Goal: Use online tool/utility: Utilize a website feature to perform a specific function

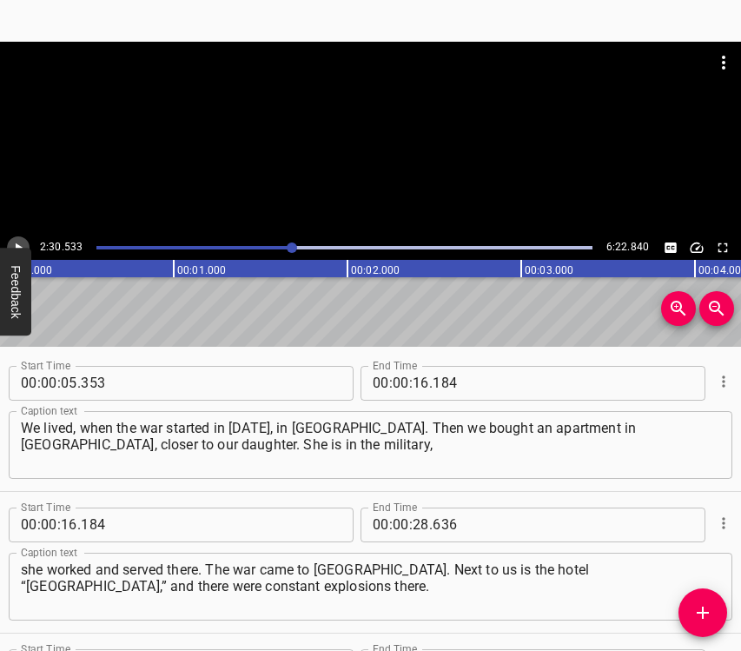
click at [18, 242] on icon "Play/Pause" at bounding box center [18, 248] width 16 height 16
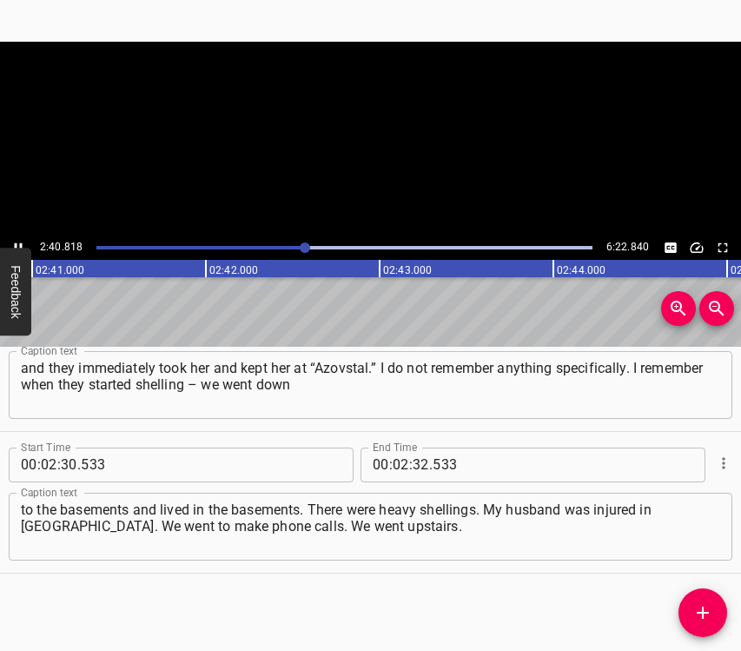
click at [17, 238] on button "Play/Pause" at bounding box center [18, 247] width 23 height 23
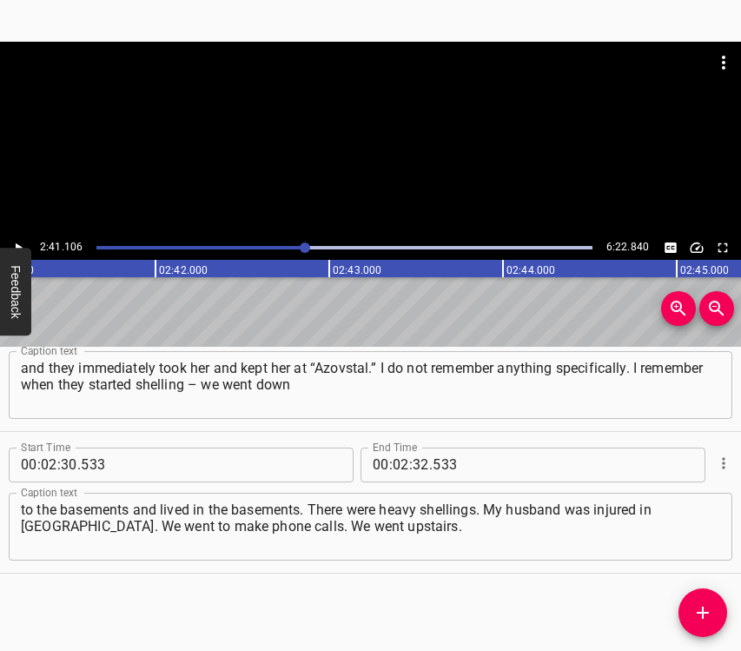
click at [429, 464] on span "." at bounding box center [430, 464] width 3 height 35
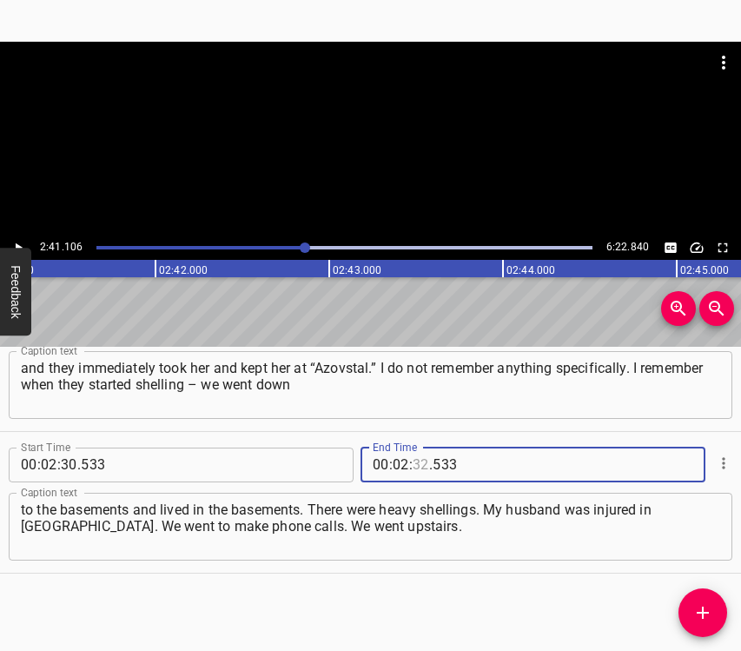
click at [413, 457] on input "number" at bounding box center [421, 464] width 17 height 35
type input "41"
type input "106"
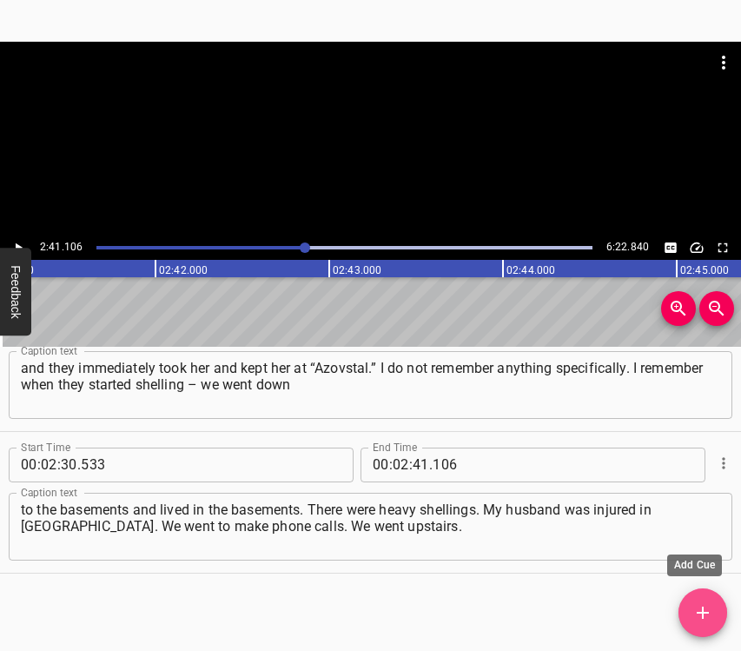
click at [705, 621] on icon "Add Cue" at bounding box center [703, 612] width 21 height 21
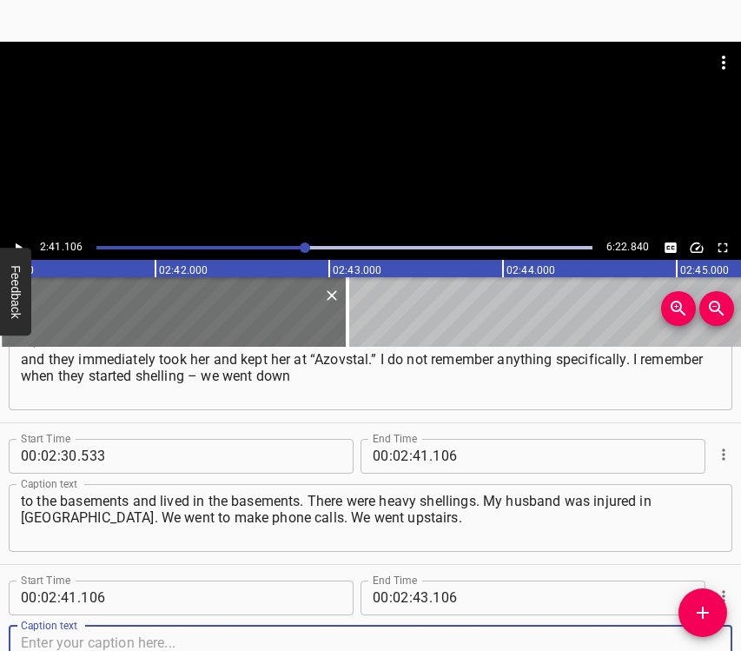
scroll to position [1618, 0]
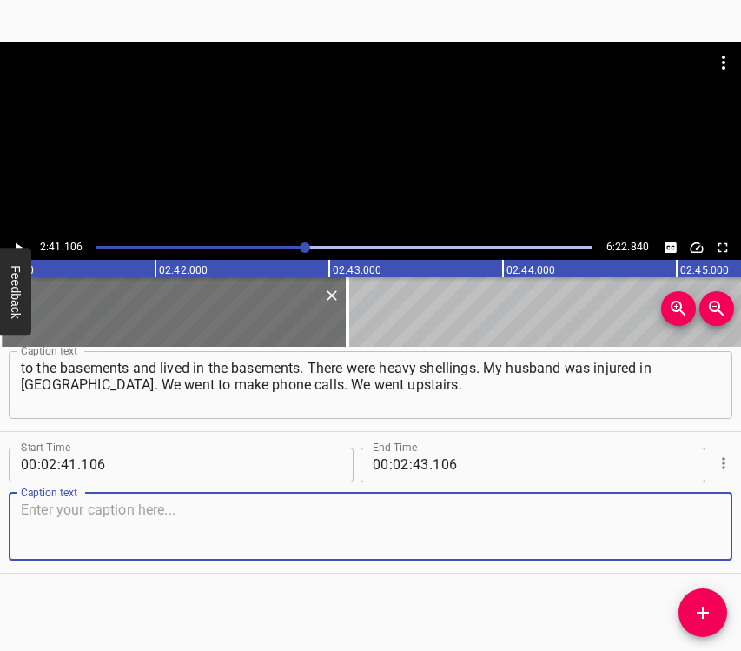
click at [675, 530] on textarea at bounding box center [370, 526] width 699 height 50
click at [295, 502] on textarea at bounding box center [370, 526] width 699 height 50
paste textarea "There was only one place where the connection worked, and we went there at cert…"
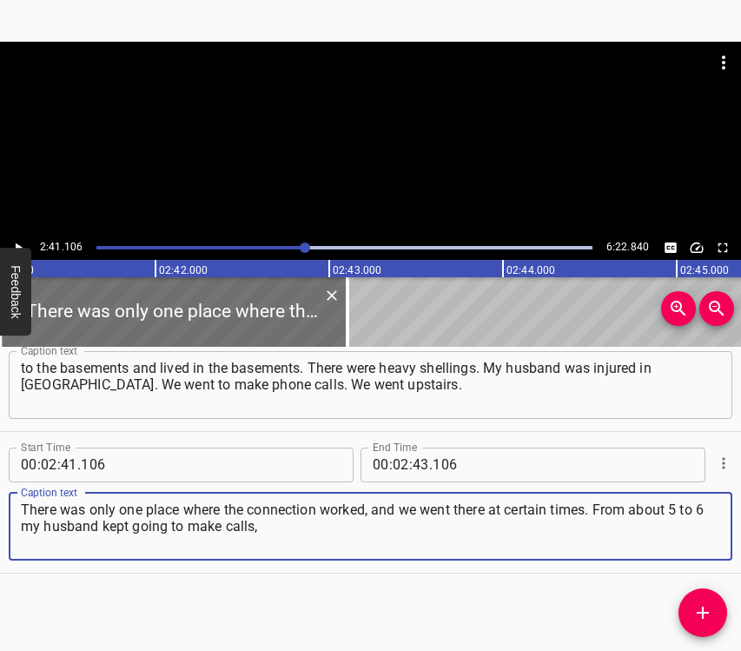
type textarea "There was only one place where the connection worked, and we went there at cert…"
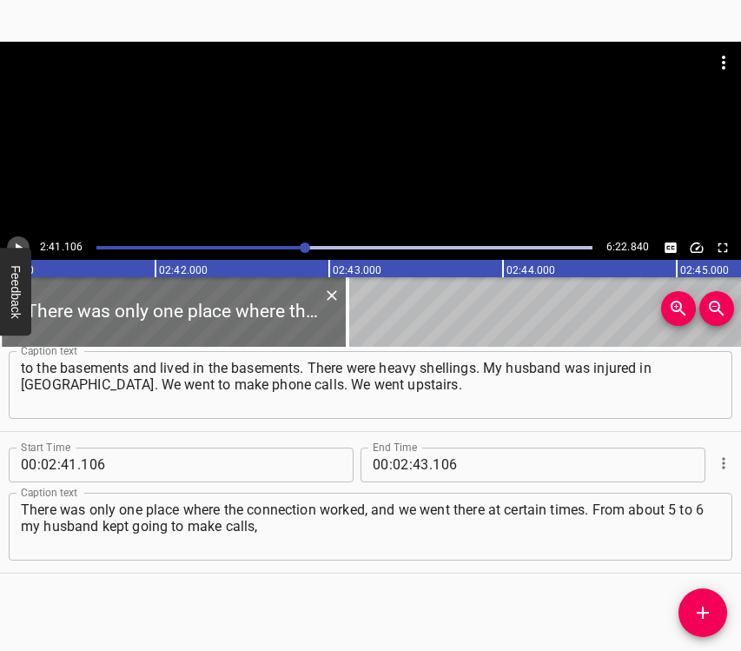
click at [17, 242] on icon "Play/Pause" at bounding box center [18, 248] width 16 height 16
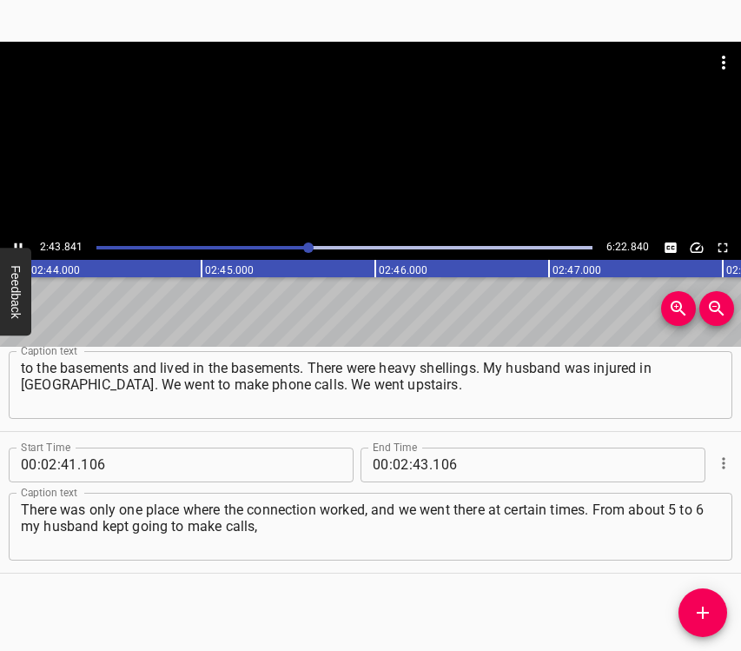
scroll to position [0, 28517]
click at [15, 243] on icon "Play/Pause" at bounding box center [19, 247] width 8 height 10
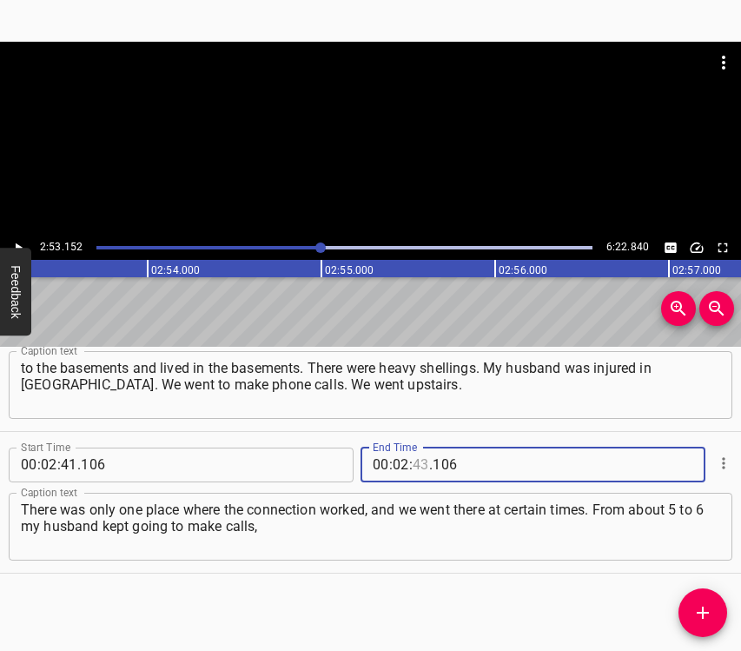
click at [417, 463] on input "number" at bounding box center [421, 464] width 17 height 35
type input "53"
type input "152"
click at [703, 607] on icon "Add Cue" at bounding box center [703, 612] width 12 height 12
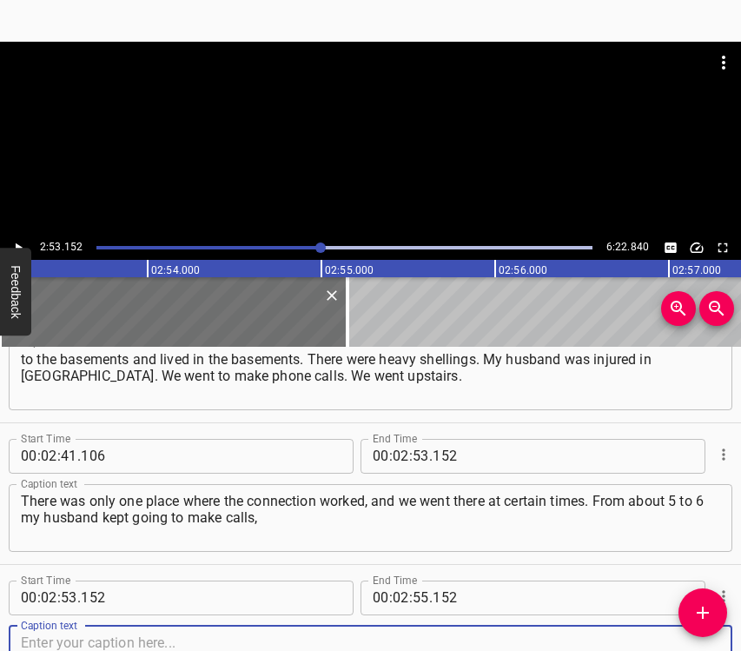
scroll to position [1760, 0]
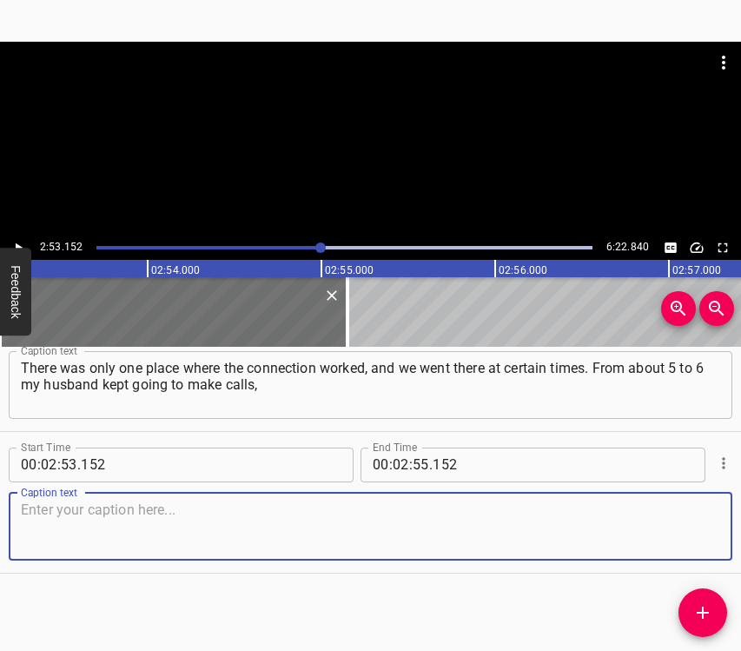
drag, startPoint x: 687, startPoint y: 527, endPoint x: 739, endPoint y: 515, distance: 52.5
click at [691, 527] on textarea at bounding box center [370, 526] width 699 height 50
click at [243, 503] on textarea at bounding box center [370, 526] width 699 height 50
paste textarea "and then he took me with him. We went to make calls because otherwise we could …"
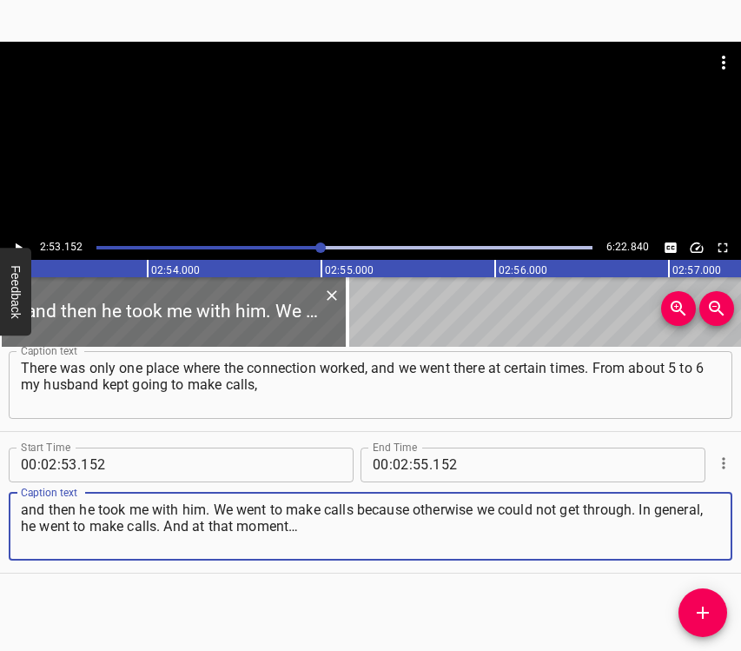
type textarea "and then he took me with him. We went to make calls because otherwise we could …"
click at [13, 242] on icon "Play/Pause" at bounding box center [18, 248] width 16 height 16
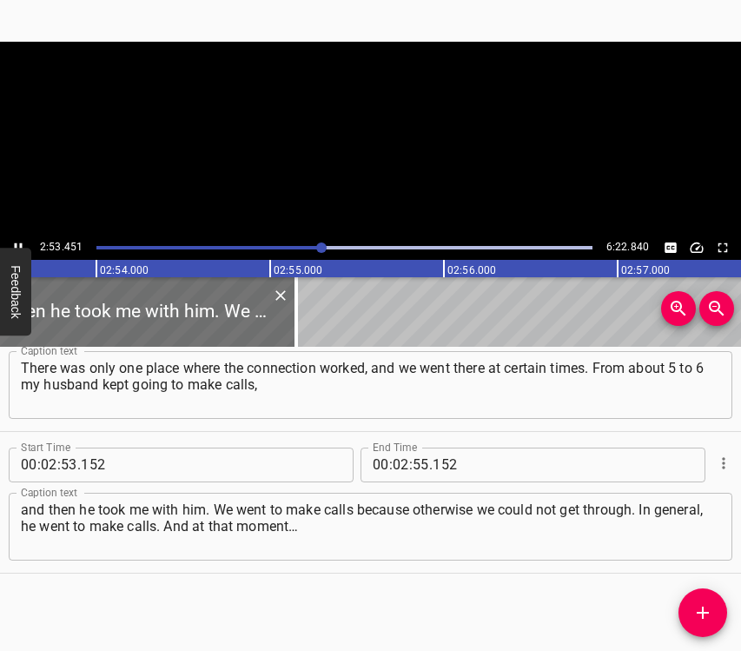
scroll to position [0, 30187]
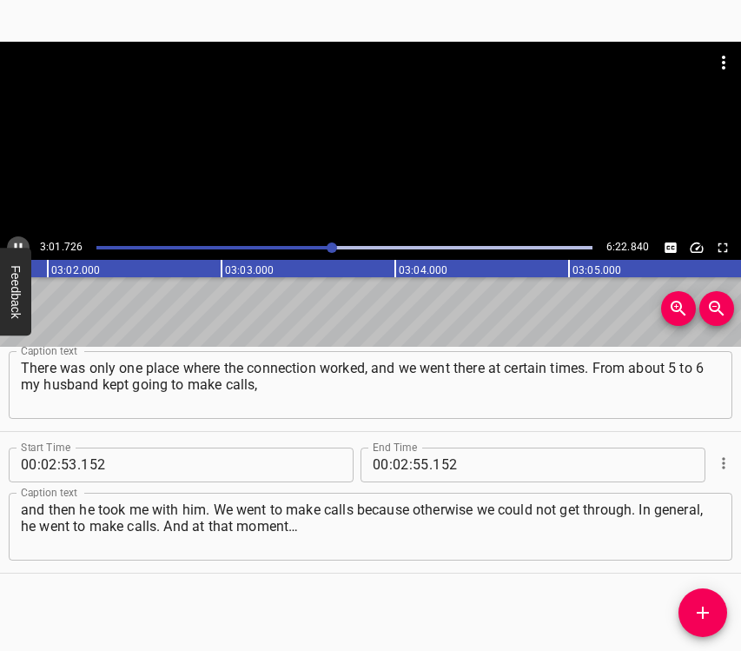
click at [16, 242] on icon "Play/Pause" at bounding box center [18, 248] width 16 height 16
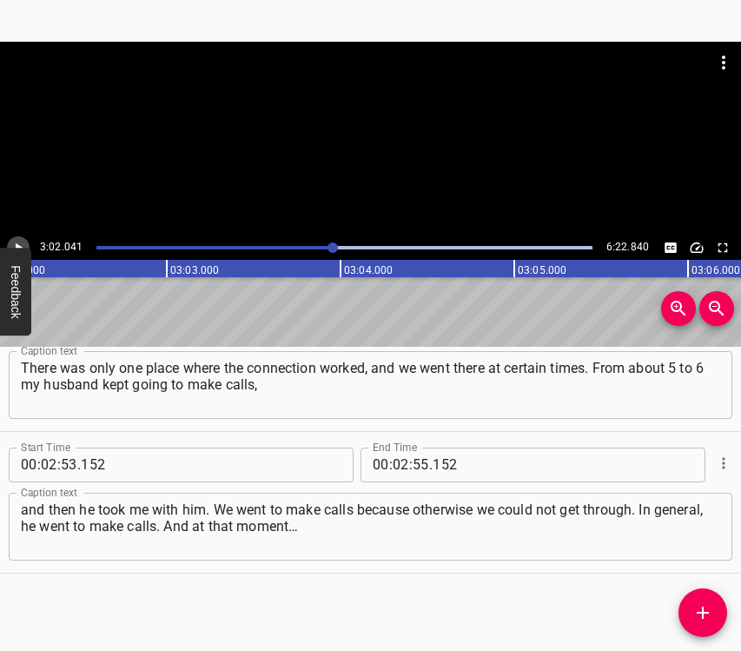
click at [16, 242] on icon "Play/Pause" at bounding box center [18, 248] width 16 height 16
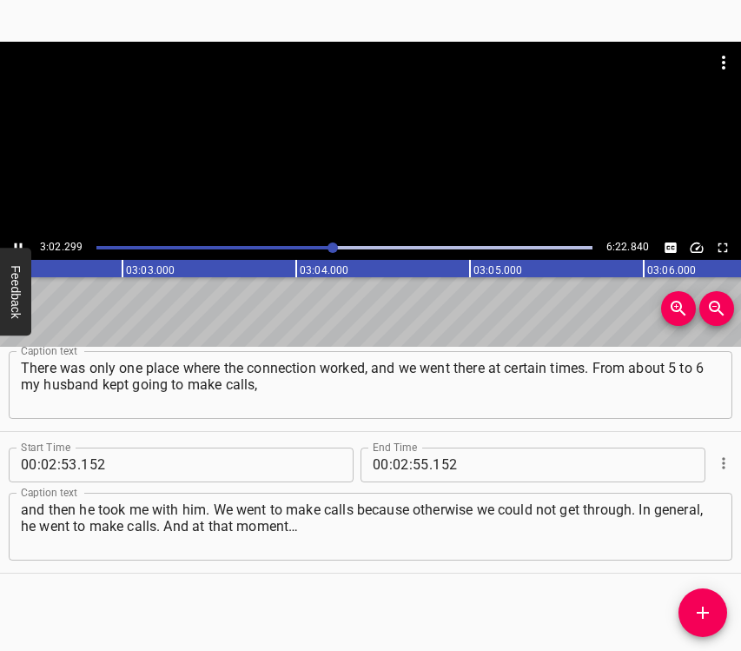
click at [16, 242] on icon "Play/Pause" at bounding box center [18, 248] width 16 height 16
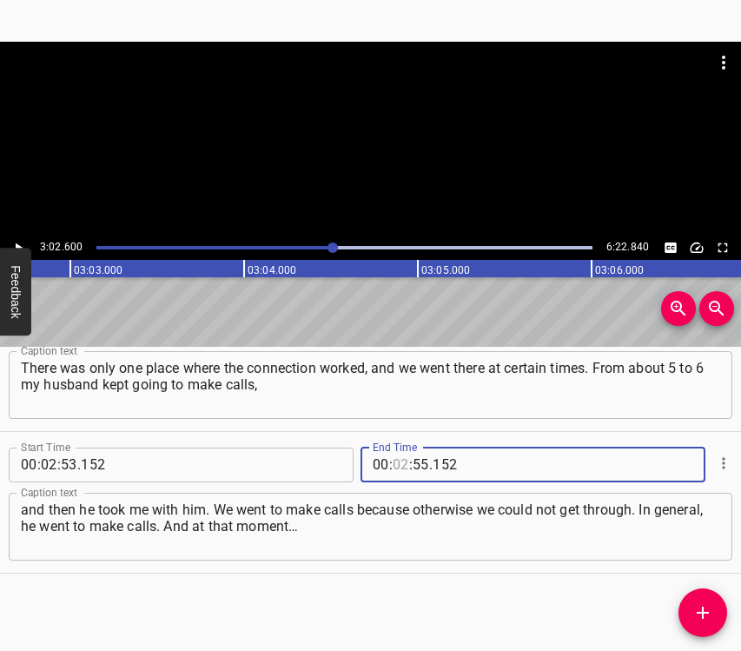
click at [398, 459] on input "number" at bounding box center [401, 464] width 17 height 35
type input "03"
type input "02"
type input "600"
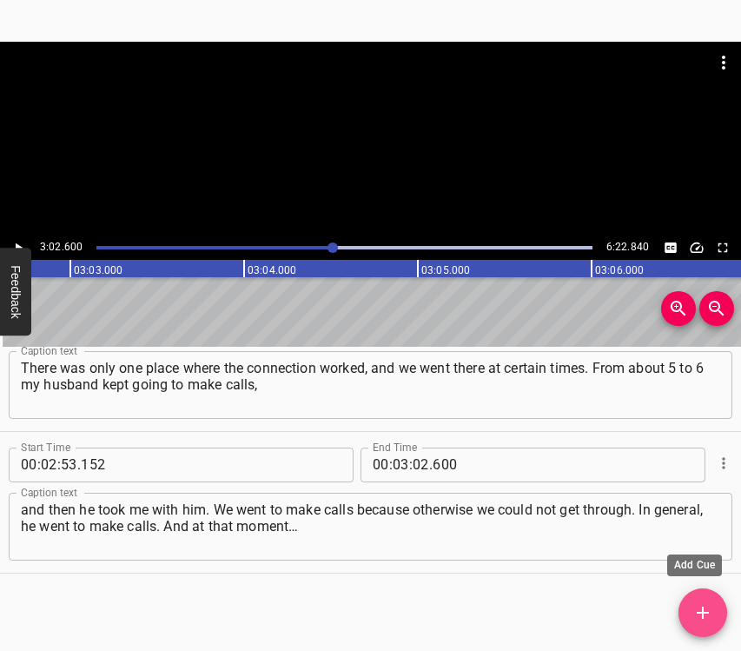
click at [703, 605] on icon "Add Cue" at bounding box center [703, 612] width 21 height 21
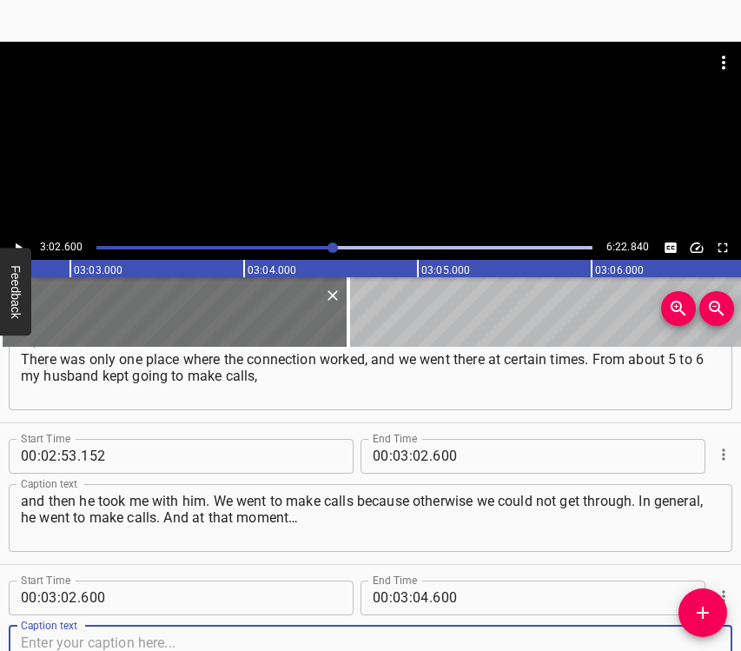
scroll to position [1901, 0]
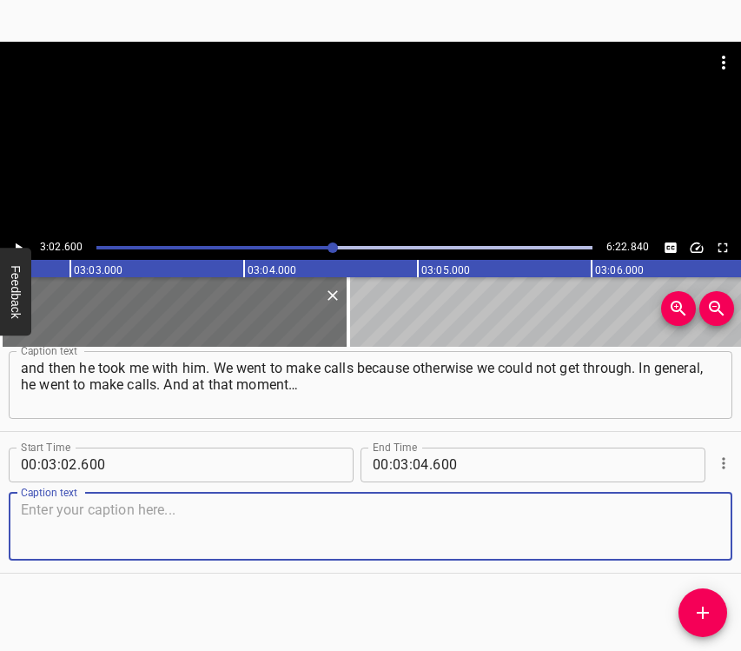
drag, startPoint x: 691, startPoint y: 537, endPoint x: 735, endPoint y: 521, distance: 47.0
click at [692, 536] on textarea at bounding box center [370, 526] width 699 height 50
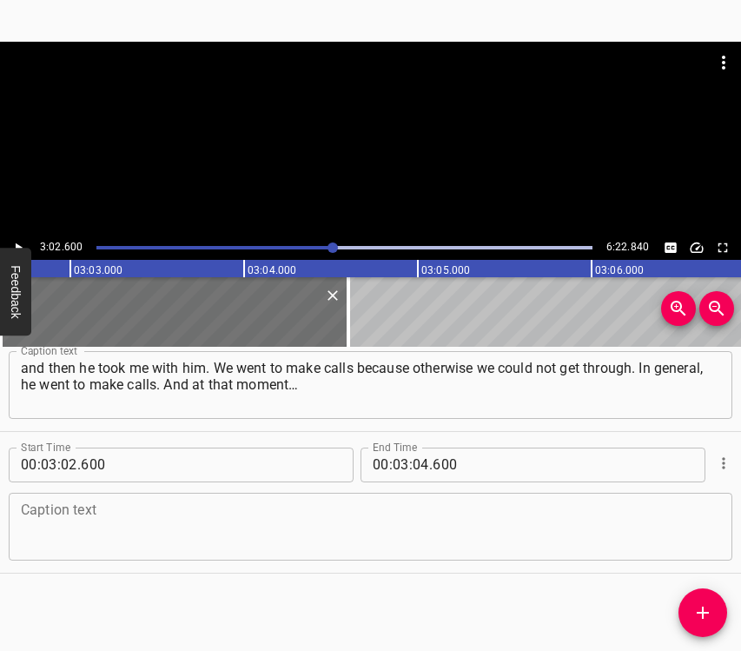
click at [192, 539] on textarea at bounding box center [370, 526] width 699 height 50
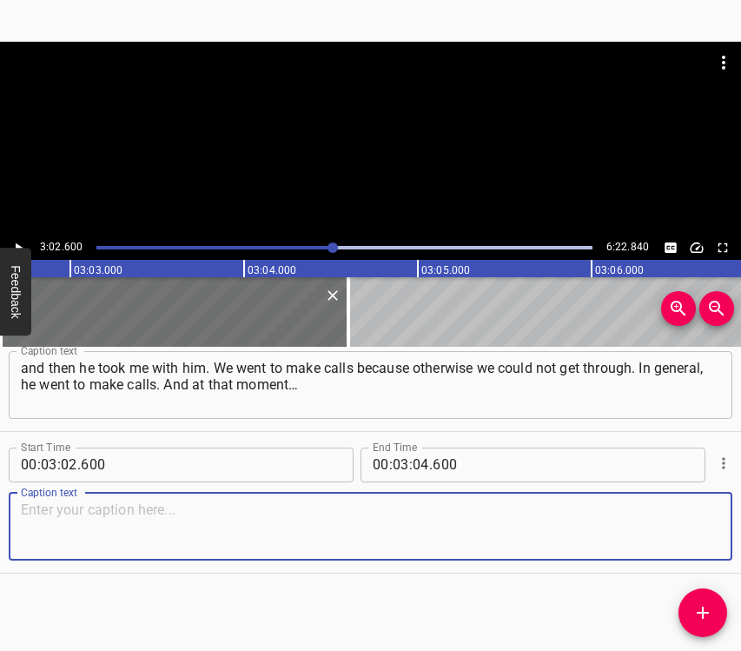
paste textarea "I don’t even know what exploded. I don’t know what it was. It was buzzing and f…"
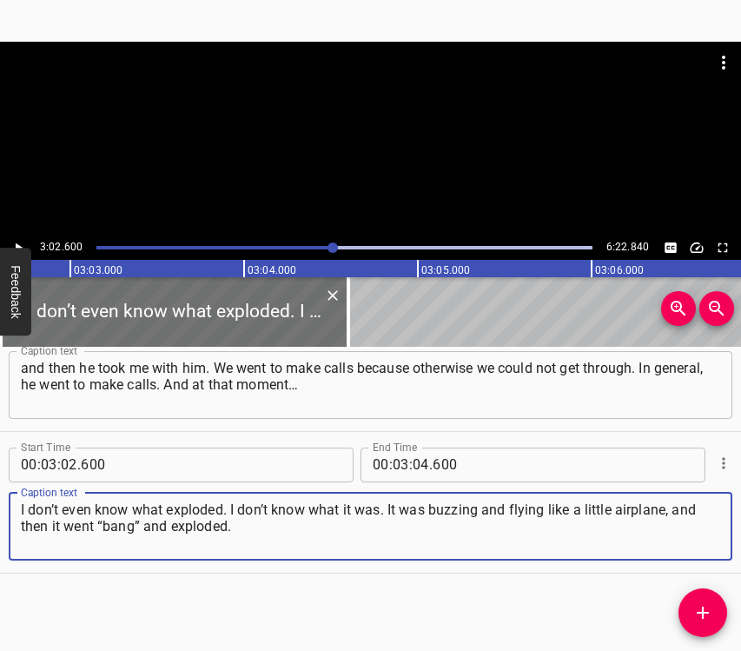
type textarea "I don’t even know what exploded. I don’t know what it was. It was buzzing and f…"
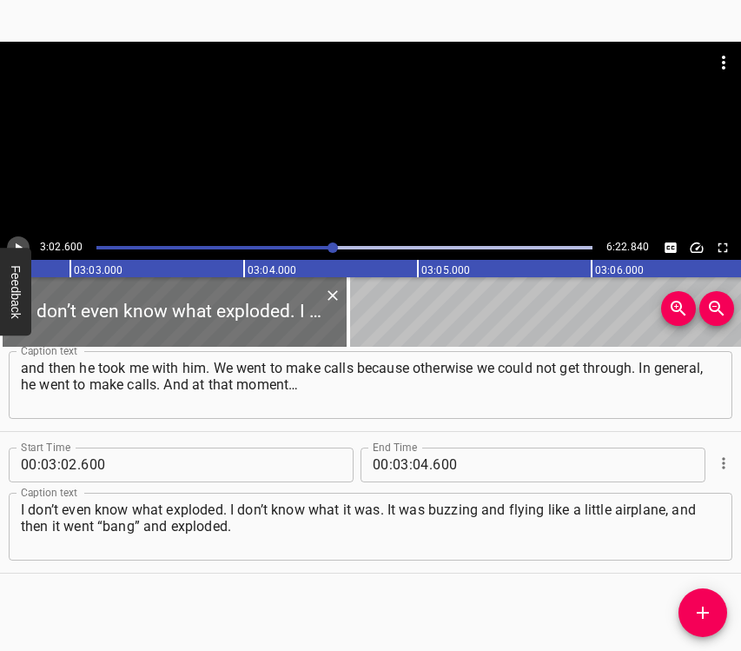
click at [17, 239] on button "Play/Pause" at bounding box center [18, 247] width 23 height 23
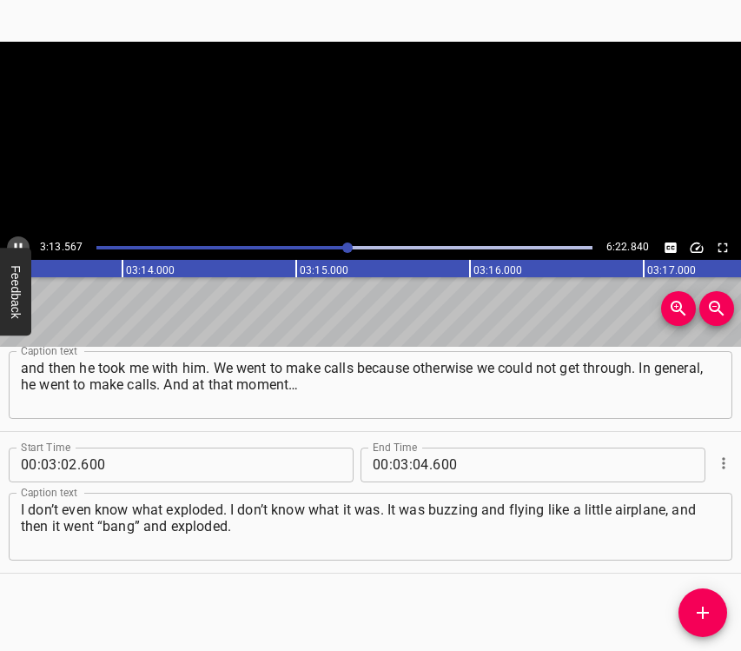
click at [17, 240] on icon "Play/Pause" at bounding box center [18, 248] width 16 height 16
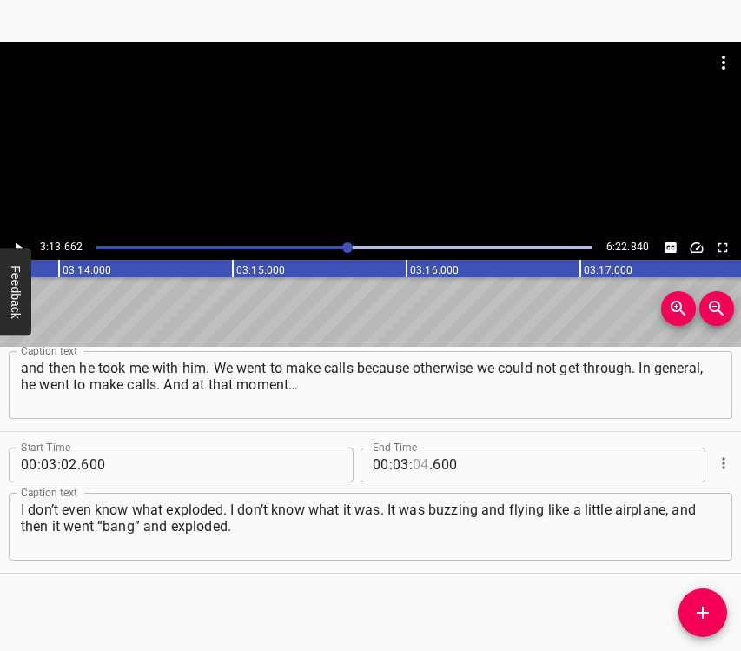
click at [418, 461] on input "number" at bounding box center [421, 464] width 17 height 35
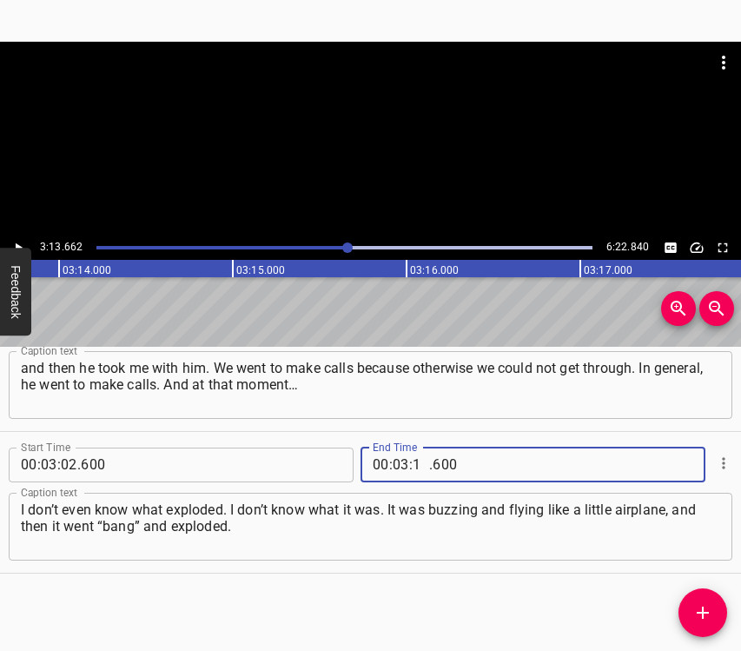
type input "13"
type input "662"
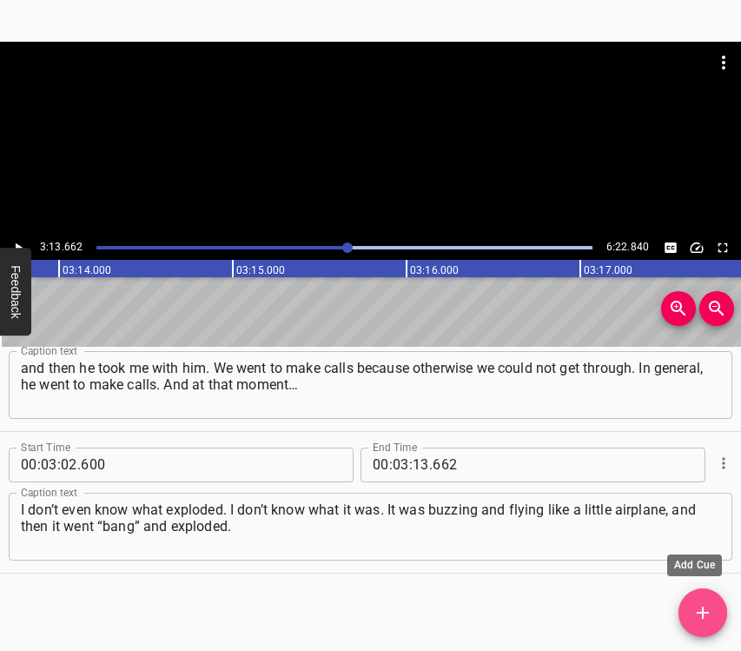
click at [711, 607] on icon "Add Cue" at bounding box center [703, 612] width 21 height 21
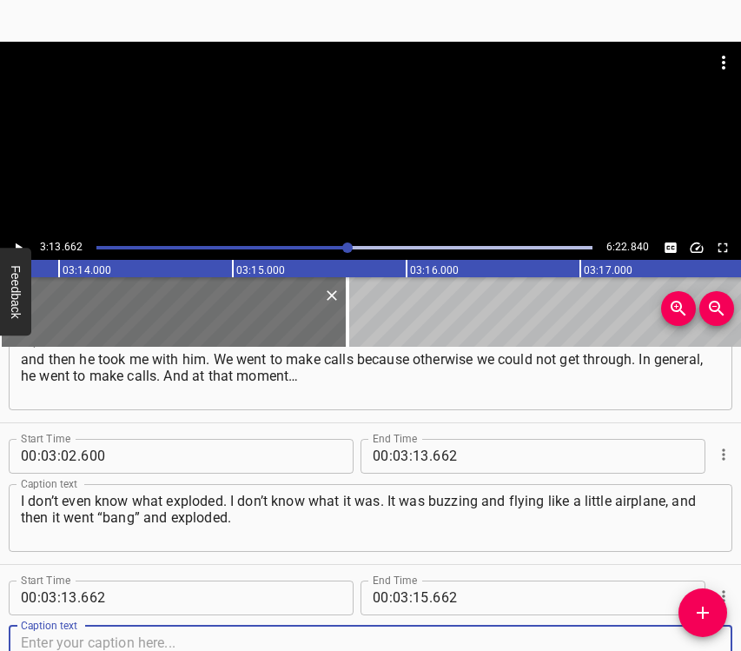
scroll to position [2043, 0]
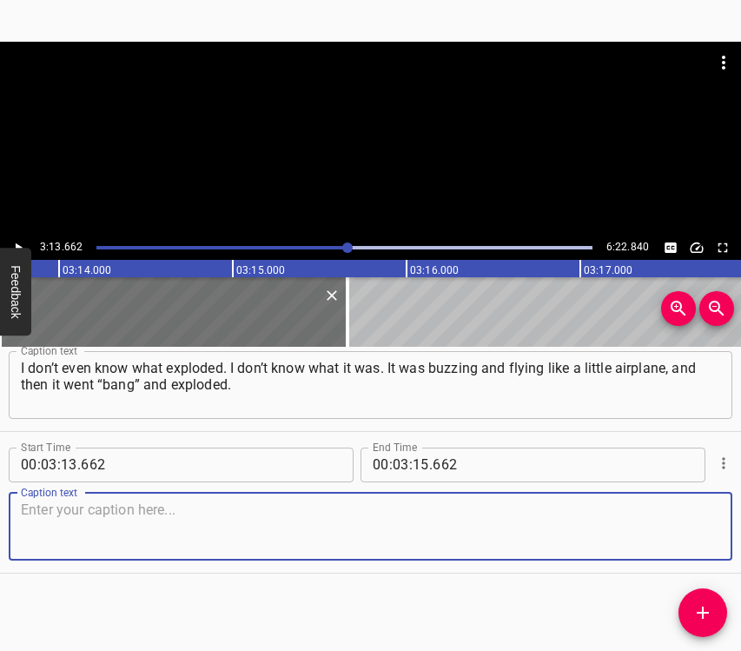
click at [686, 525] on textarea at bounding box center [370, 526] width 699 height 50
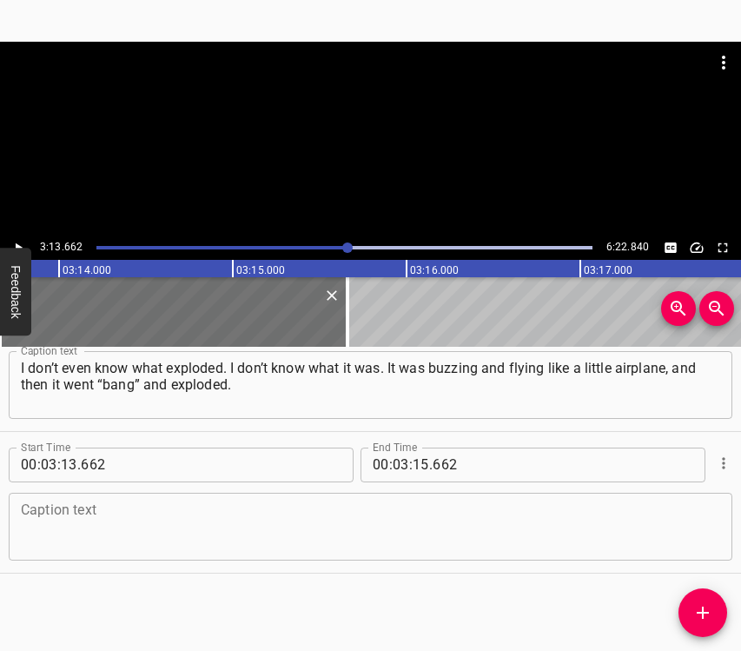
click at [107, 521] on textarea at bounding box center [370, 526] width 699 height 50
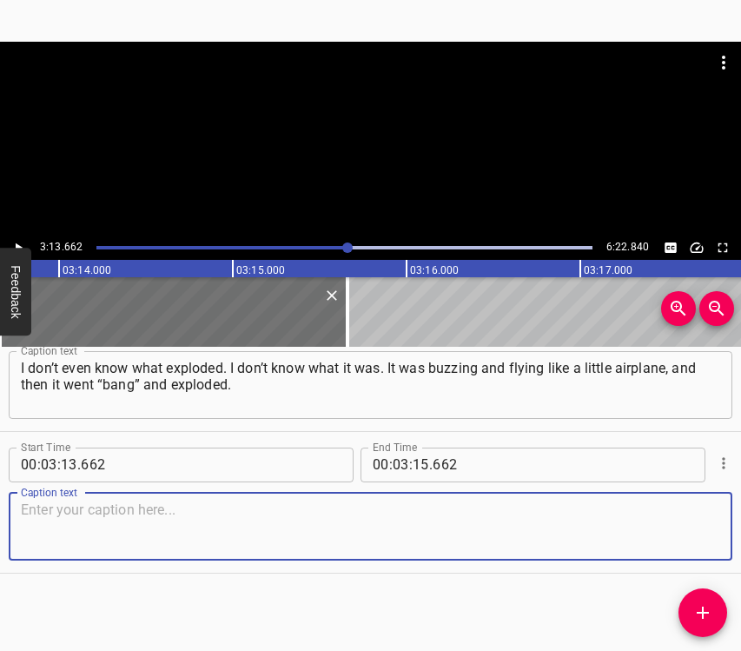
paste textarea "Shrapnel rained down, and it hit my husband. I was nearby, but it only slightly…"
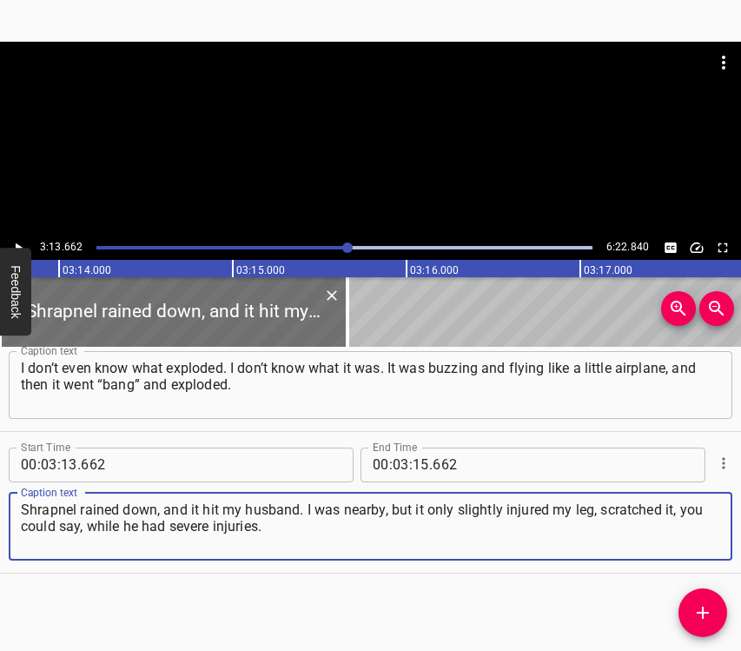
type textarea "Shrapnel rained down, and it hit my husband. I was nearby, but it only slightly…"
click at [22, 240] on icon "Play/Pause" at bounding box center [18, 248] width 16 height 16
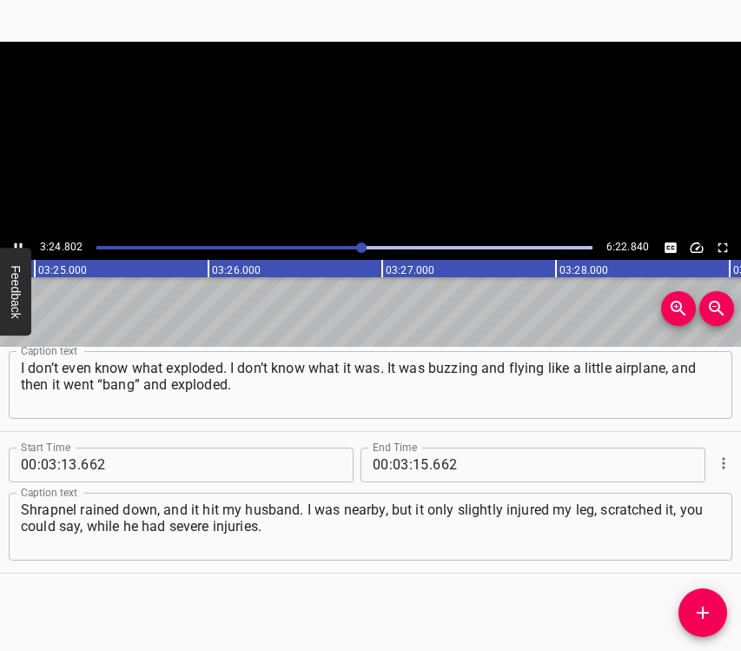
click at [22, 240] on icon "Play/Pause" at bounding box center [18, 248] width 16 height 16
click at [415, 464] on input "number" at bounding box center [421, 464] width 17 height 35
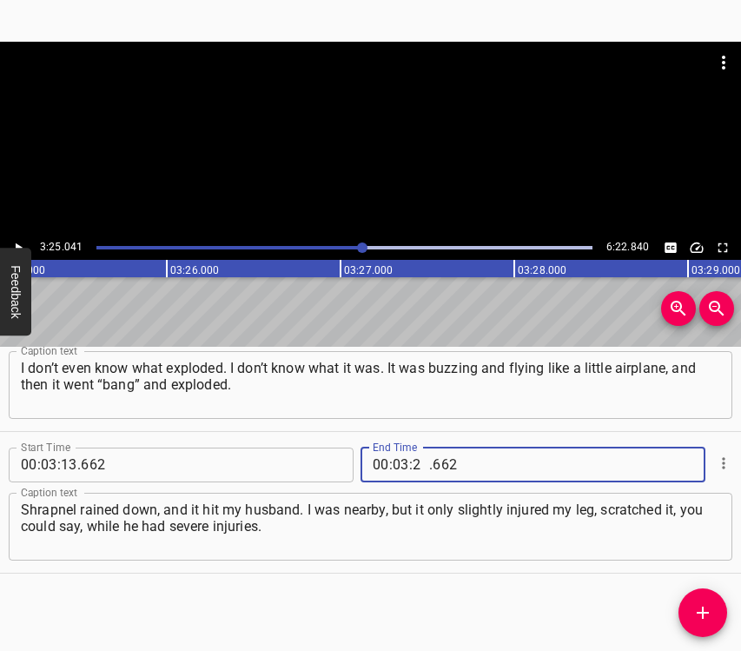
type input "25"
type input "041"
click at [693, 613] on icon "Add Cue" at bounding box center [703, 612] width 21 height 21
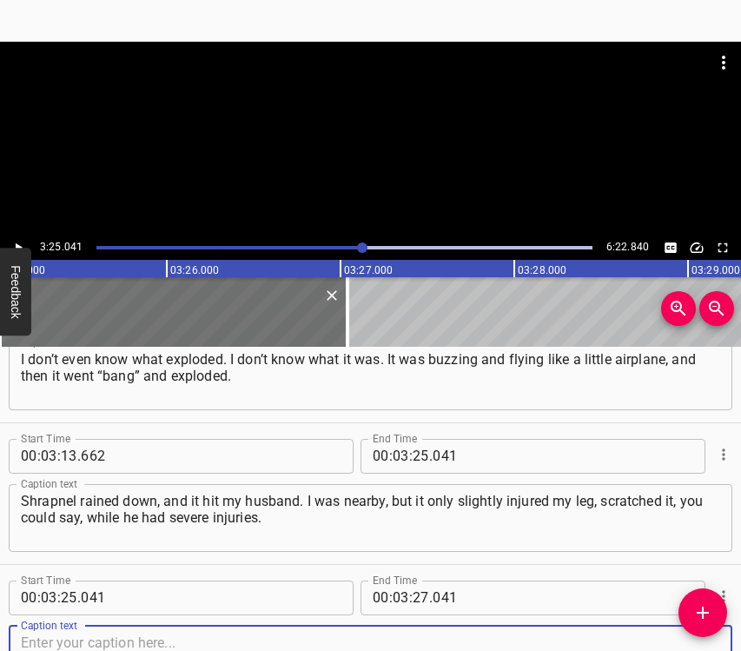
scroll to position [2184, 0]
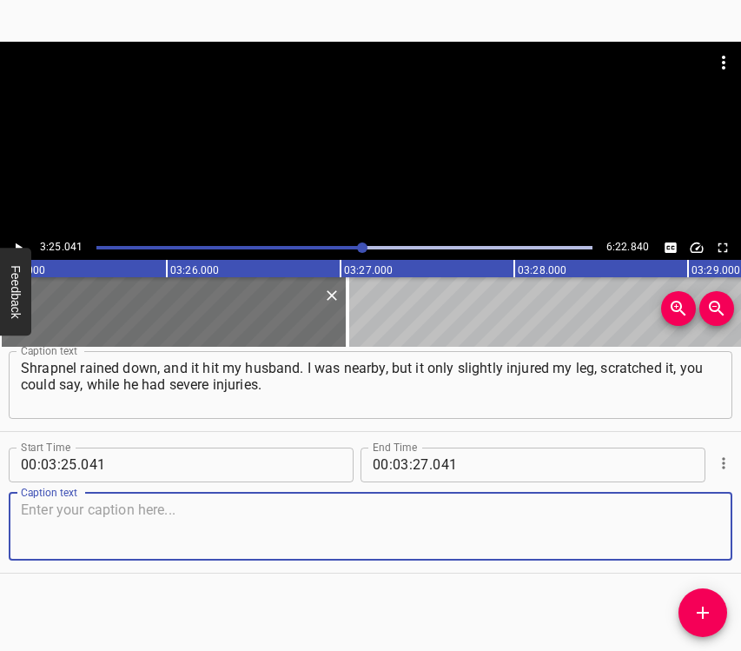
click at [699, 535] on textarea at bounding box center [370, 526] width 699 height 50
click at [56, 534] on textarea at bounding box center [370, 526] width 699 height 50
paste textarea "It hit his head, came out of his head somehow… In short, he lost an eye, suffer…"
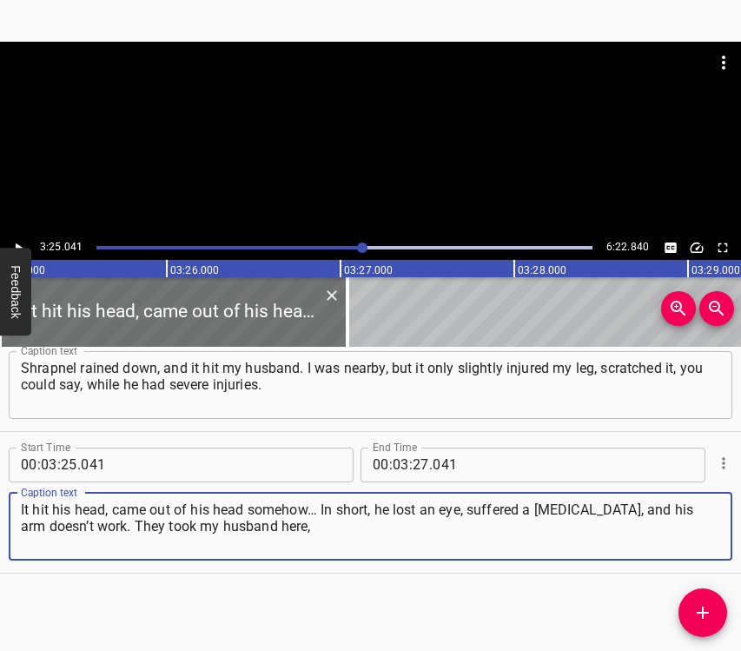
type textarea "It hit his head, came out of his head somehow… In short, he lost an eye, suffer…"
click at [17, 244] on icon "Play/Pause" at bounding box center [19, 247] width 7 height 10
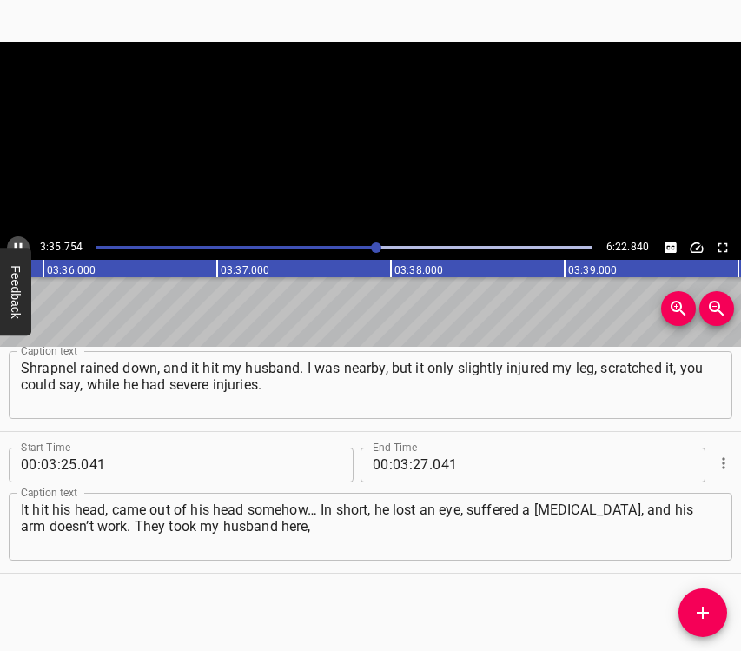
click at [17, 244] on icon "Play/Pause" at bounding box center [18, 248] width 16 height 16
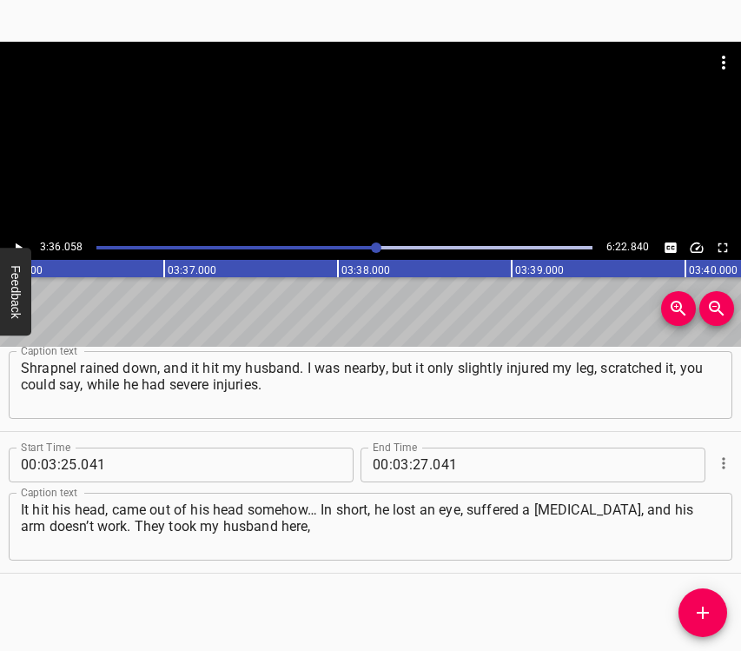
click at [409, 468] on span ":" at bounding box center [410, 464] width 3 height 35
click at [414, 459] on input "number" at bounding box center [421, 464] width 17 height 35
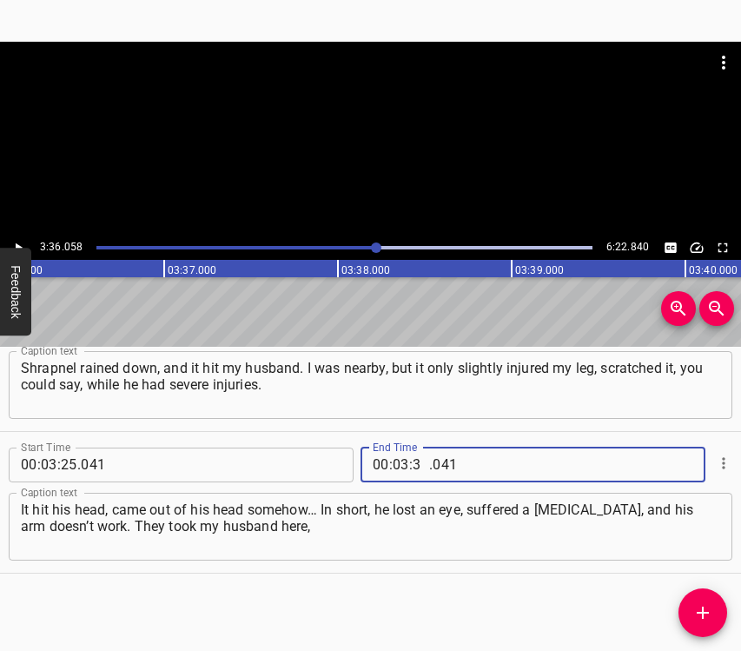
type input "36"
type input "058"
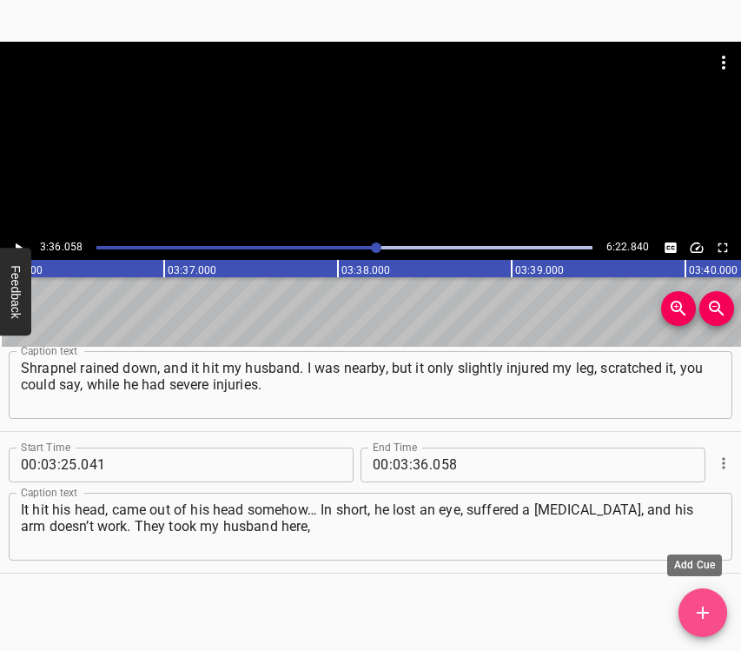
click at [708, 605] on icon "Add Cue" at bounding box center [703, 612] width 21 height 21
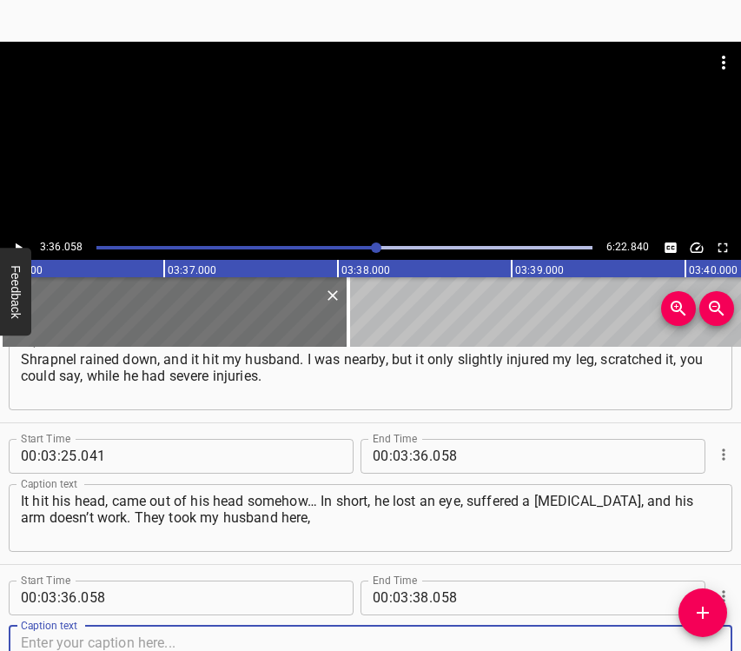
scroll to position [2326, 0]
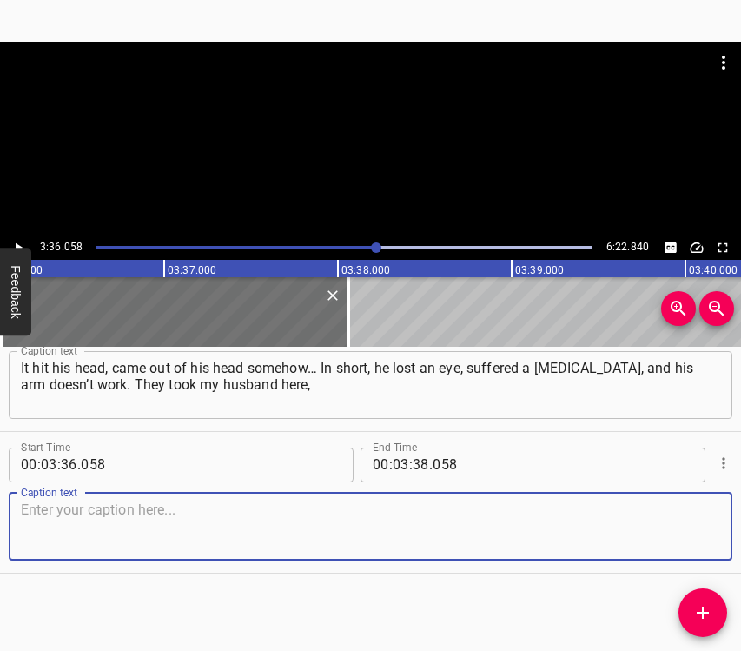
click at [685, 528] on textarea at bounding box center [370, 526] width 699 height 50
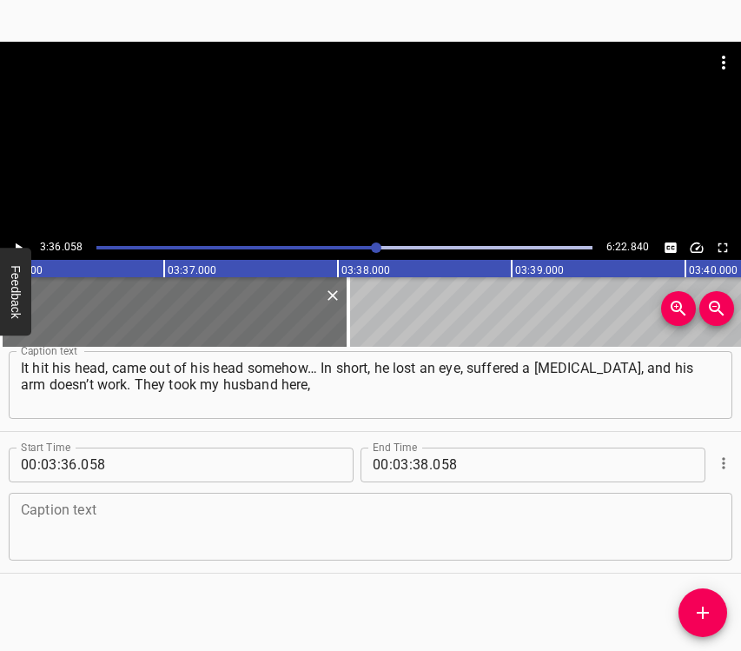
click at [407, 520] on textarea at bounding box center [370, 526] width 699 height 50
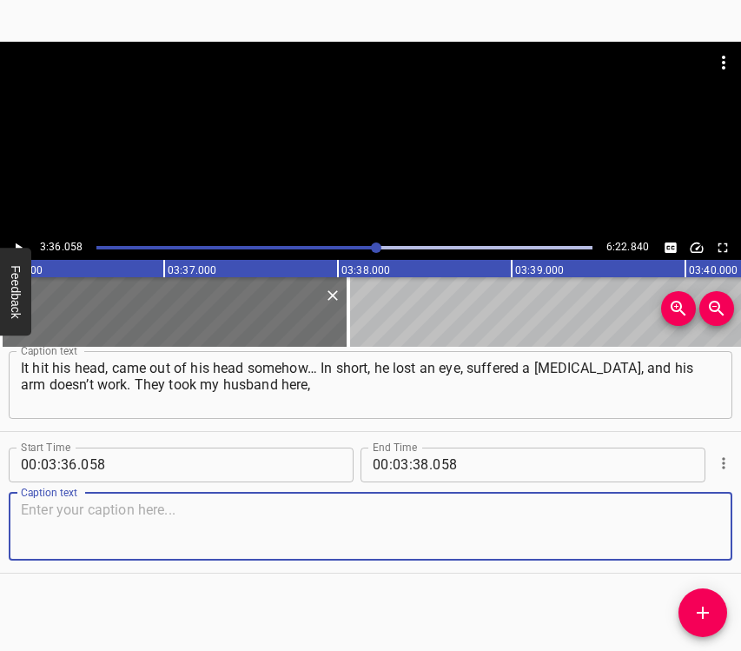
paste textarea "to Dnipro, when he got injured. Here at [GEOGRAPHIC_DATA] they performed surger…"
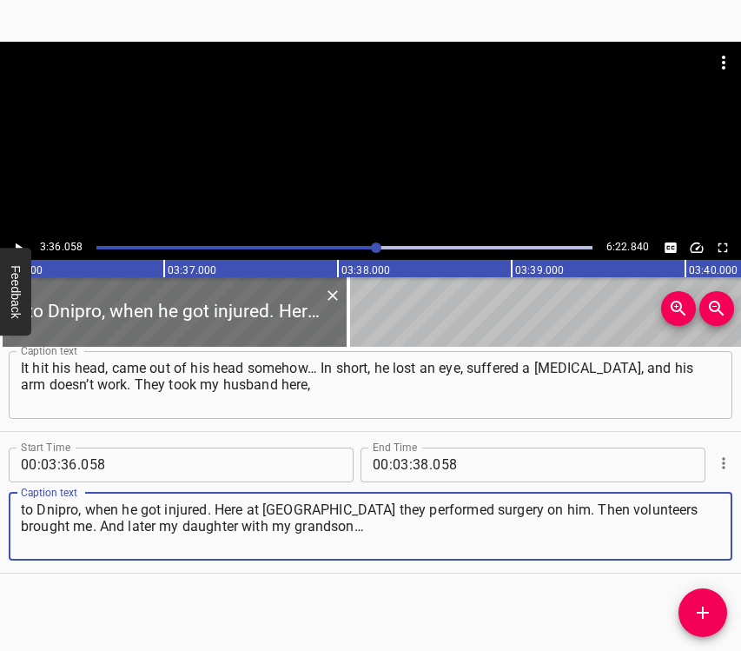
type textarea "to Dnipro, when he got injured. Here at [GEOGRAPHIC_DATA] they performed surger…"
click at [25, 242] on button "Play/Pause" at bounding box center [18, 247] width 23 height 23
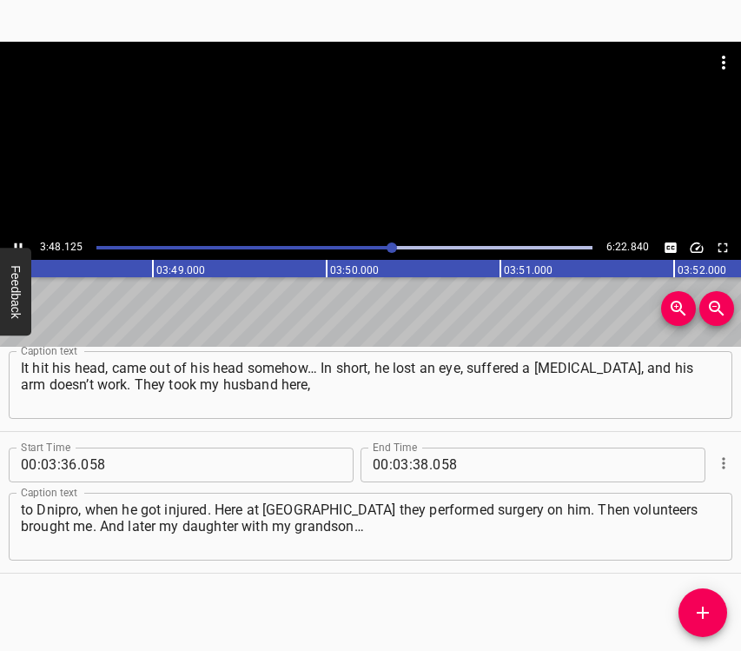
click at [20, 242] on icon "Play/Pause" at bounding box center [18, 248] width 16 height 16
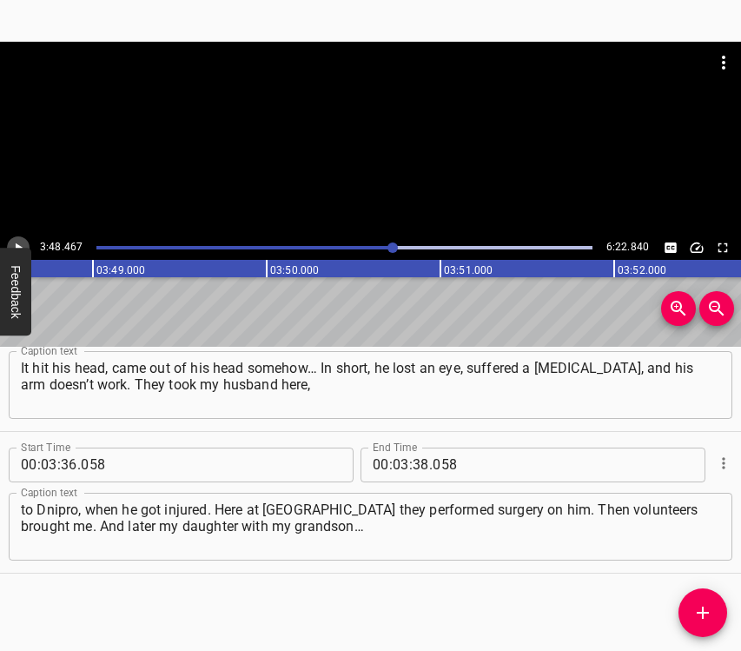
click at [12, 242] on icon "Play/Pause" at bounding box center [18, 248] width 16 height 16
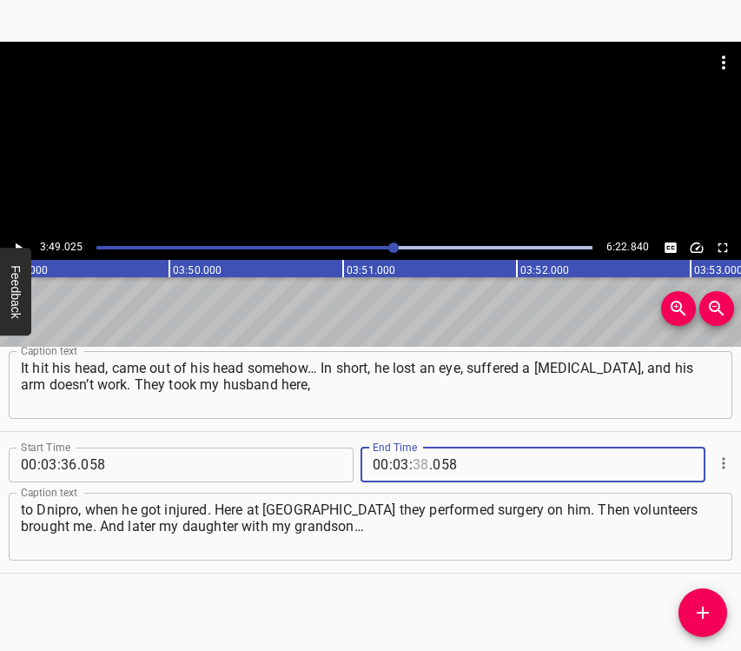
click at [415, 474] on input "number" at bounding box center [421, 464] width 17 height 35
type input "49"
type input "025"
click at [695, 612] on icon "Add Cue" at bounding box center [703, 612] width 21 height 21
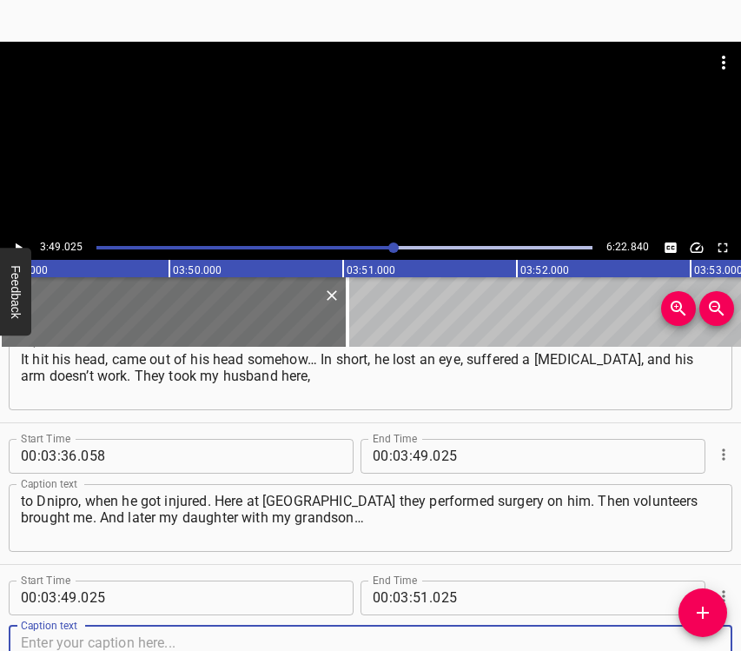
scroll to position [2468, 0]
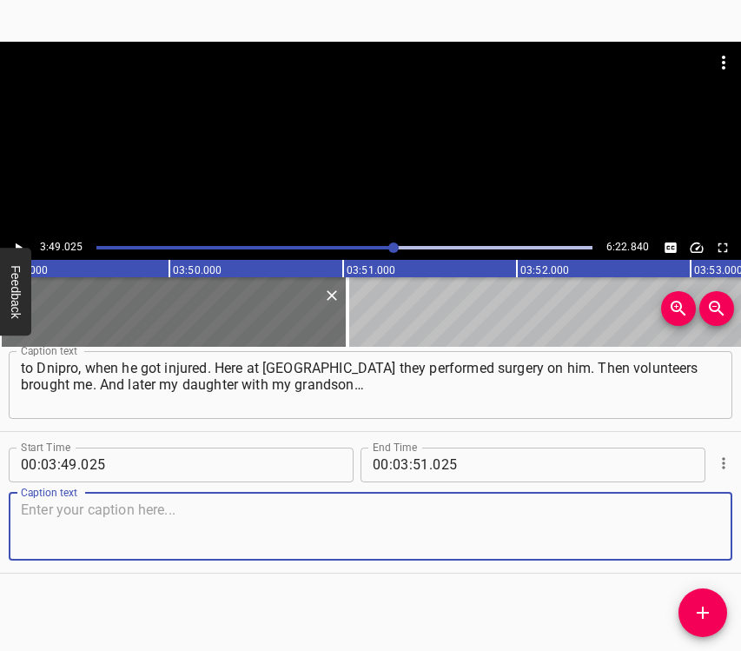
click at [692, 535] on textarea at bounding box center [370, 526] width 699 height 50
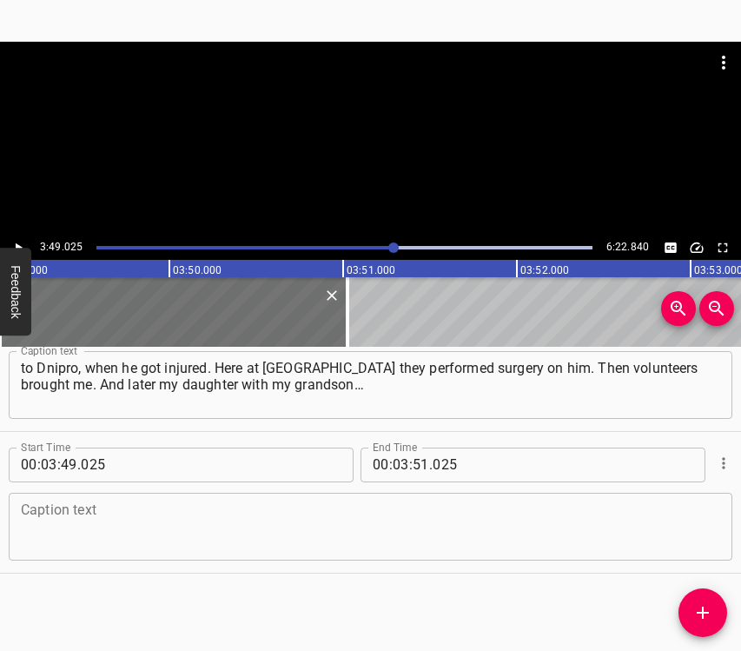
click at [210, 521] on textarea at bounding box center [370, 526] width 699 height 50
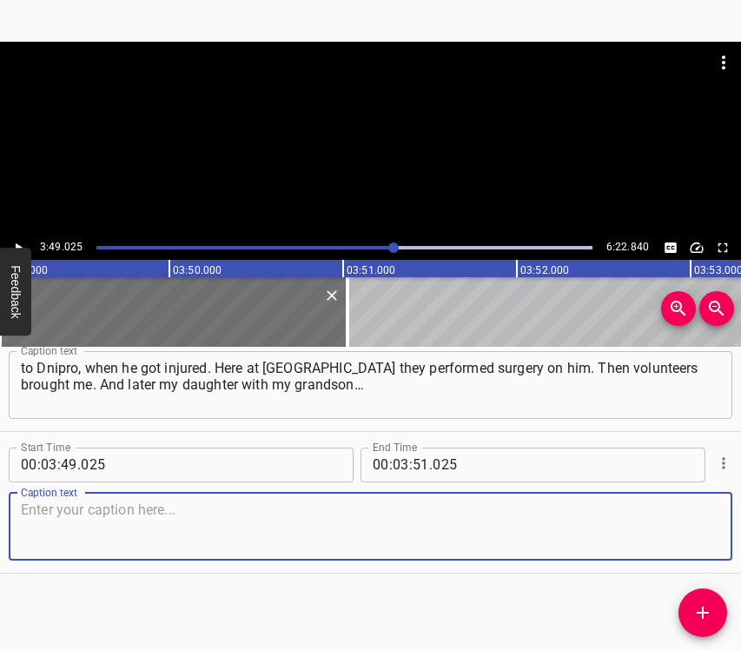
paste textarea "She could not walk, she was in a wheelchair. They were taken down to the baseme…"
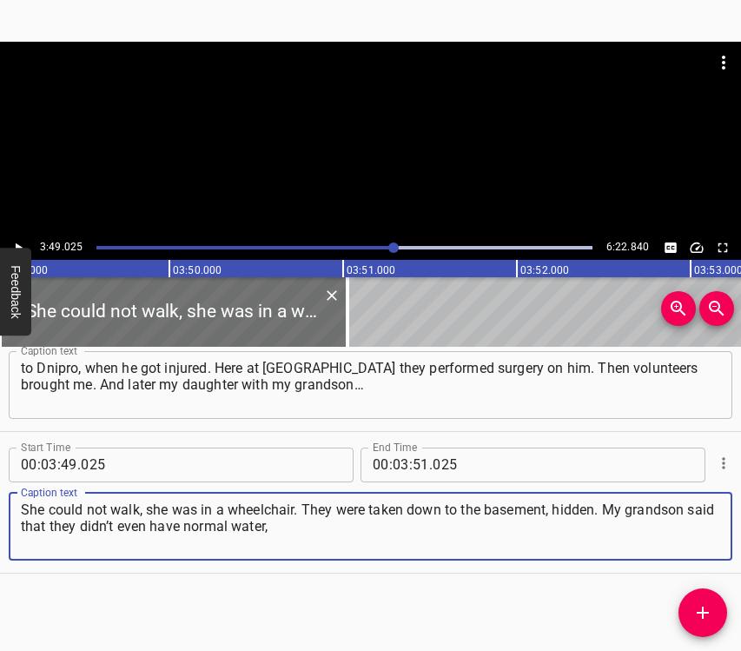
type textarea "She could not walk, she was in a wheelchair. They were taken down to the baseme…"
click at [15, 246] on icon "Play/Pause" at bounding box center [18, 248] width 16 height 16
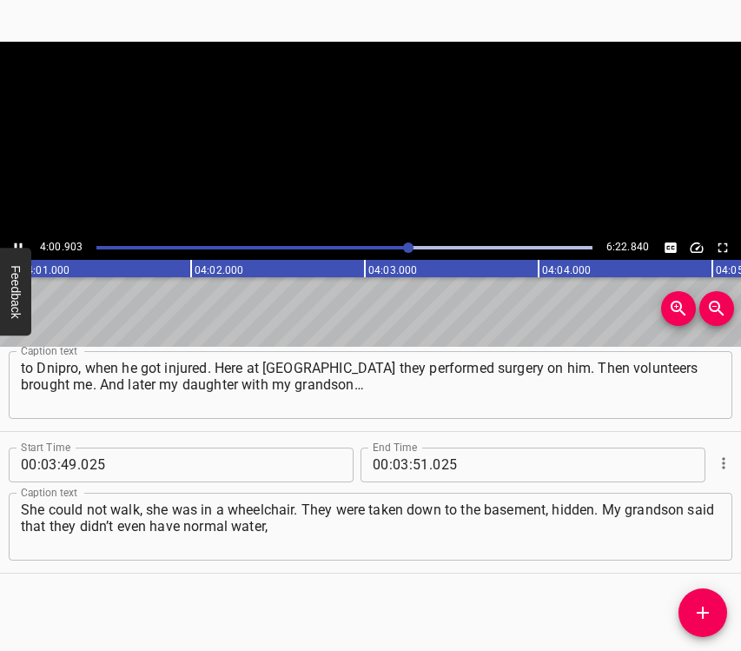
click at [20, 240] on icon "Play/Pause" at bounding box center [18, 248] width 16 height 16
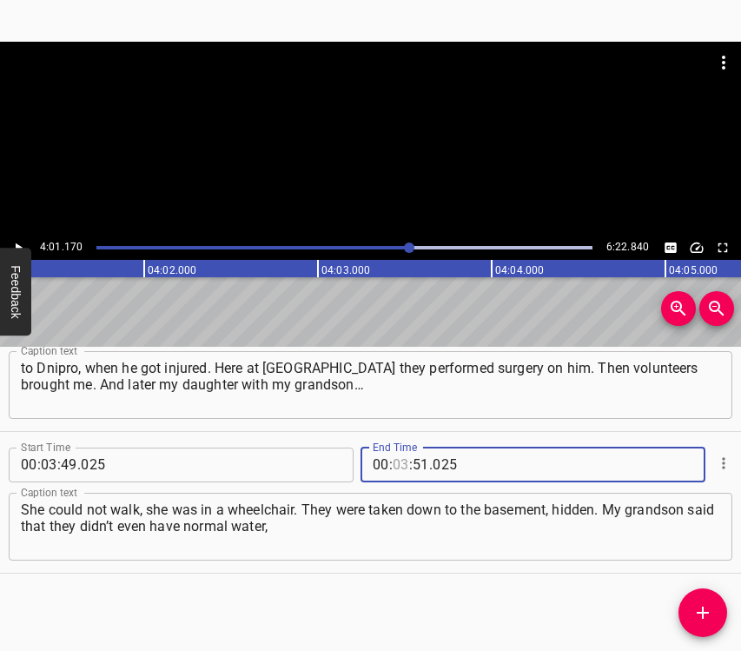
click at [394, 459] on input "number" at bounding box center [401, 464] width 17 height 35
type input "04"
type input "01"
type input "170"
click at [699, 606] on icon "Add Cue" at bounding box center [703, 612] width 21 height 21
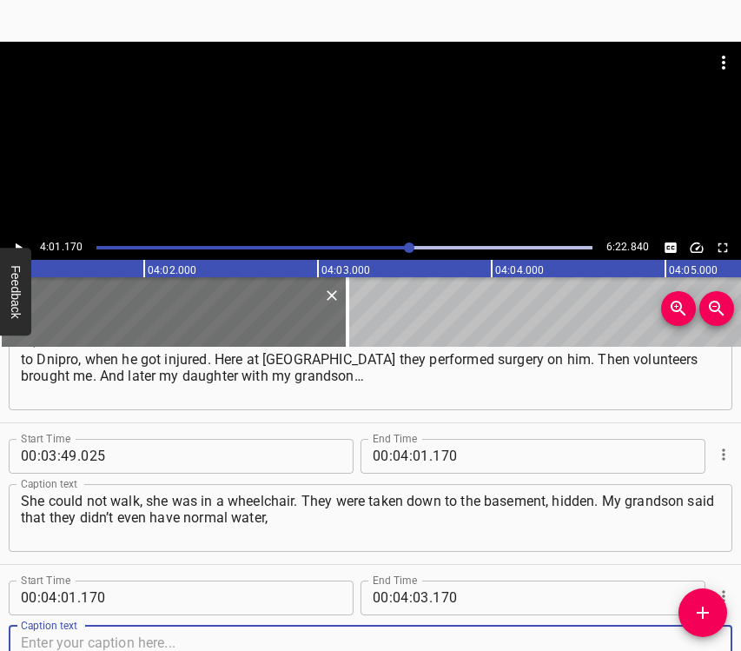
scroll to position [2609, 0]
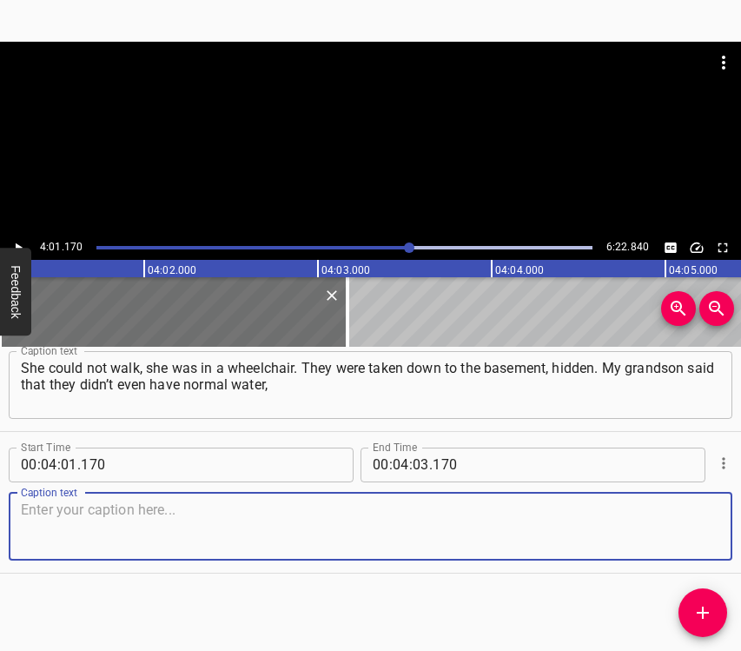
click at [699, 526] on textarea at bounding box center [370, 526] width 699 height 50
click at [282, 514] on textarea at bounding box center [370, 526] width 699 height 50
paste textarea "they took water that ran through the pipes. Then they found either a well or a …"
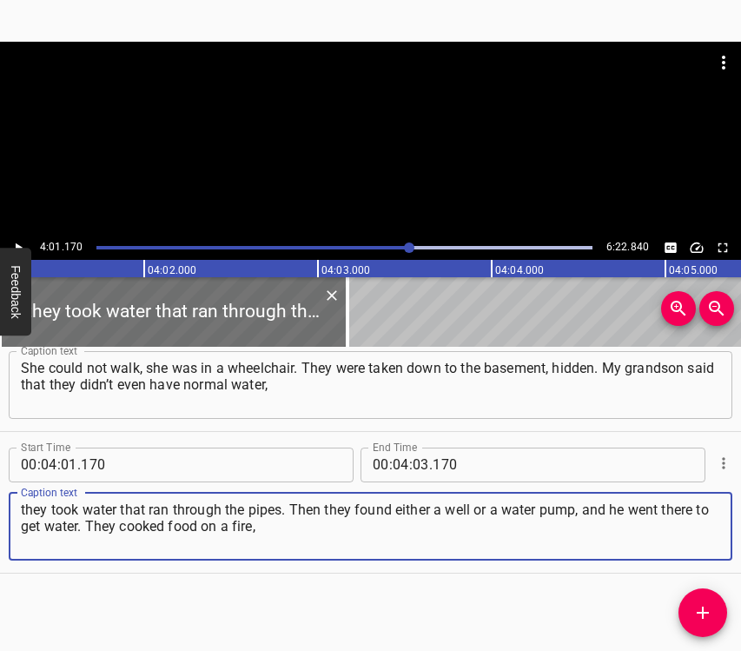
type textarea "they took water that ran through the pipes. Then they found either a well or a …"
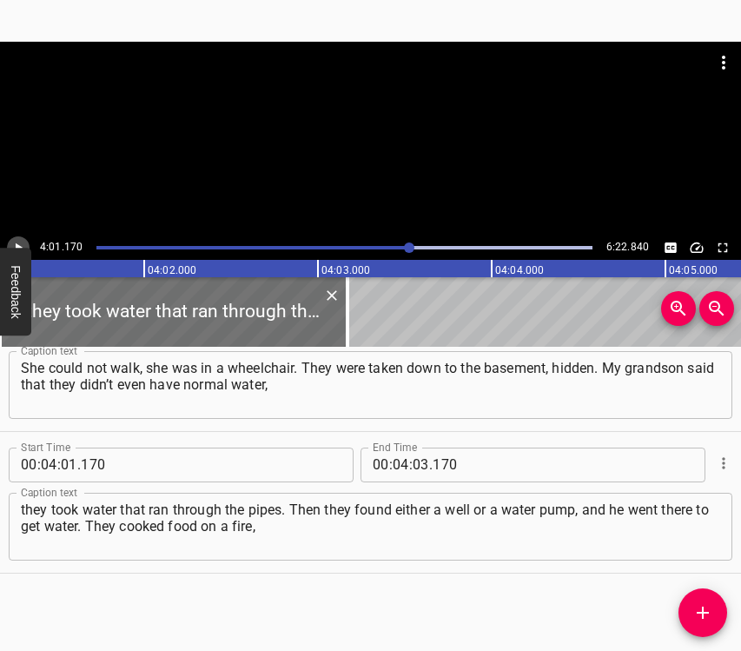
click at [16, 242] on icon "Play/Pause" at bounding box center [18, 248] width 16 height 16
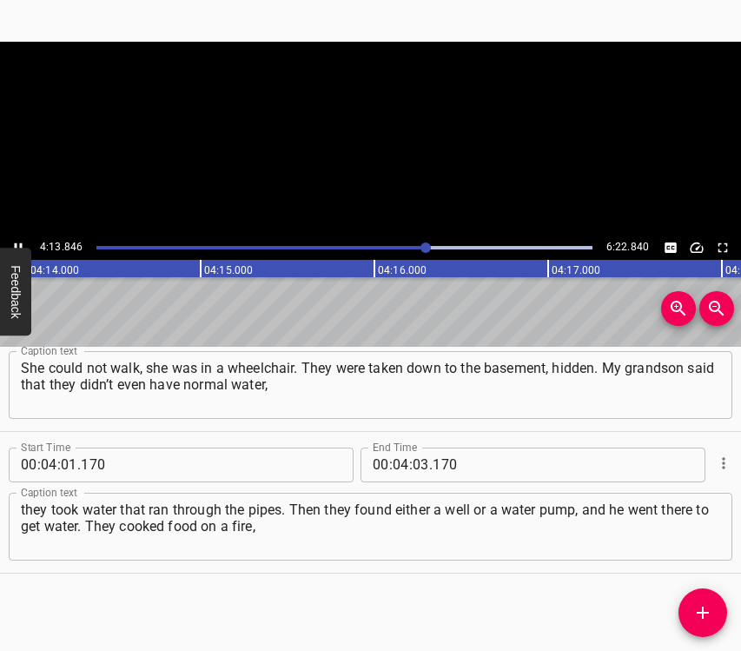
click at [14, 238] on button "Play/Pause" at bounding box center [18, 247] width 23 height 23
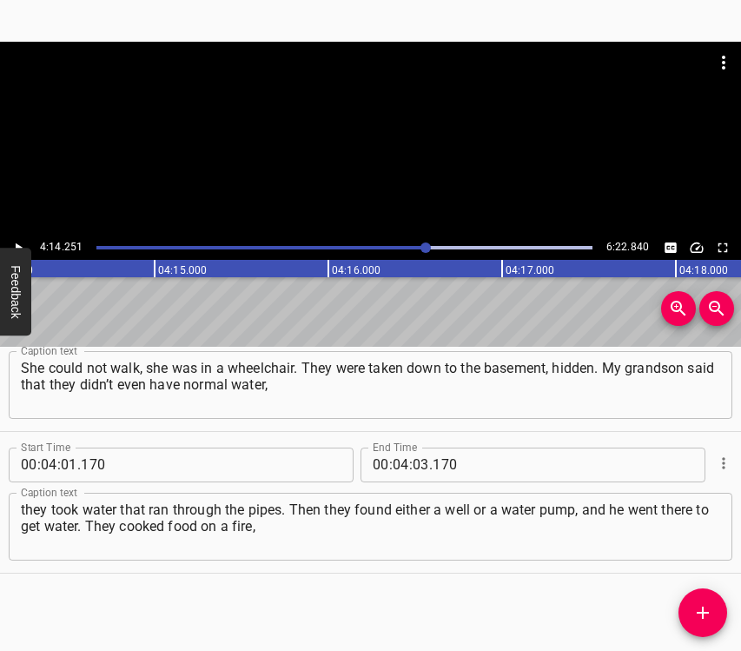
scroll to position [0, 44184]
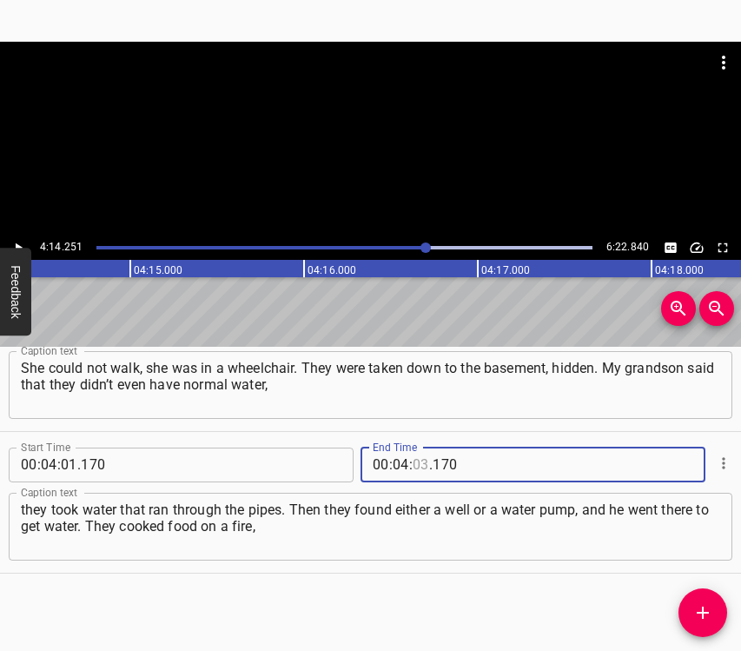
click at [413, 461] on input "number" at bounding box center [421, 464] width 17 height 35
type input "14"
type input "251"
click at [703, 606] on icon "Add Cue" at bounding box center [703, 612] width 12 height 12
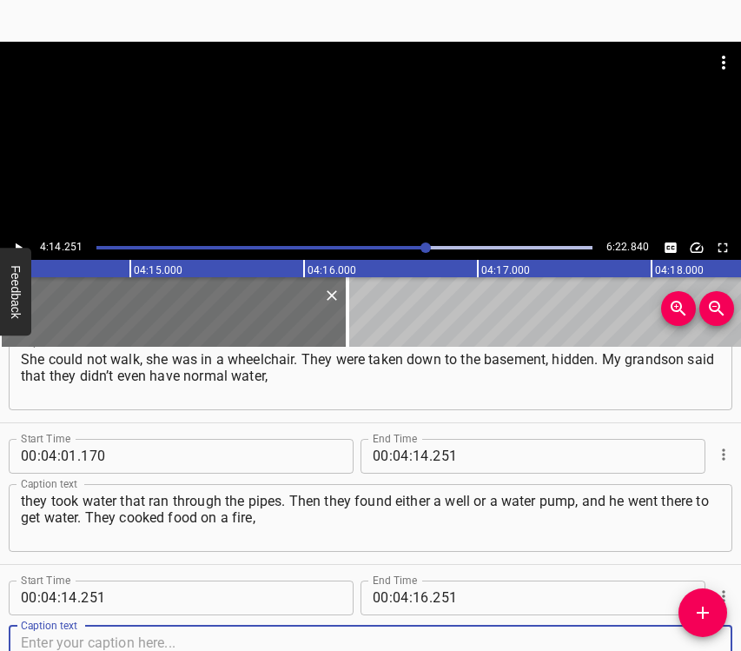
scroll to position [2751, 0]
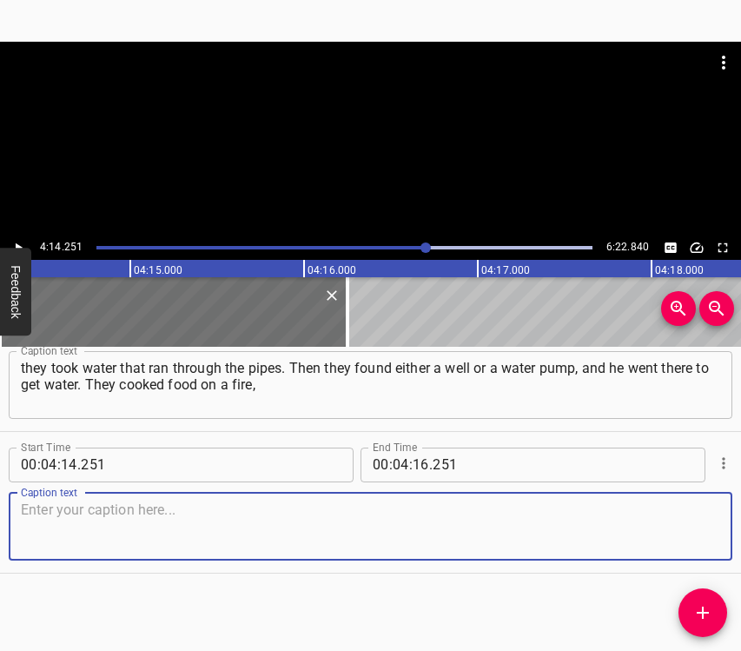
drag, startPoint x: 702, startPoint y: 531, endPoint x: 739, endPoint y: 519, distance: 39.3
click at [703, 528] on textarea at bounding box center [370, 526] width 699 height 50
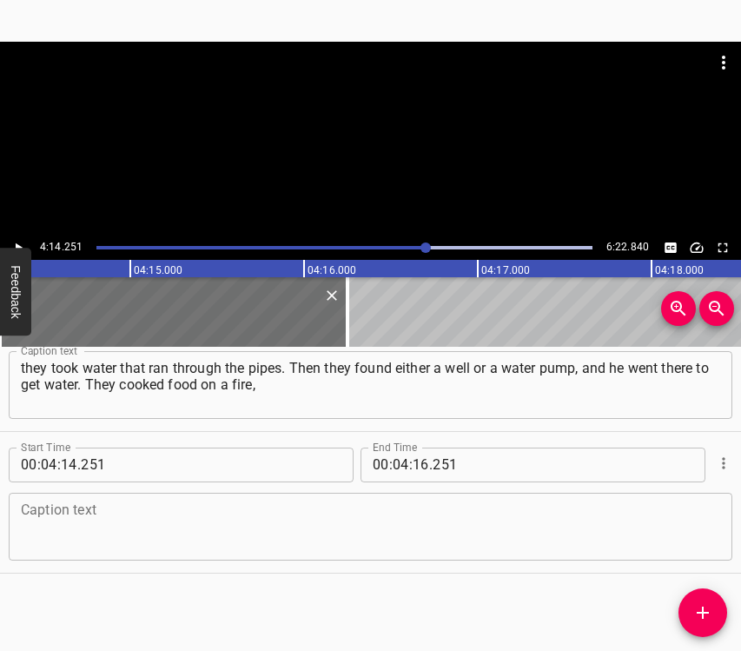
click at [419, 536] on textarea at bounding box center [370, 526] width 699 height 50
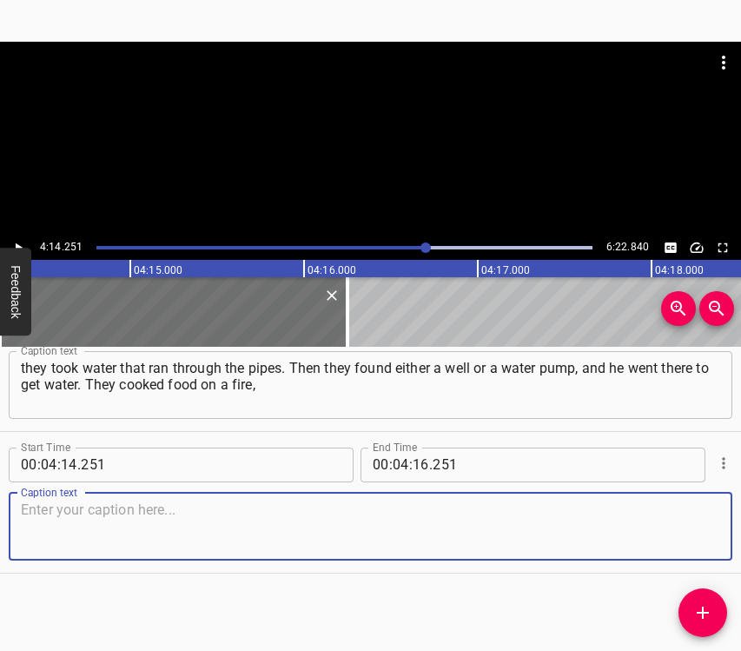
paste textarea "boiled it on a fire – and that’s how they ate. What was in the rooms? They went…"
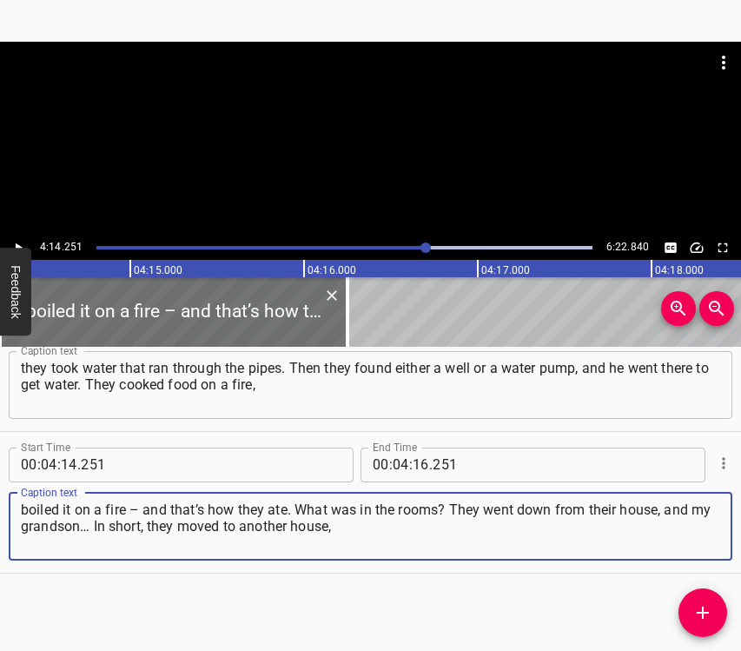
type textarea "boiled it on a fire – and that’s how they ate. What was in the rooms? They went…"
click at [8, 241] on div "4:14.251 6:22.840" at bounding box center [370, 247] width 741 height 24
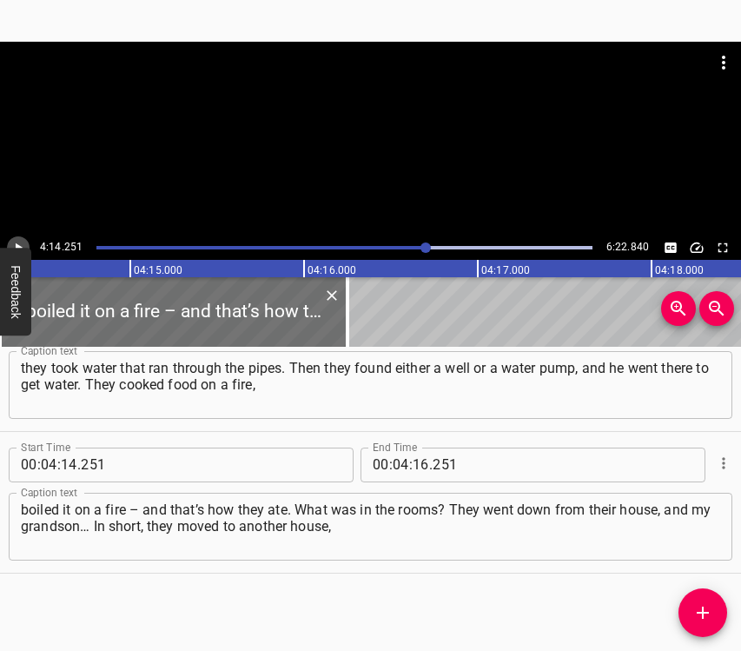
click at [15, 241] on icon "Play/Pause" at bounding box center [18, 248] width 16 height 16
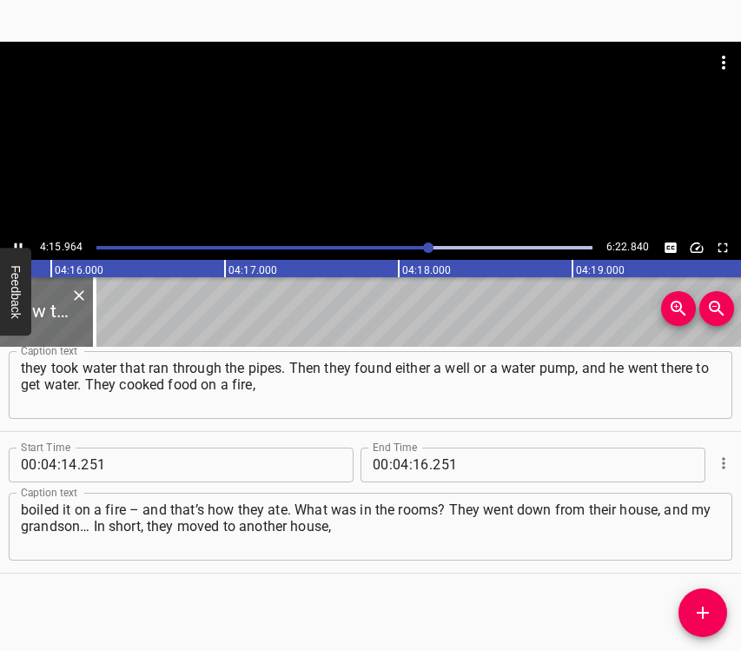
scroll to position [0, 44481]
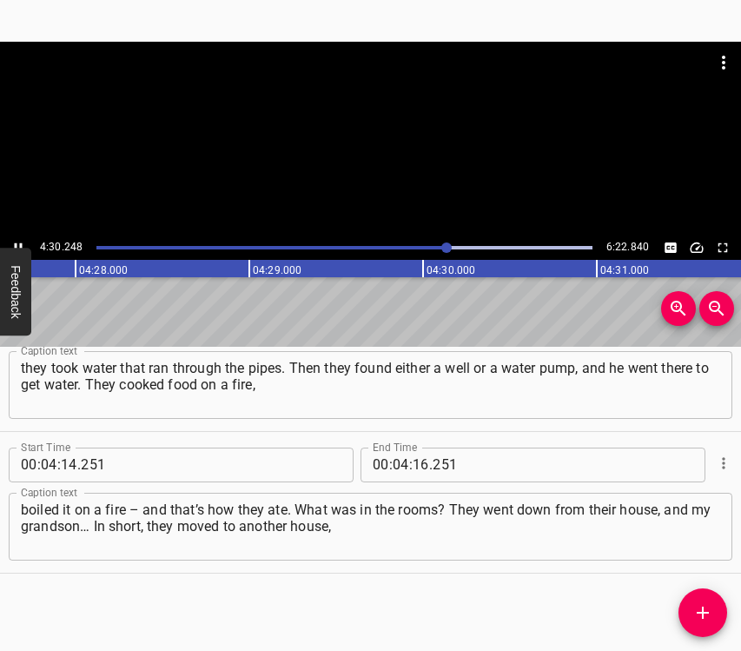
click at [10, 238] on button "Play/Pause" at bounding box center [18, 247] width 23 height 23
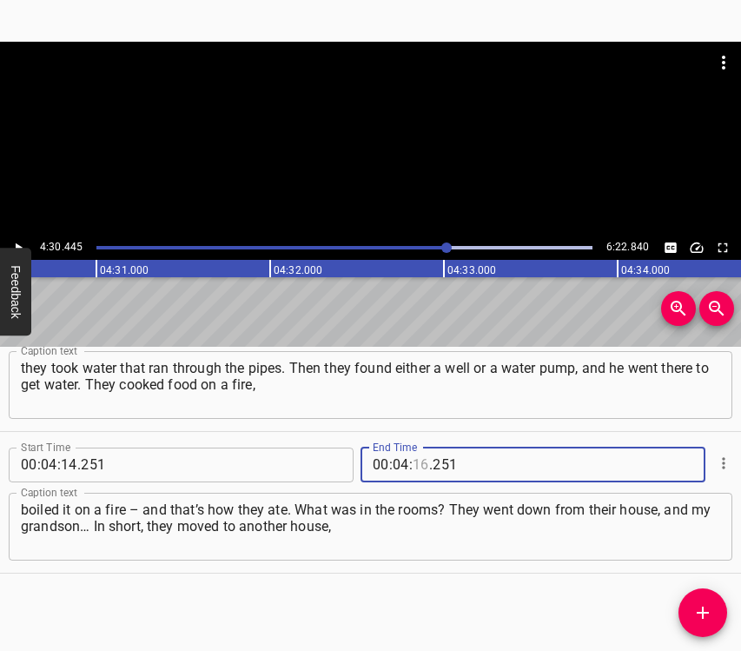
click at [413, 460] on input "number" at bounding box center [421, 464] width 17 height 35
type input "30"
type input "445"
click at [708, 606] on span "Add Cue" at bounding box center [703, 612] width 49 height 21
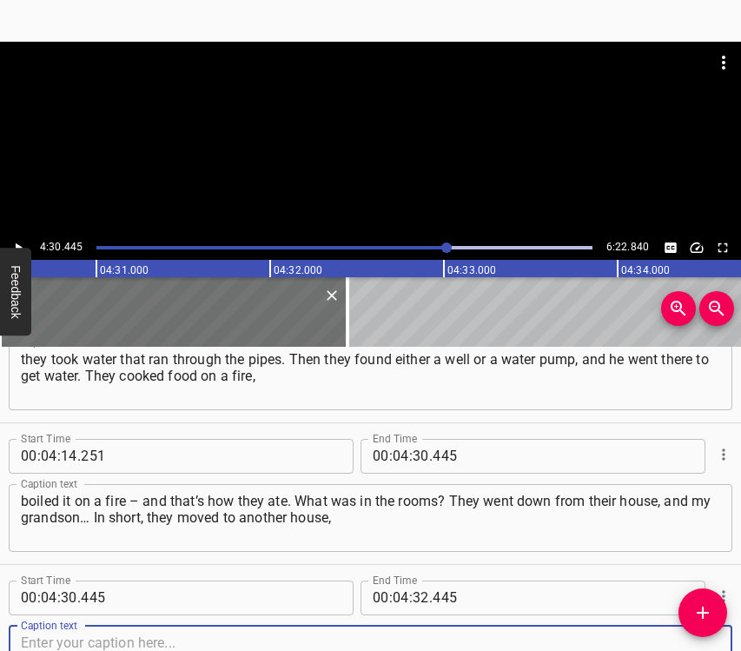
scroll to position [2893, 0]
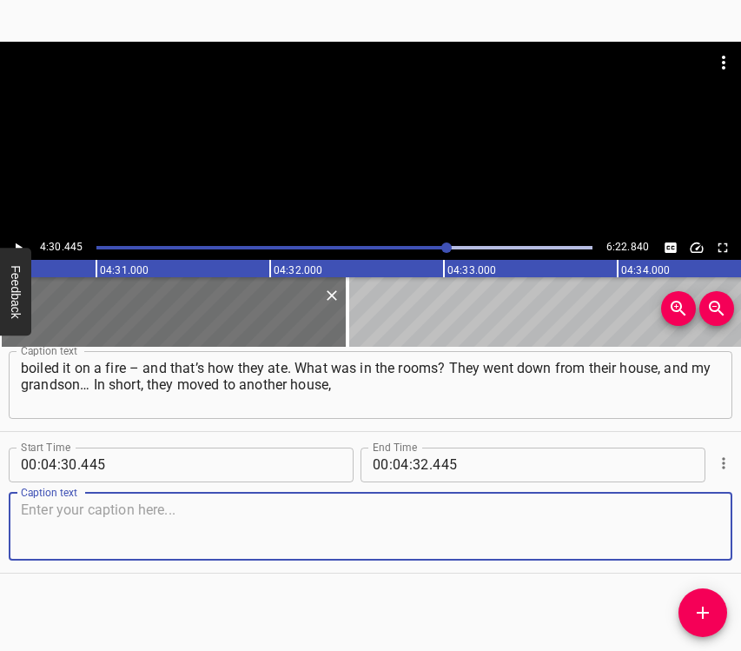
drag, startPoint x: 699, startPoint y: 529, endPoint x: 739, endPoint y: 520, distance: 40.1
click at [705, 528] on textarea at bounding box center [370, 526] width 699 height 50
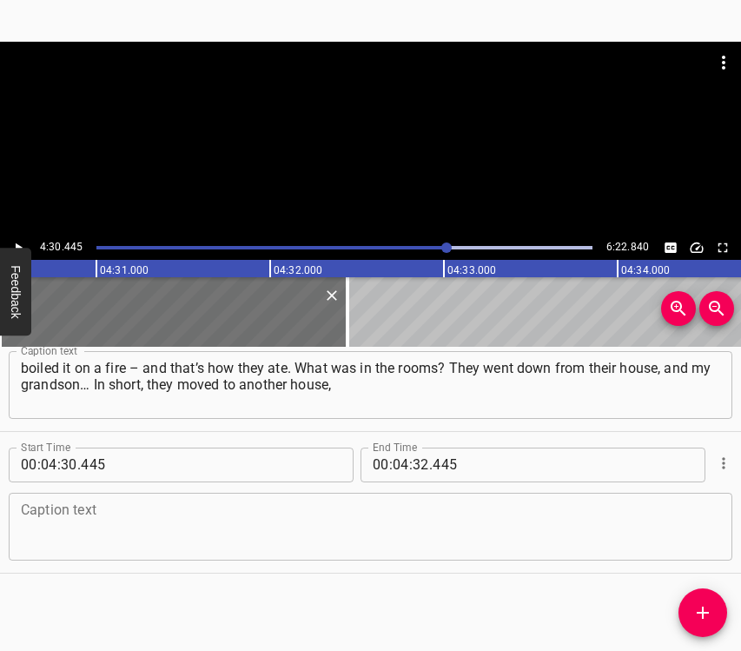
click at [103, 521] on textarea at bounding box center [370, 526] width 699 height 50
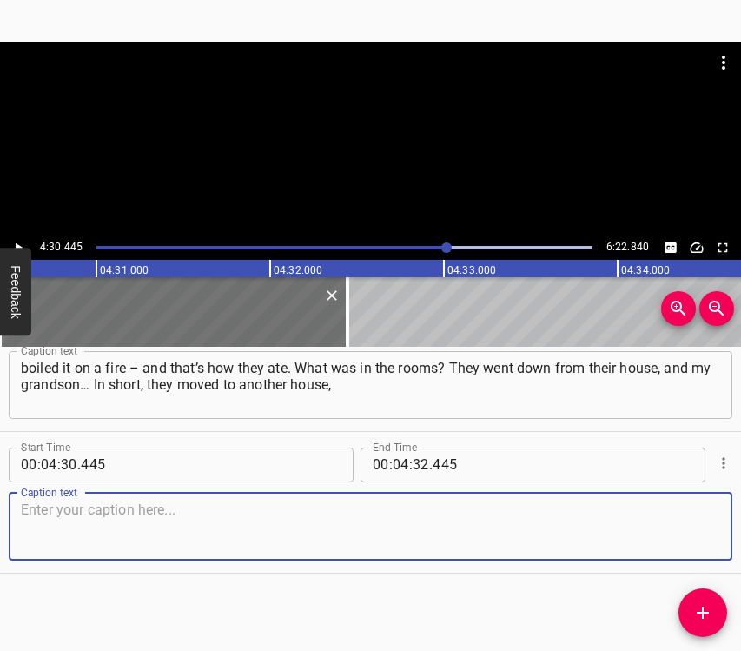
paste textarea "and their house also burned down. My husband was transferred to Dnipro, and in …"
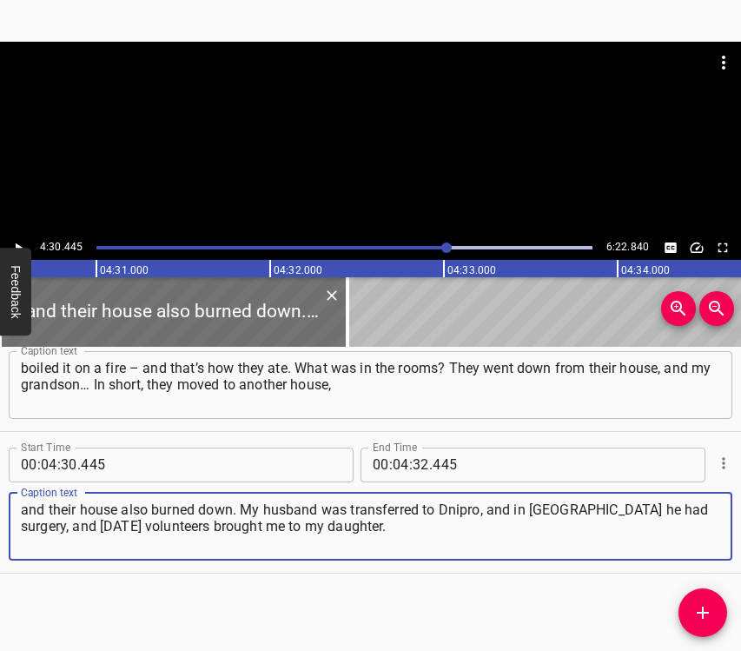
type textarea "and their house also burned down. My husband was transferred to Dnipro, and in …"
click at [20, 242] on icon "Play/Pause" at bounding box center [18, 248] width 16 height 16
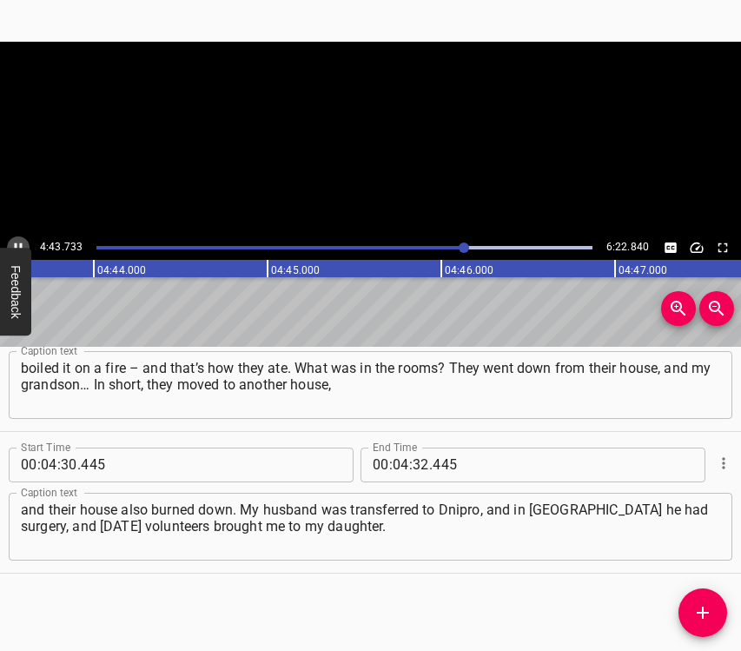
click at [20, 242] on icon "Play/Pause" at bounding box center [18, 248] width 16 height 16
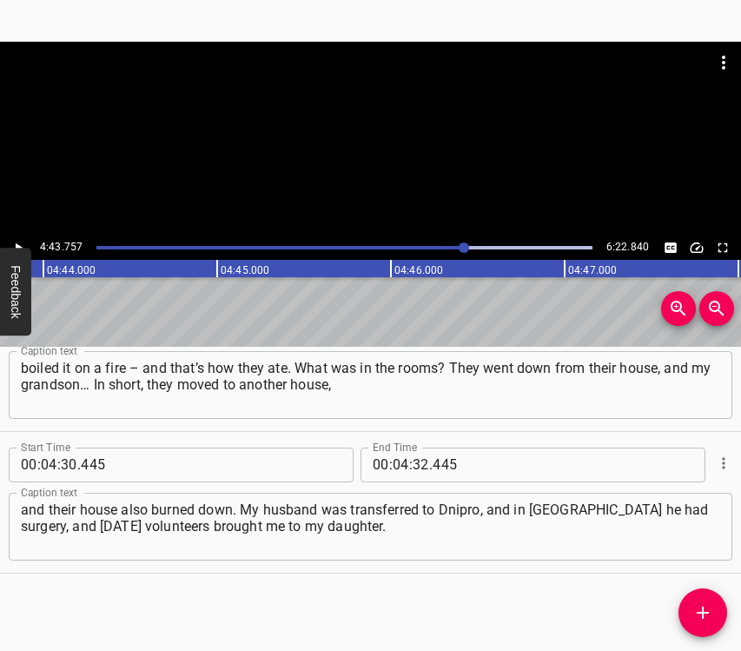
scroll to position [0, 49311]
click at [461, 245] on div at bounding box center [464, 247] width 10 height 10
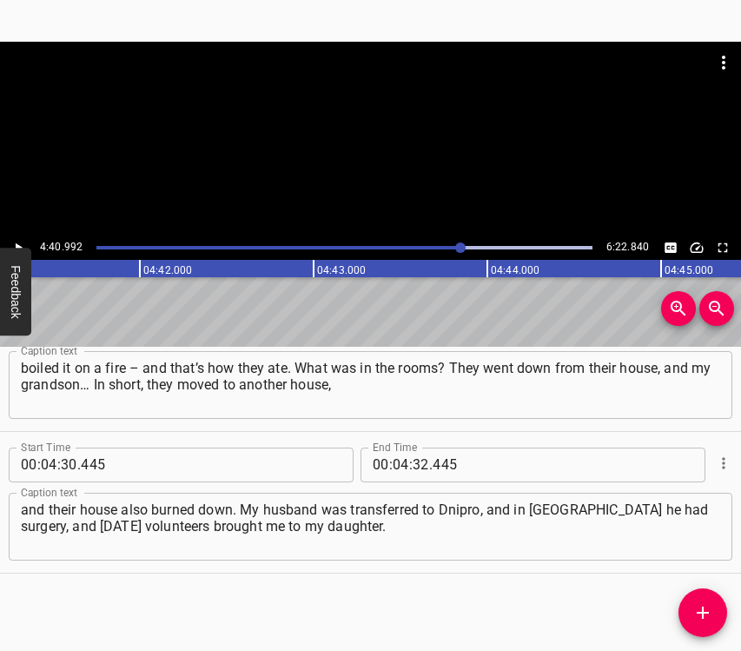
scroll to position [0, 48830]
click at [21, 241] on icon "Play/Pause" at bounding box center [18, 248] width 16 height 16
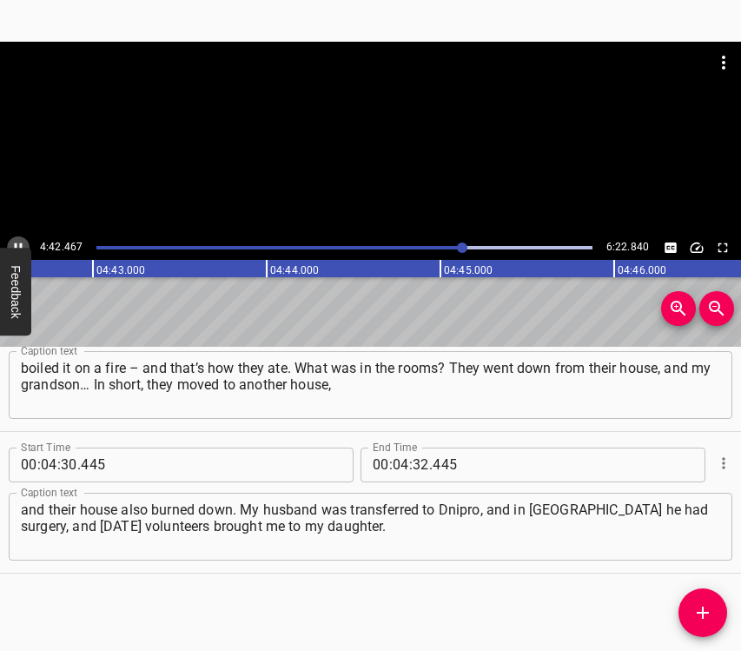
click at [21, 241] on icon "Play/Pause" at bounding box center [18, 248] width 16 height 16
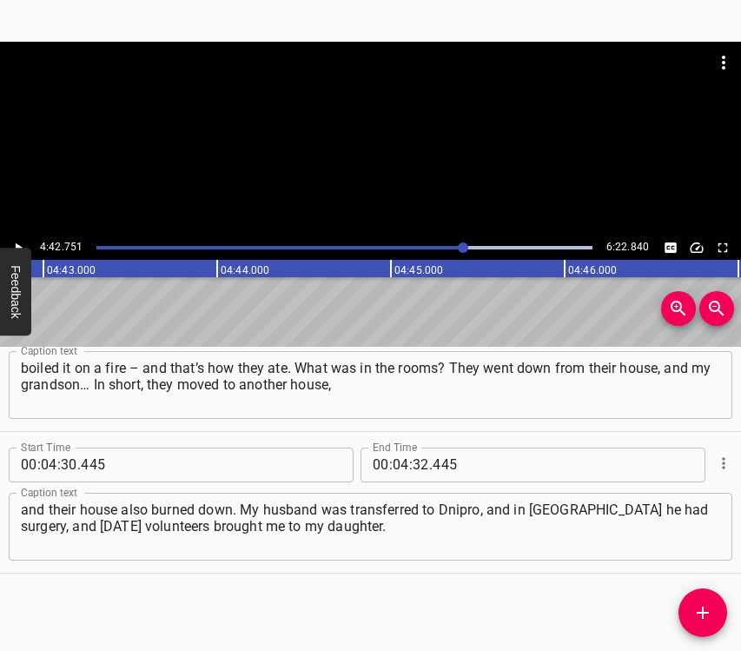
click at [429, 460] on span "." at bounding box center [430, 464] width 3 height 35
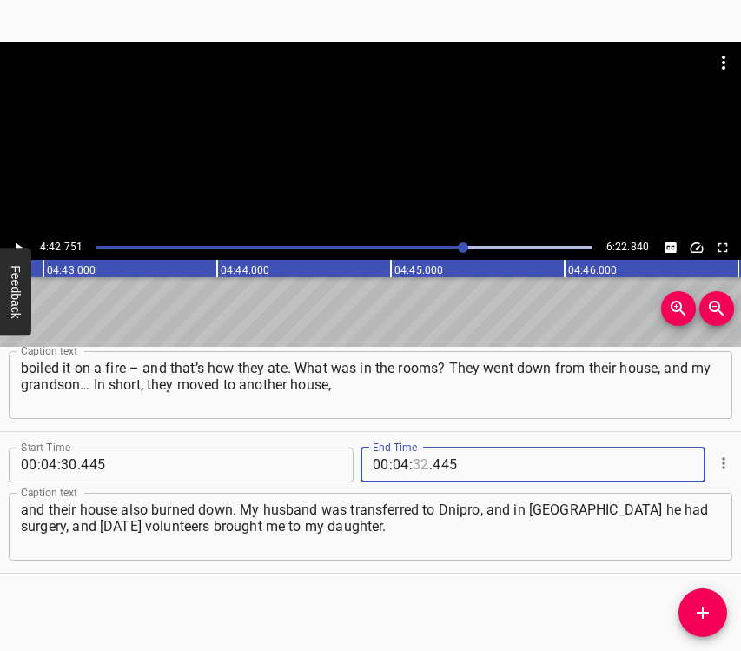
click at [413, 462] on input "number" at bounding box center [421, 464] width 17 height 35
type input "42"
type input "751"
click at [700, 605] on icon "Add Cue" at bounding box center [703, 612] width 21 height 21
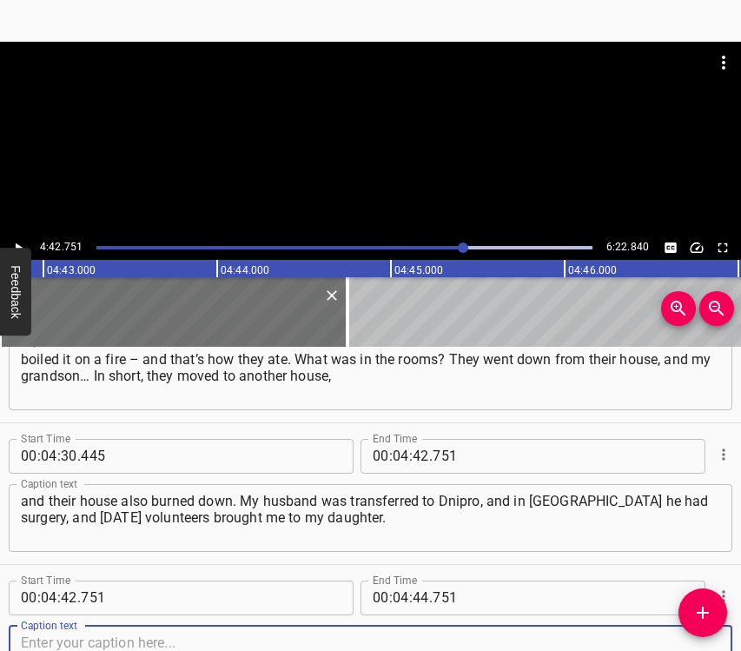
scroll to position [3034, 0]
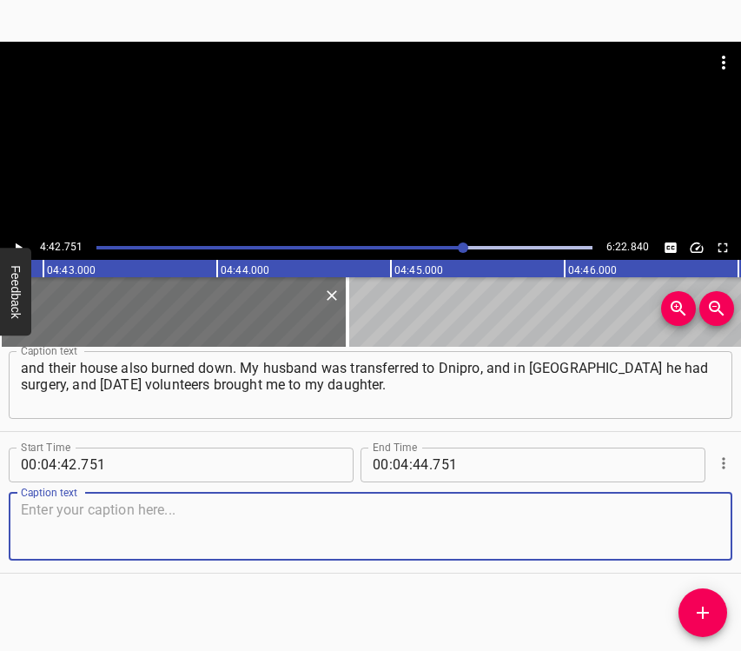
click at [685, 534] on textarea at bounding box center [370, 526] width 699 height 50
click at [136, 543] on textarea at bounding box center [370, 526] width 699 height 50
paste textarea "By that time my daughter had also been evacuated to [GEOGRAPHIC_DATA], she rent…"
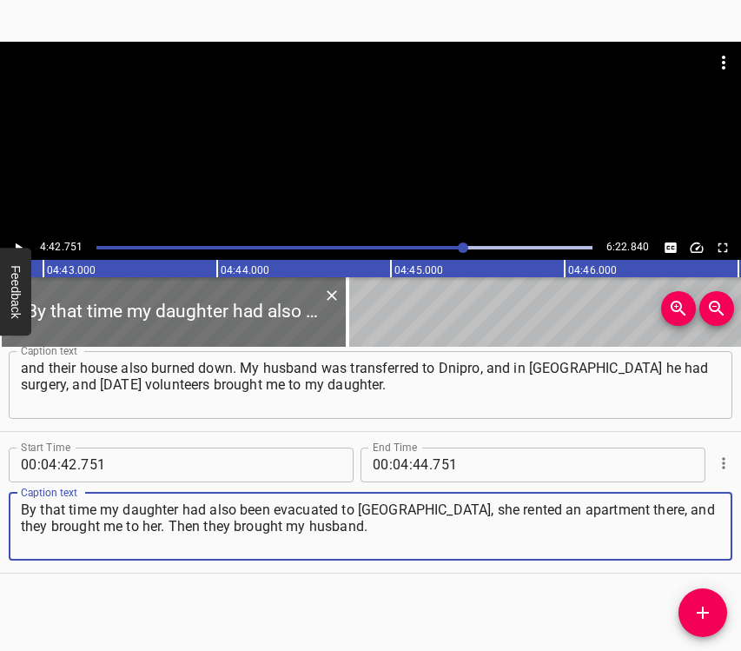
type textarea "By that time my daughter had also been evacuated to [GEOGRAPHIC_DATA], she rent…"
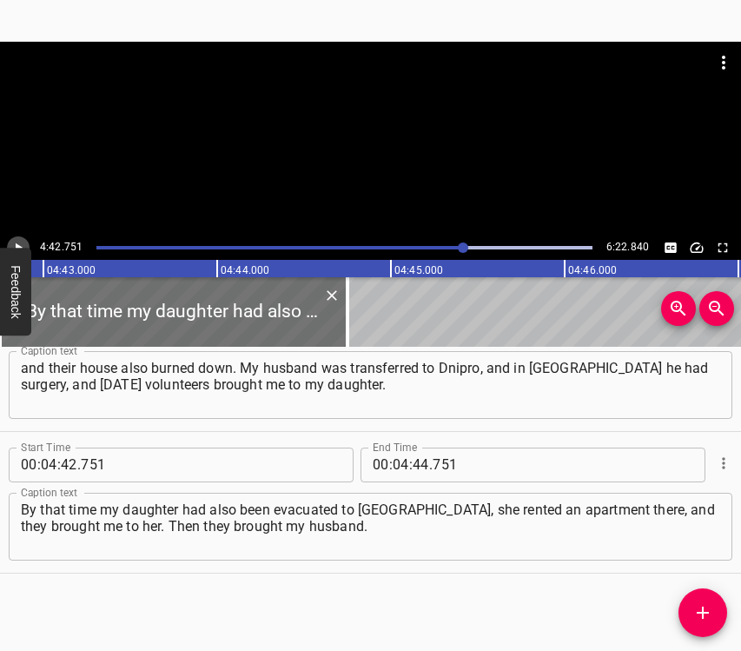
click at [18, 247] on icon "Play/Pause" at bounding box center [19, 247] width 7 height 10
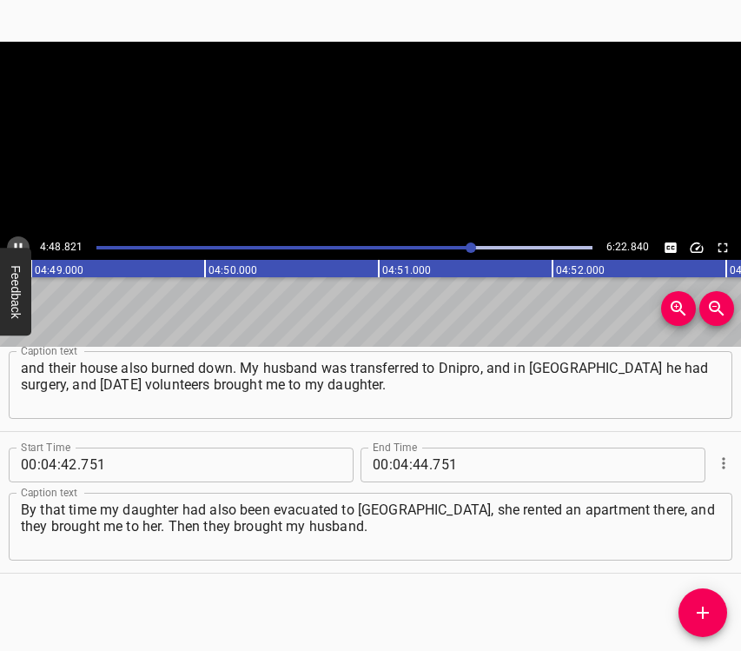
click at [18, 247] on icon "Play/Pause" at bounding box center [18, 248] width 16 height 16
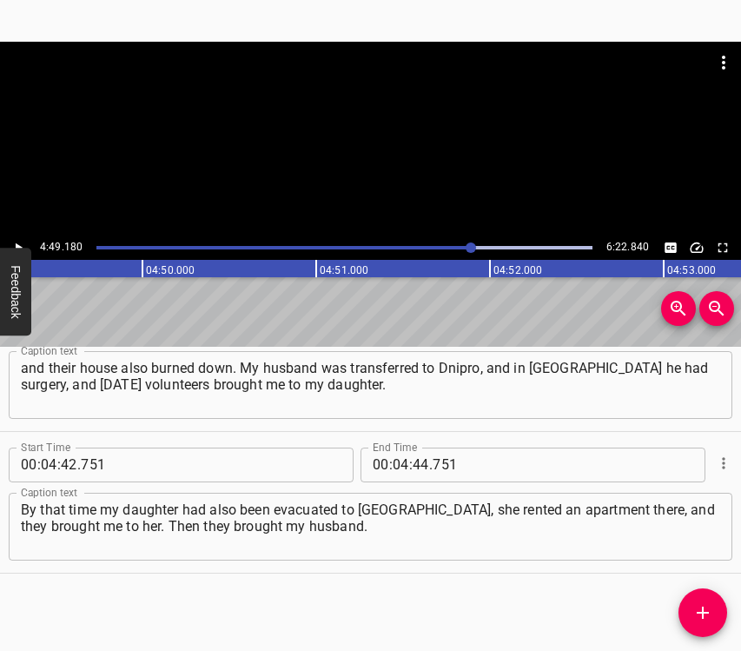
click at [18, 247] on icon "Play/Pause" at bounding box center [19, 247] width 7 height 10
click at [18, 247] on icon "Play/Pause" at bounding box center [18, 248] width 16 height 16
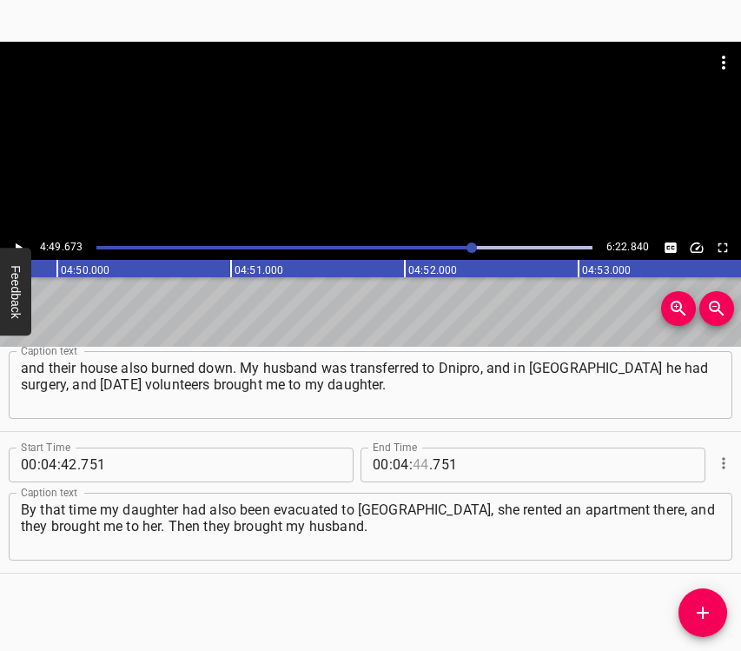
click at [417, 454] on input "number" at bounding box center [421, 464] width 17 height 35
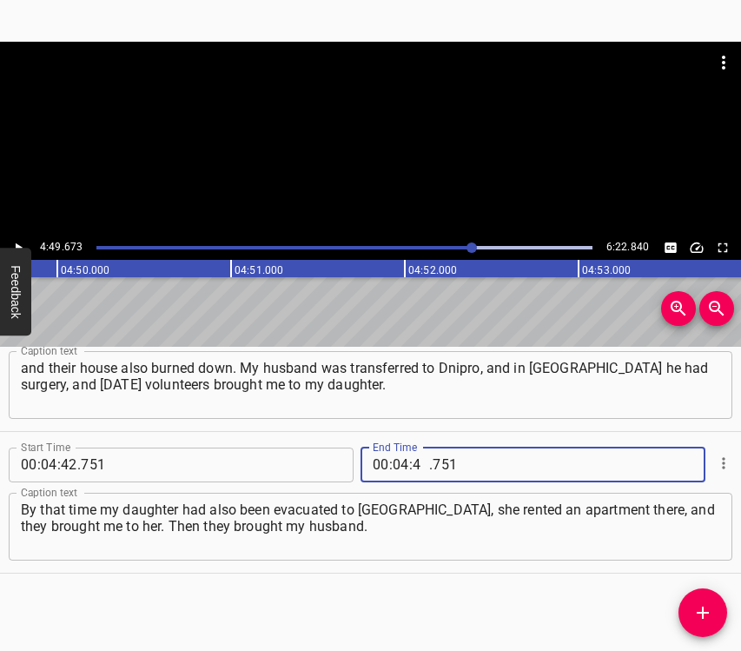
type input "49"
type input "673"
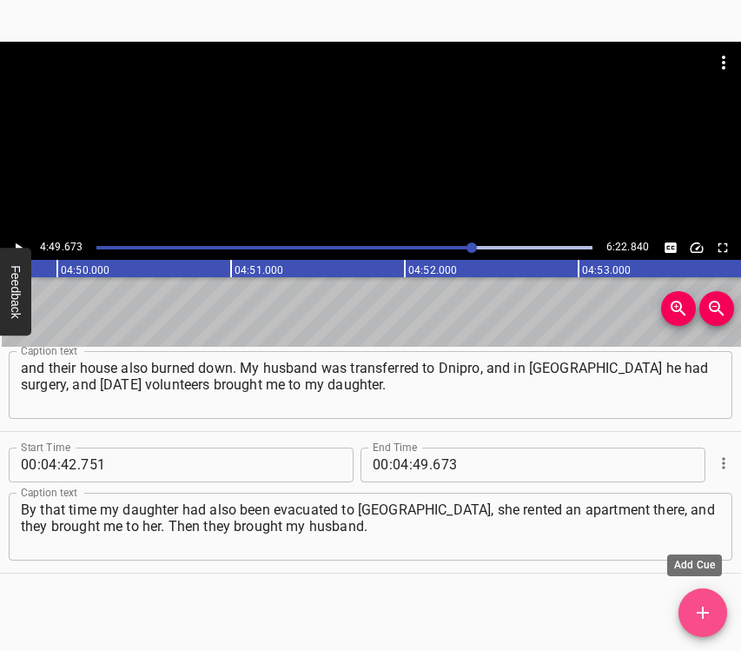
click at [721, 603] on span "Add Cue" at bounding box center [703, 612] width 49 height 21
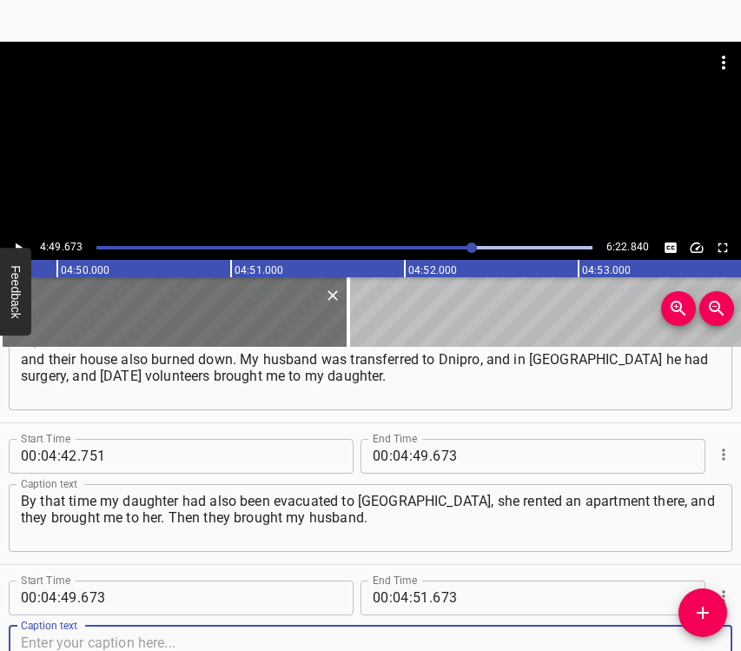
scroll to position [3176, 0]
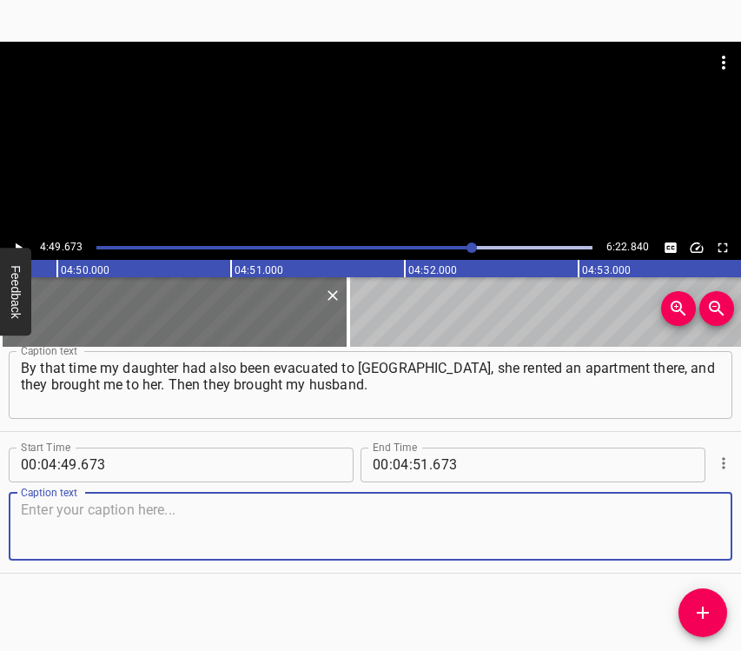
click at [665, 520] on textarea at bounding box center [370, 526] width 699 height 50
click at [74, 520] on textarea at bounding box center [370, 526] width 699 height 50
paste textarea "Then the [PERSON_NAME] Foundation gave us this dormitory. They gave this dormit…"
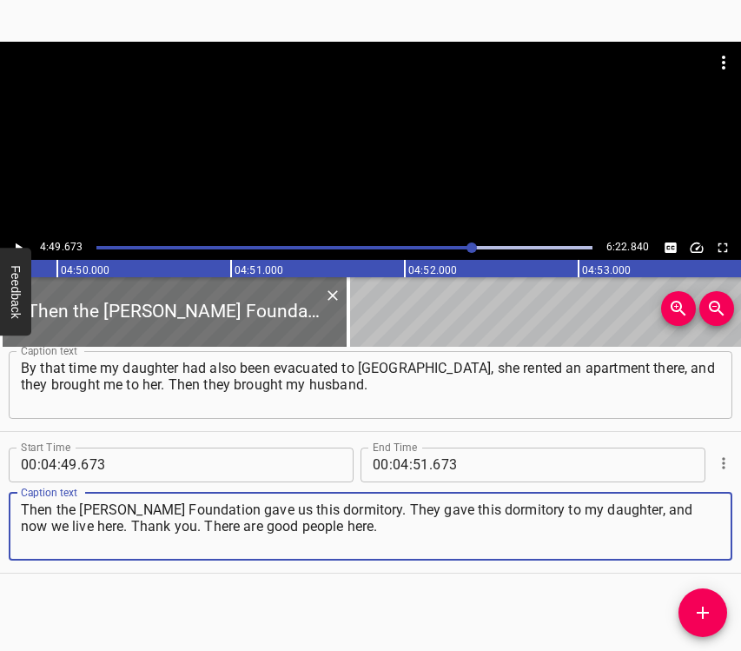
type textarea "Then the [PERSON_NAME] Foundation gave us this dormitory. They gave this dormit…"
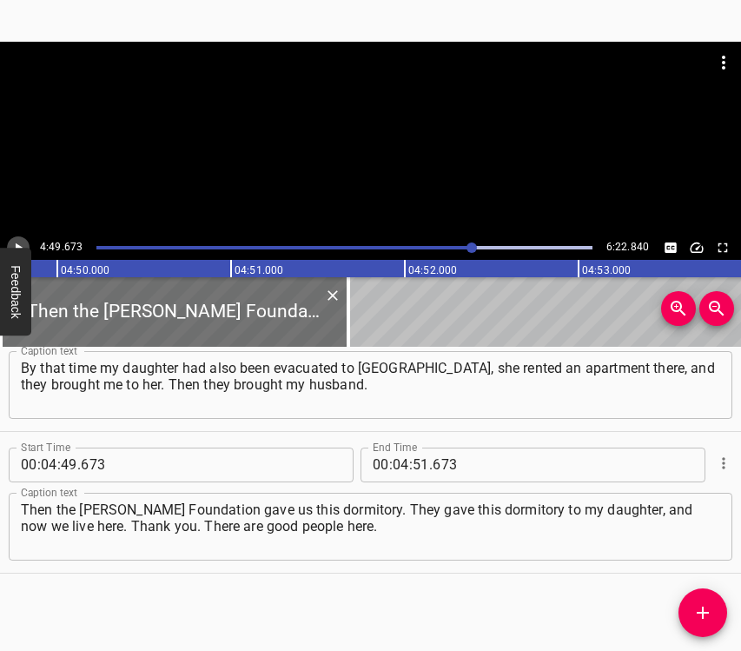
click at [18, 247] on icon "Play/Pause" at bounding box center [19, 247] width 7 height 10
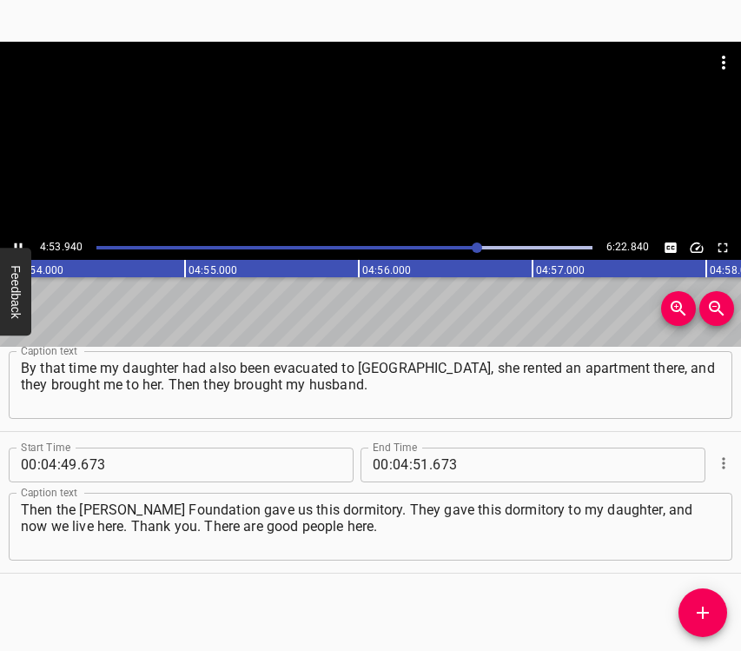
scroll to position [0, 51127]
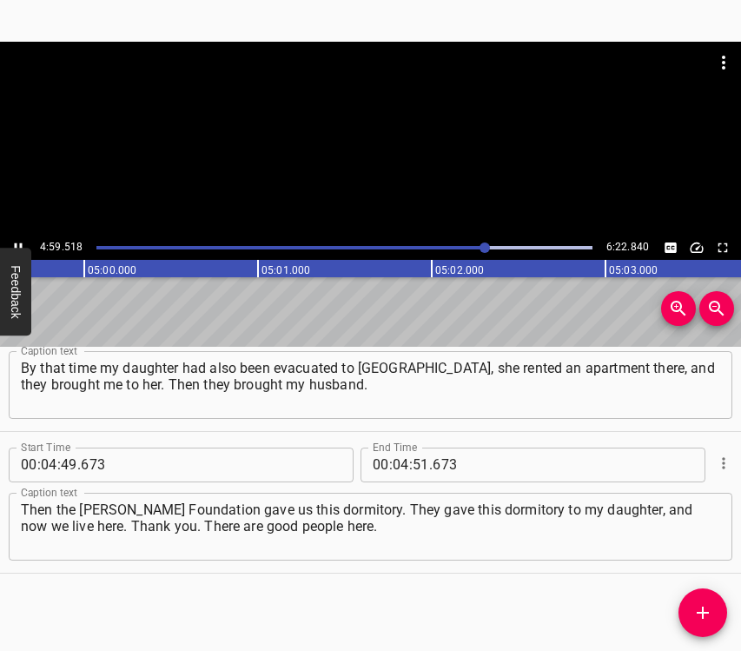
click at [16, 242] on icon "Play/Pause" at bounding box center [18, 248] width 16 height 16
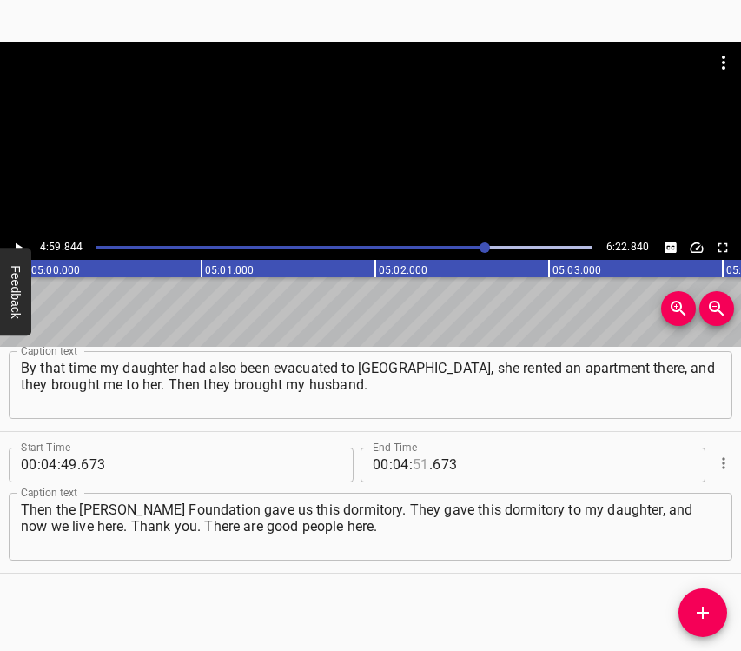
click at [415, 463] on input "number" at bounding box center [421, 464] width 17 height 35
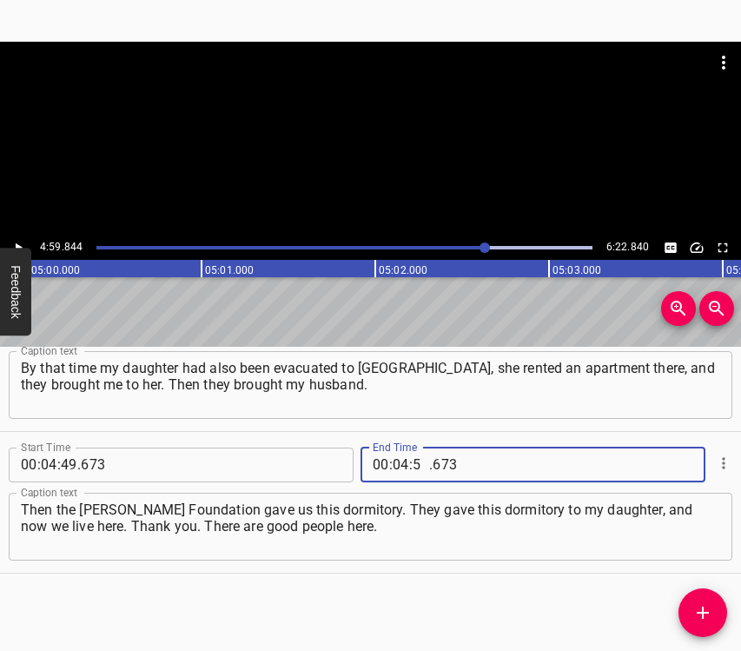
type input "59"
type input "844"
click at [705, 602] on button "Add Cue" at bounding box center [703, 612] width 49 height 49
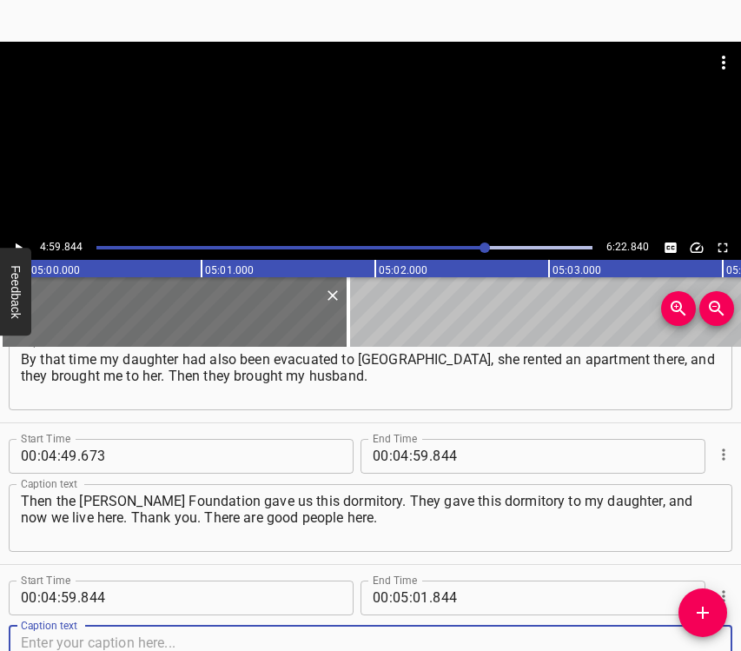
scroll to position [3317, 0]
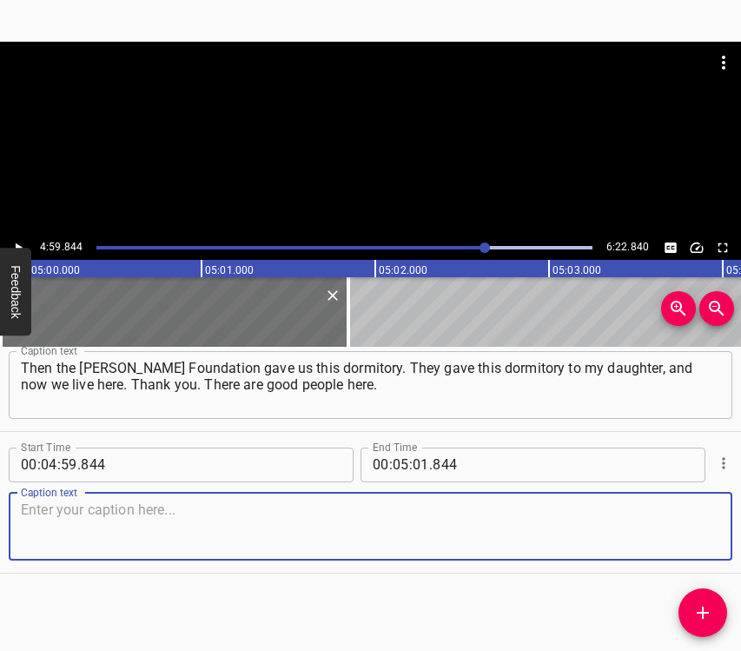
click at [698, 540] on textarea at bounding box center [370, 526] width 699 height 50
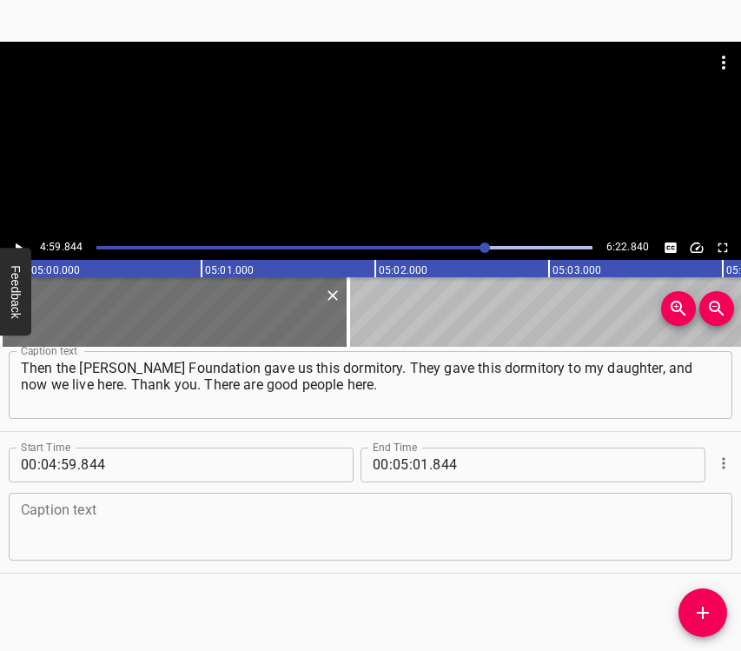
click at [234, 545] on textarea at bounding box center [370, 526] width 699 height 50
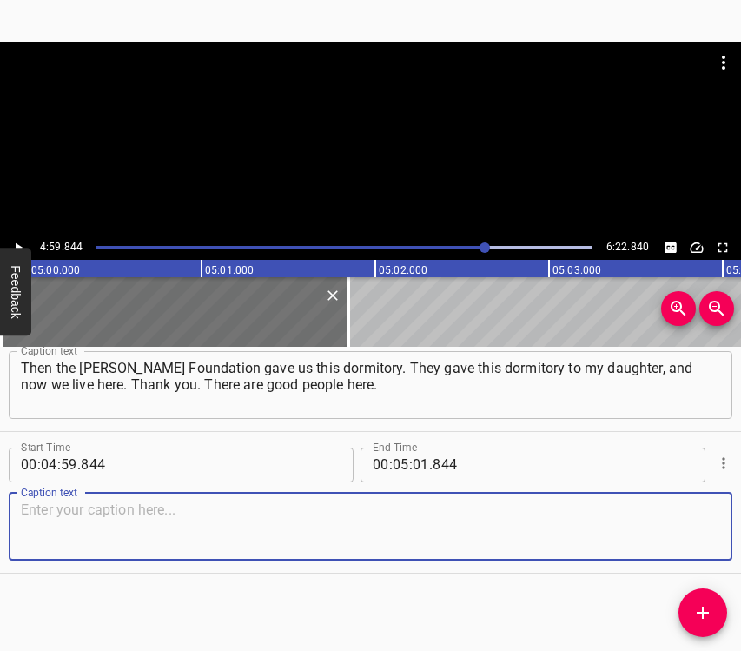
paste textarea "They treat us well, help with everything. For example, I cannot walk, my husban…"
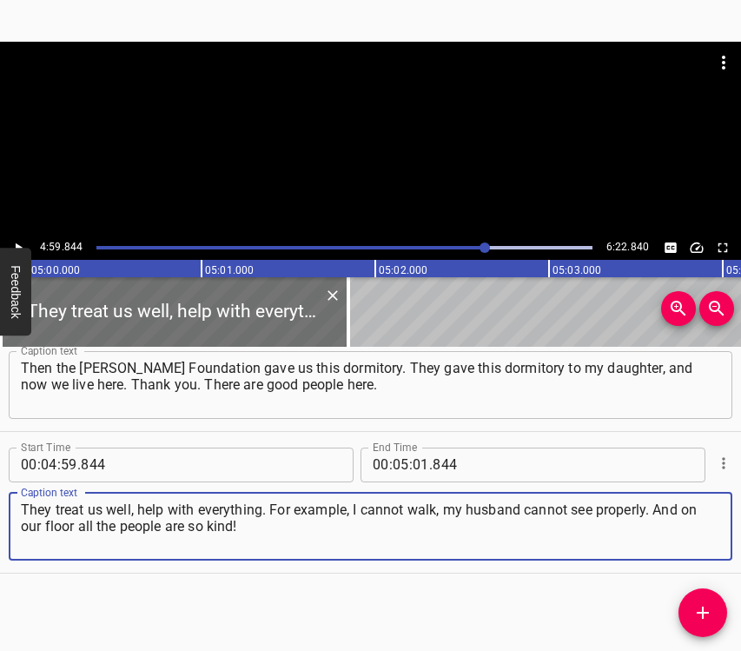
type textarea "They treat us well, help with everything. For example, I cannot walk, my husban…"
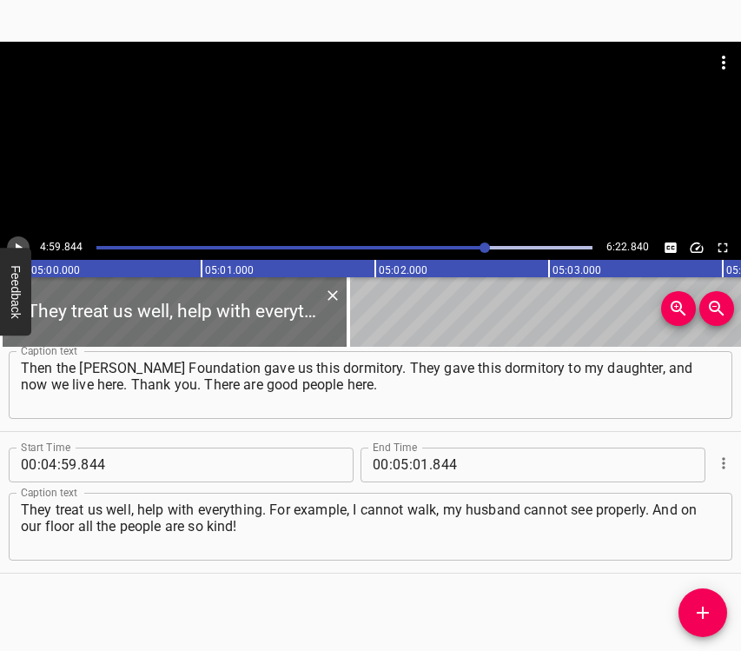
click at [13, 244] on icon "Play/Pause" at bounding box center [18, 248] width 16 height 16
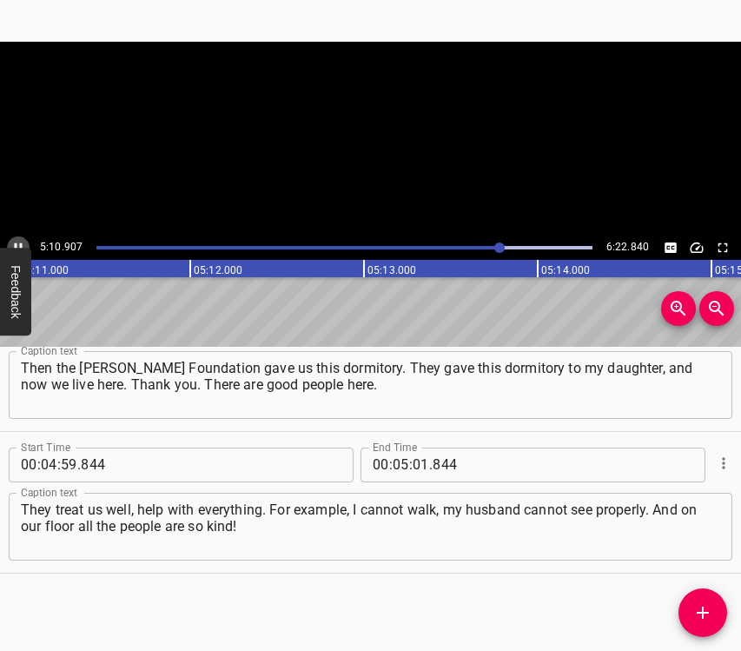
click at [13, 244] on icon "Play/Pause" at bounding box center [18, 248] width 16 height 16
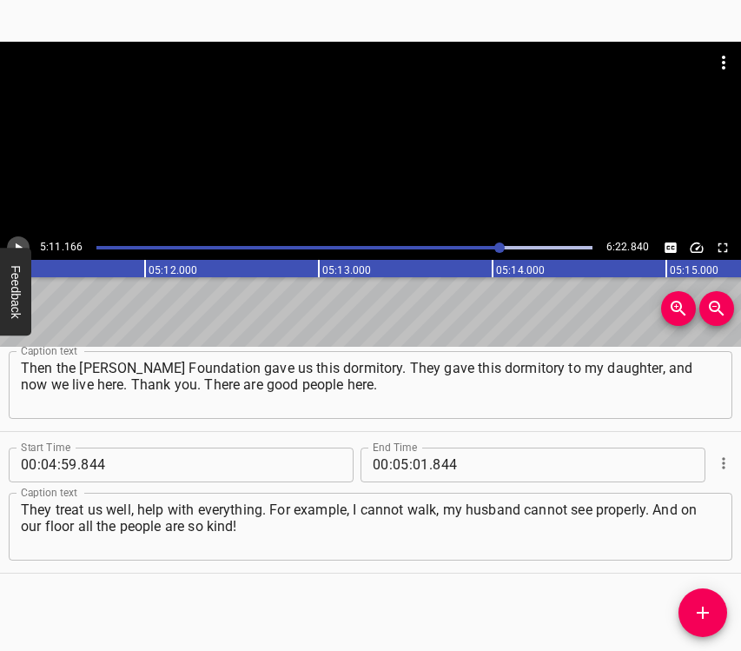
click at [13, 244] on icon "Play/Pause" at bounding box center [18, 248] width 16 height 16
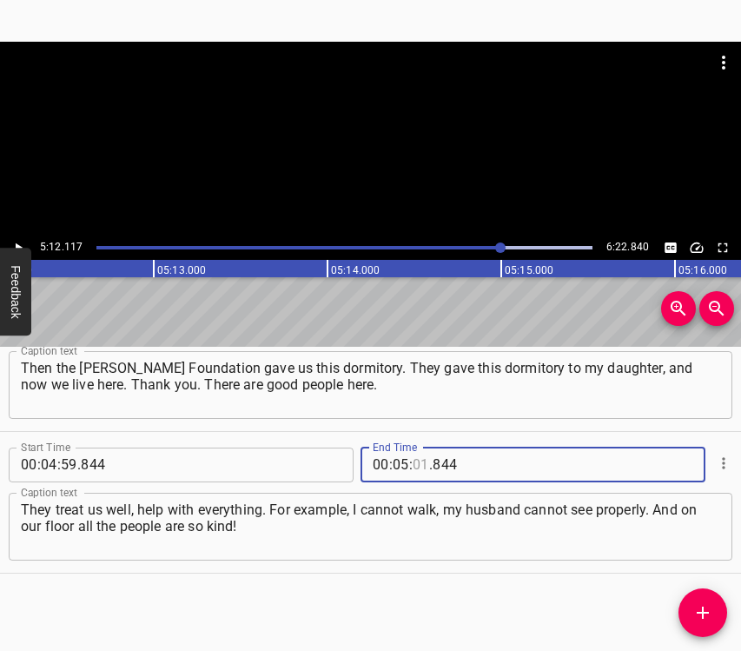
click at [413, 462] on input "number" at bounding box center [421, 464] width 17 height 35
type input "12"
type input "117"
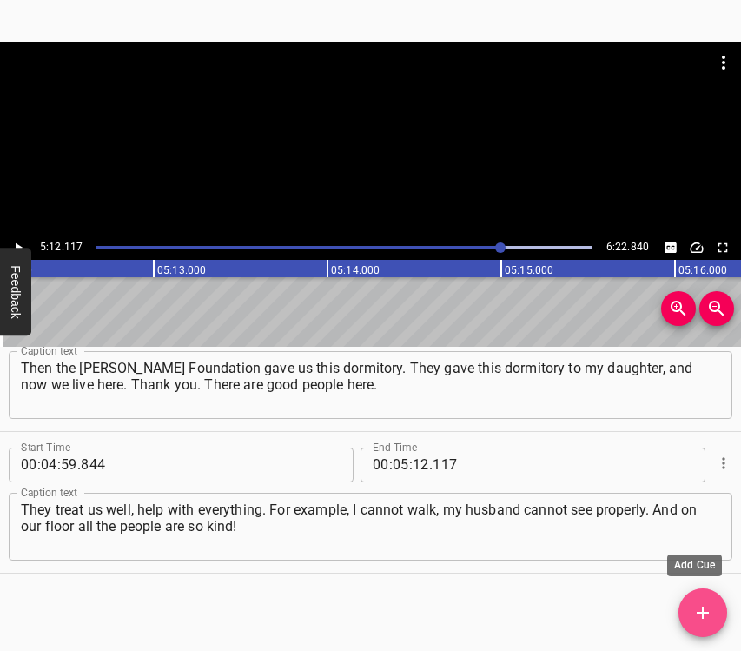
click at [702, 613] on icon "Add Cue" at bounding box center [703, 612] width 12 height 12
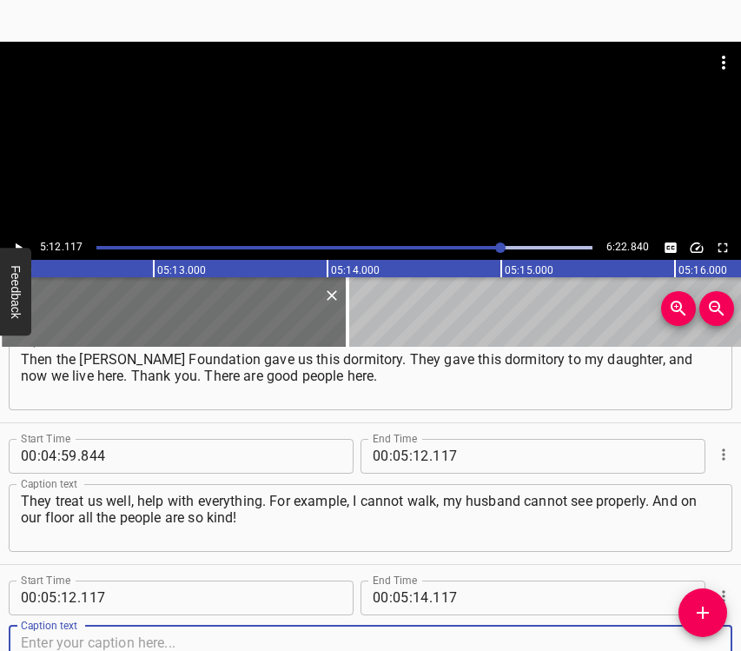
scroll to position [3459, 0]
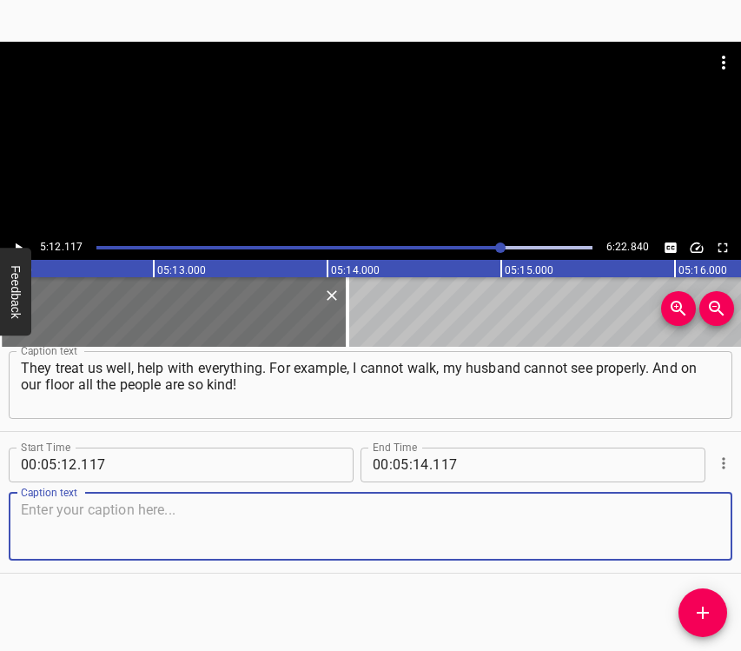
click at [693, 528] on textarea at bounding box center [370, 526] width 699 height 50
click at [37, 512] on textarea at bounding box center [370, 526] width 699 height 50
paste textarea "They will go shopping, and do everything. The conditions are normal. Where my d…"
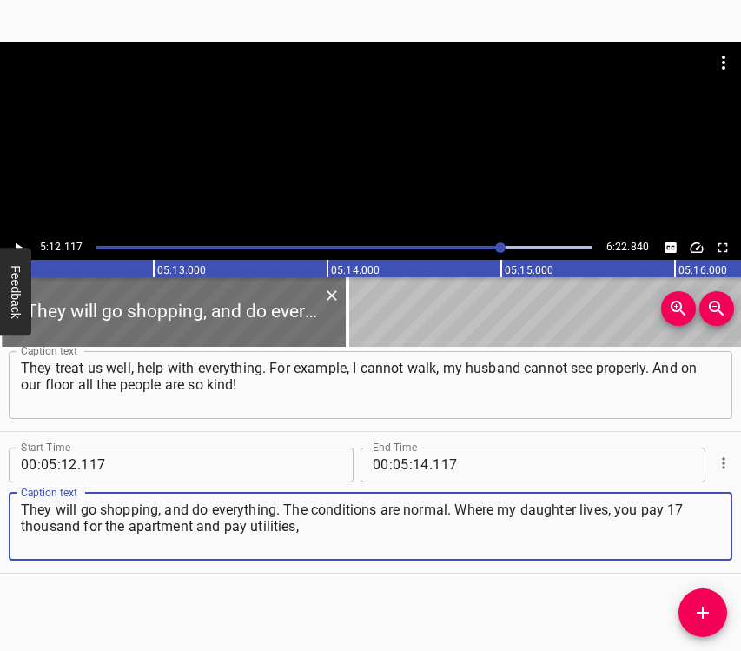
type textarea "They will go shopping, and do everything. The conditions are normal. Where my d…"
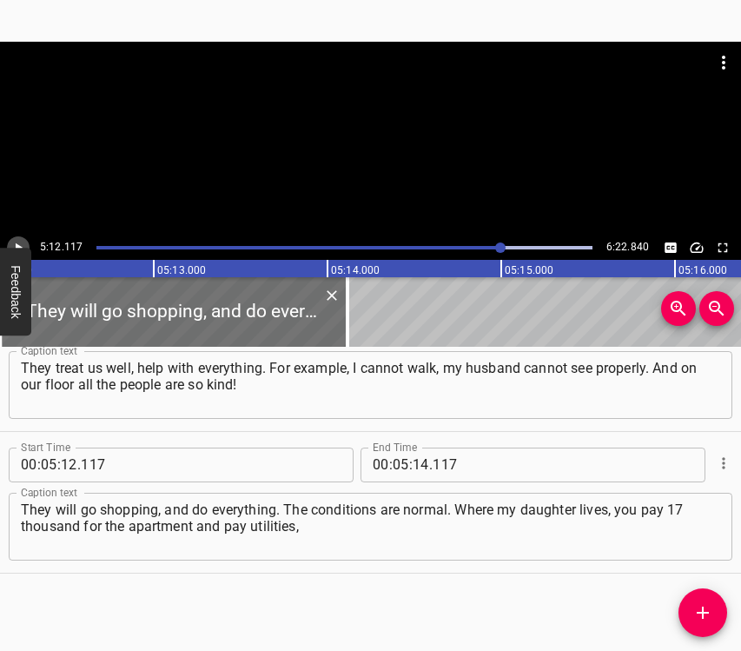
click at [19, 240] on icon "Play/Pause" at bounding box center [18, 248] width 16 height 16
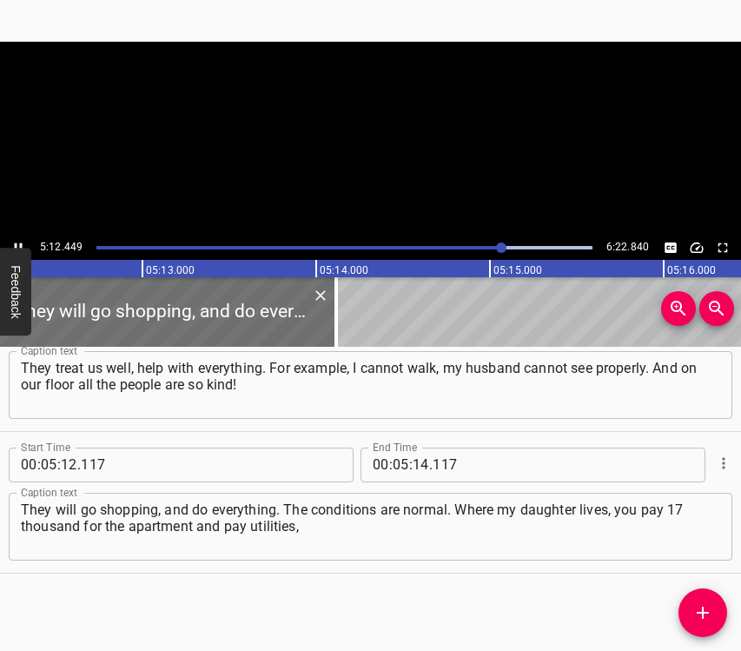
scroll to position [0, 54297]
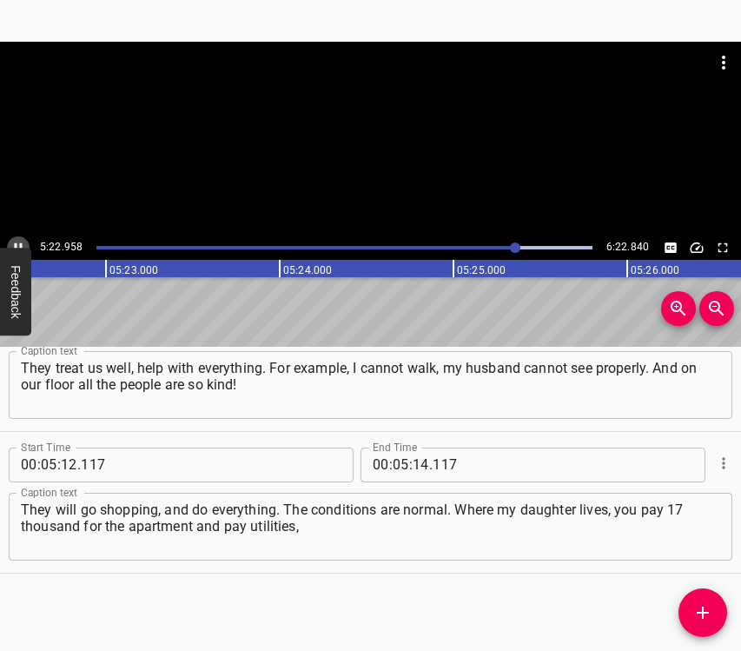
click at [17, 236] on button "Play/Pause" at bounding box center [18, 247] width 23 height 23
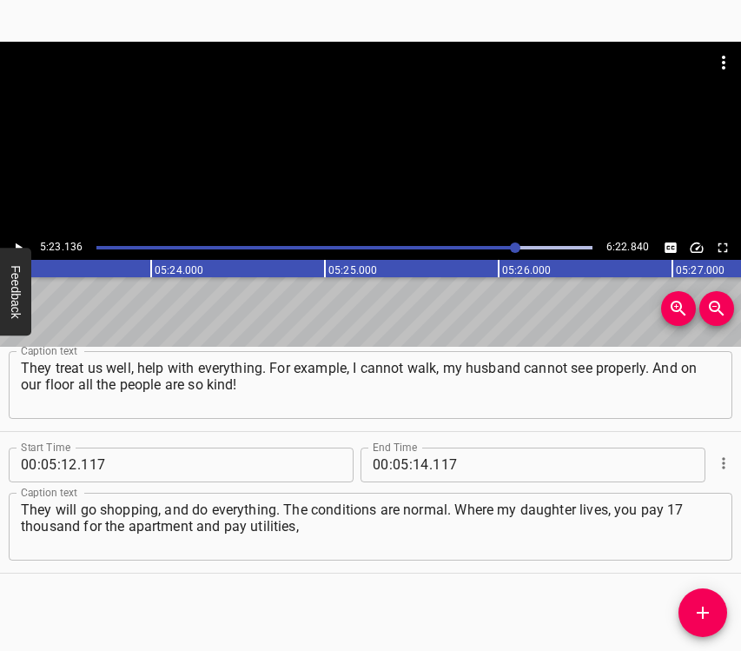
scroll to position [0, 56154]
click at [413, 454] on input "number" at bounding box center [421, 464] width 17 height 35
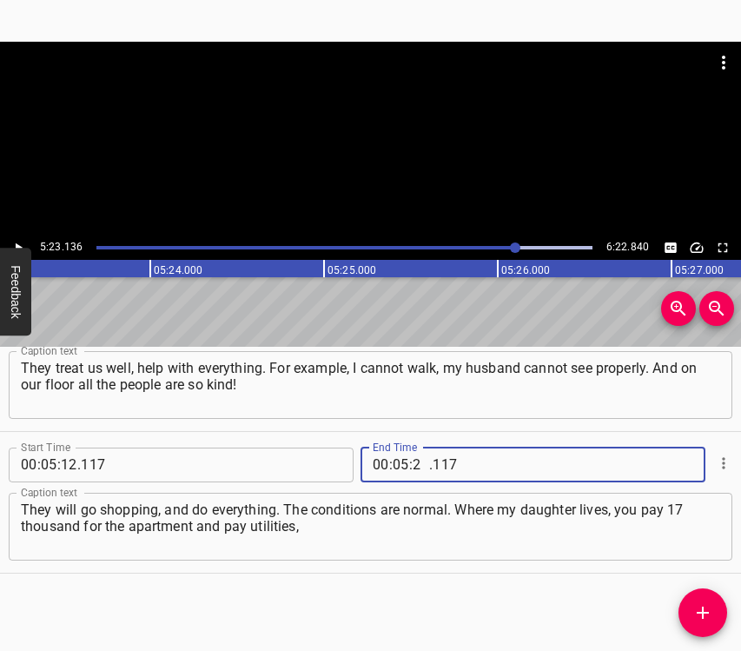
type input "23"
type input "136"
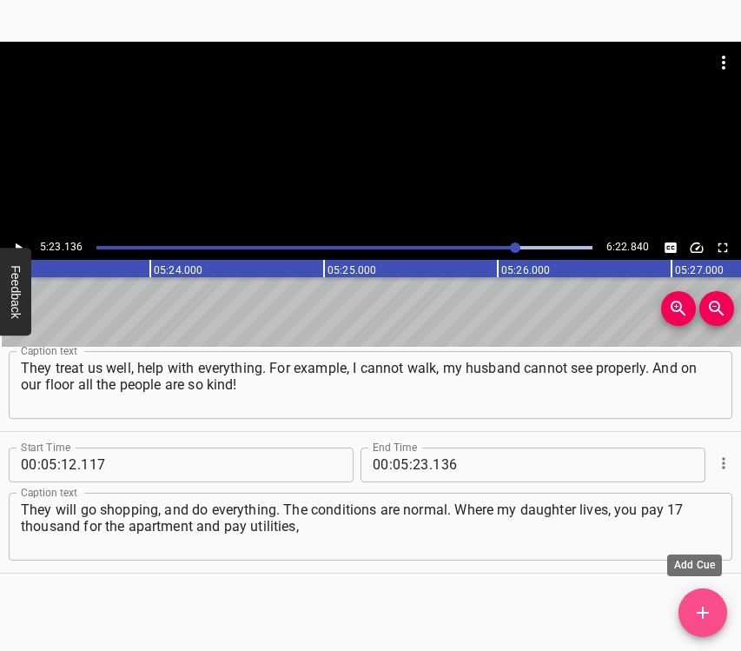
click at [703, 603] on button "Add Cue" at bounding box center [703, 612] width 49 height 49
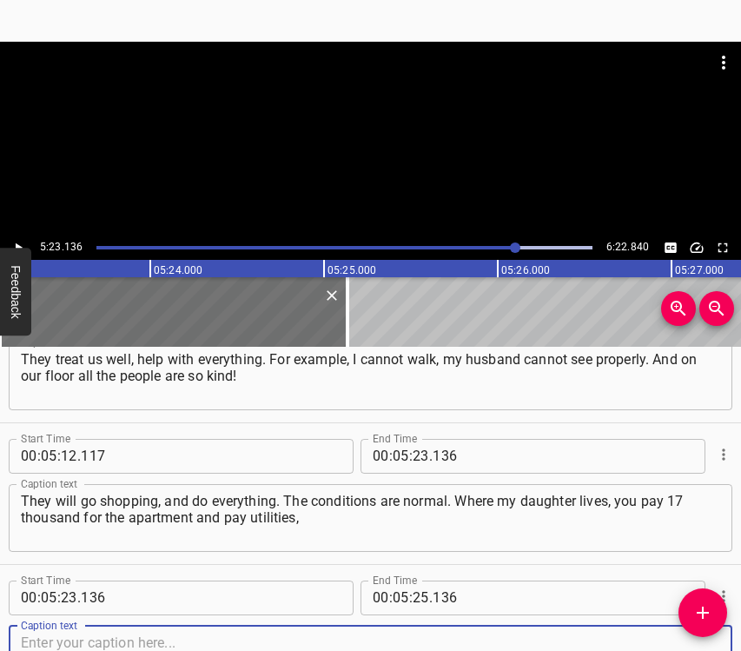
scroll to position [3601, 0]
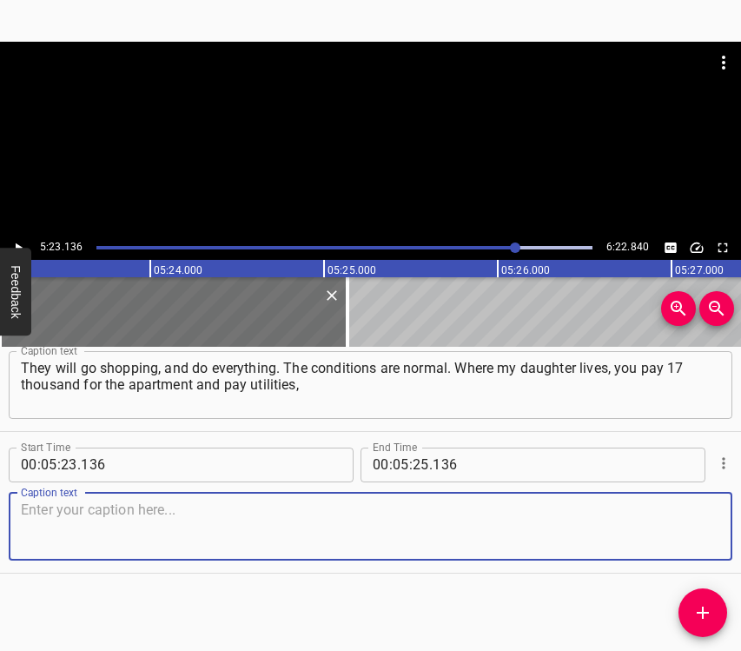
click at [683, 515] on textarea at bounding box center [370, 526] width 699 height 50
click at [202, 503] on textarea at bounding box center [370, 526] width 699 height 50
paste textarea "and here we pay pennies. It is fine. I think everything is fine. There is a med…"
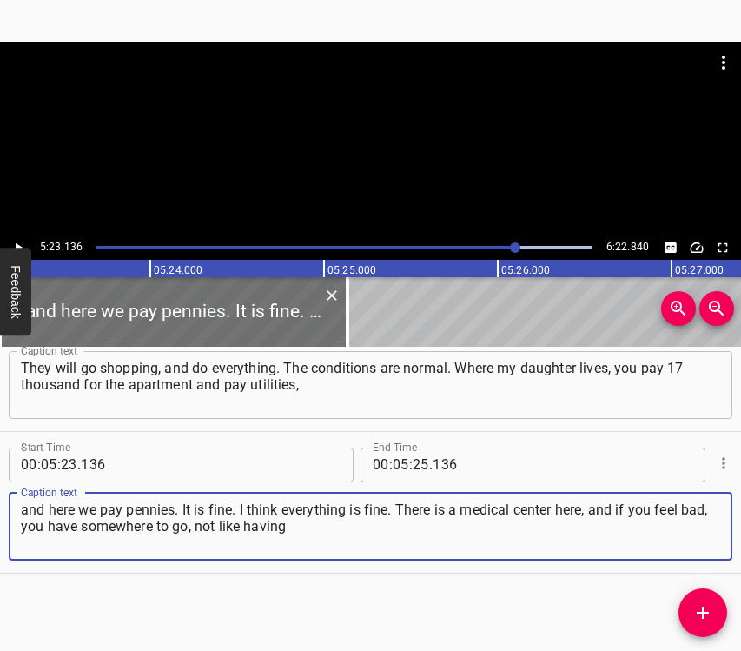
type textarea "and here we pay pennies. It is fine. I think everything is fine. There is a med…"
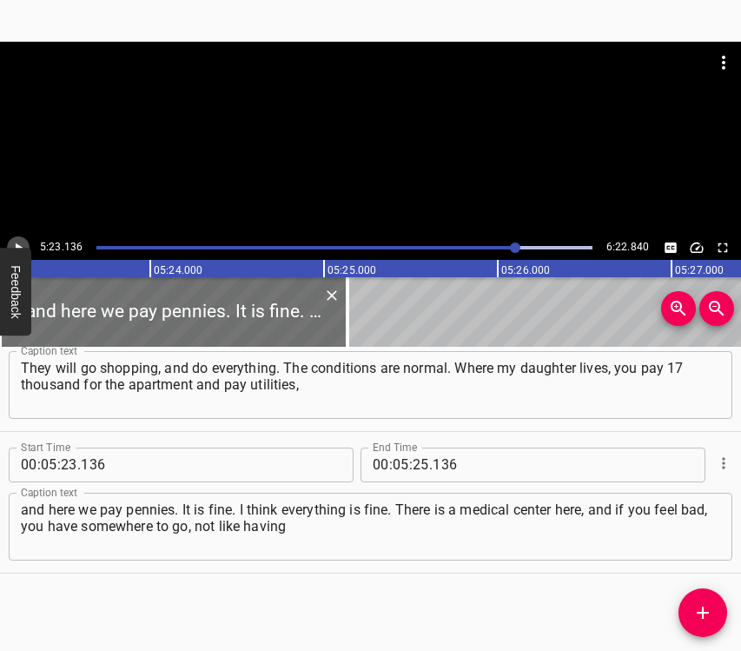
click at [12, 244] on icon "Play/Pause" at bounding box center [18, 248] width 16 height 16
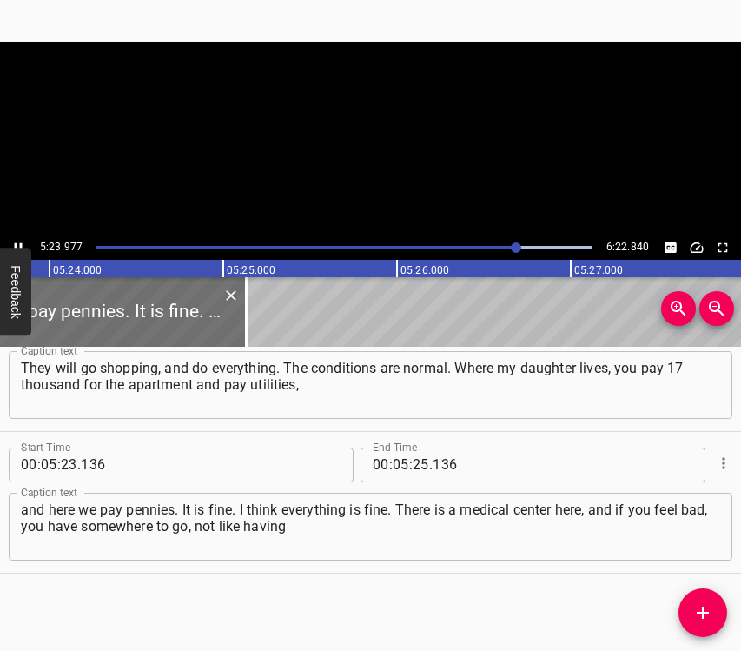
scroll to position [0, 56300]
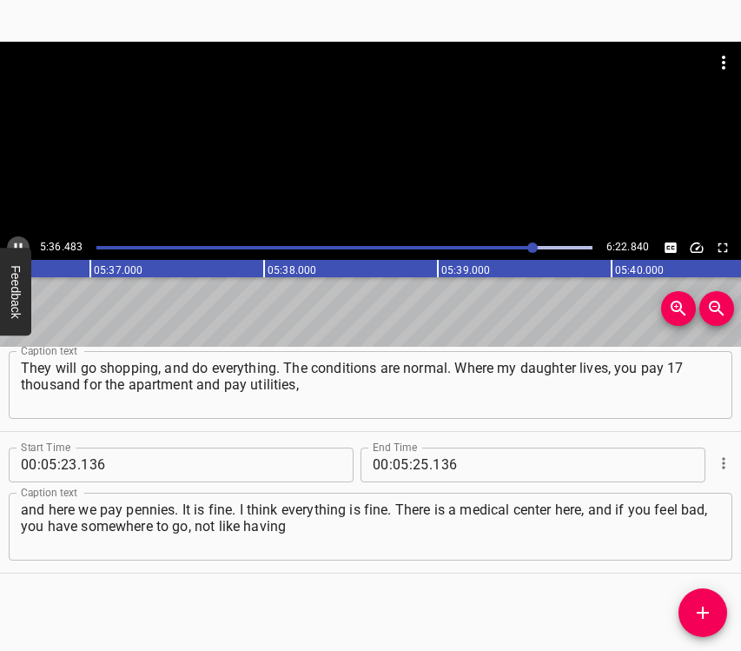
click at [17, 240] on icon "Play/Pause" at bounding box center [18, 248] width 16 height 16
click at [18, 240] on icon "Play/Pause" at bounding box center [18, 248] width 16 height 16
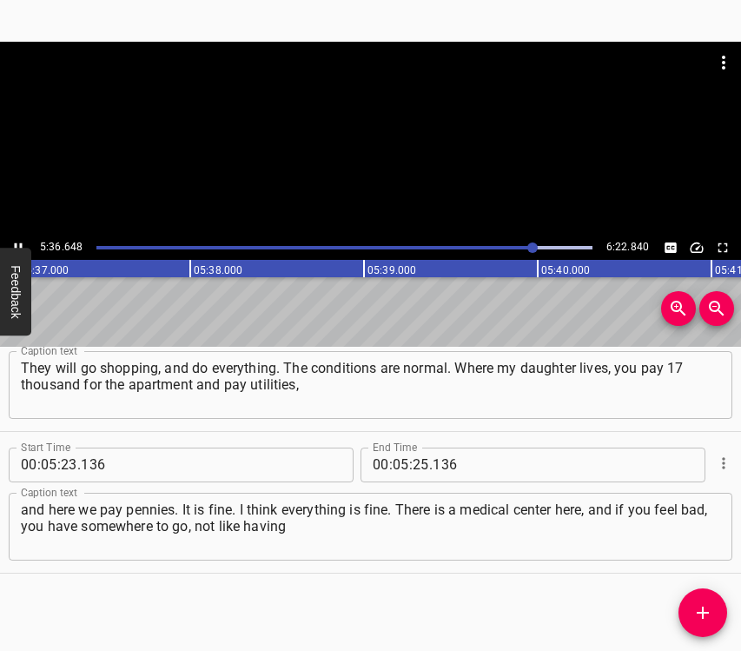
click at [20, 240] on icon "Play/Pause" at bounding box center [18, 248] width 16 height 16
click at [416, 461] on input "number" at bounding box center [421, 464] width 17 height 35
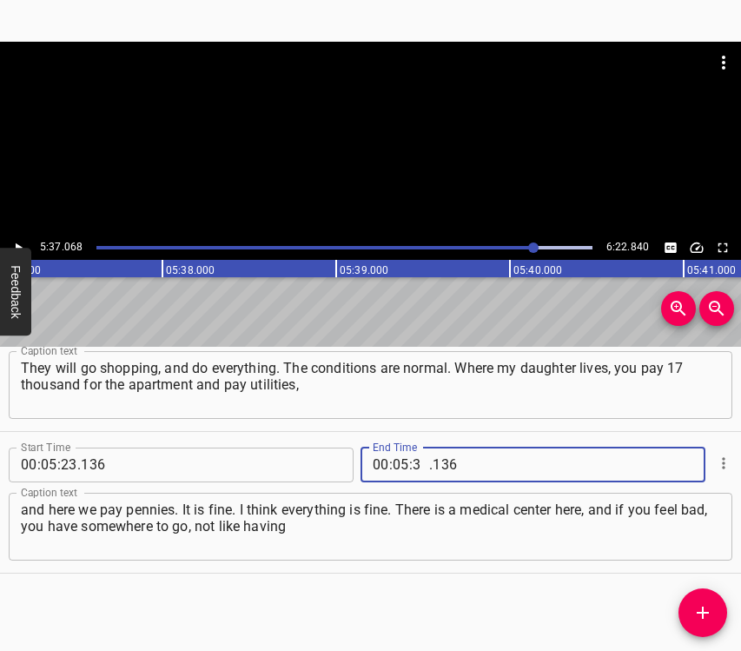
type input "37"
type input "068"
click at [708, 611] on icon "Add Cue" at bounding box center [703, 612] width 21 height 21
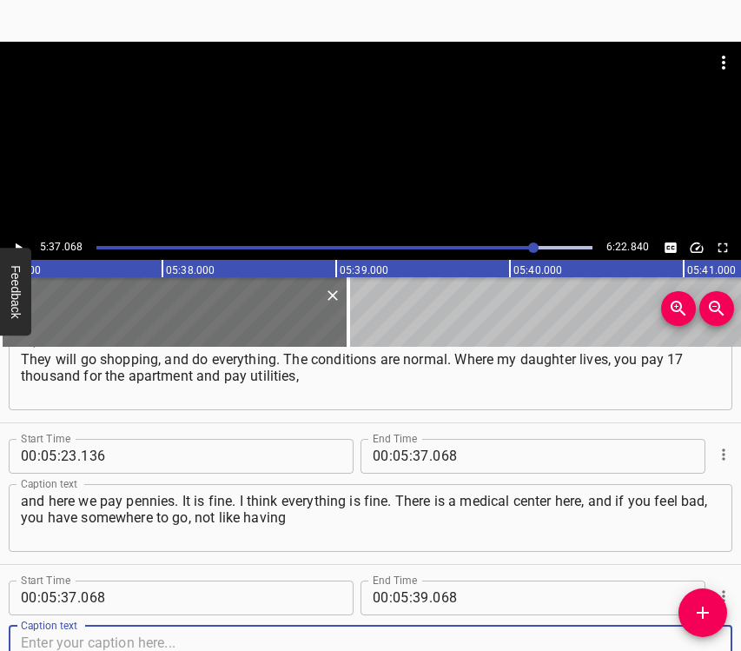
scroll to position [3742, 0]
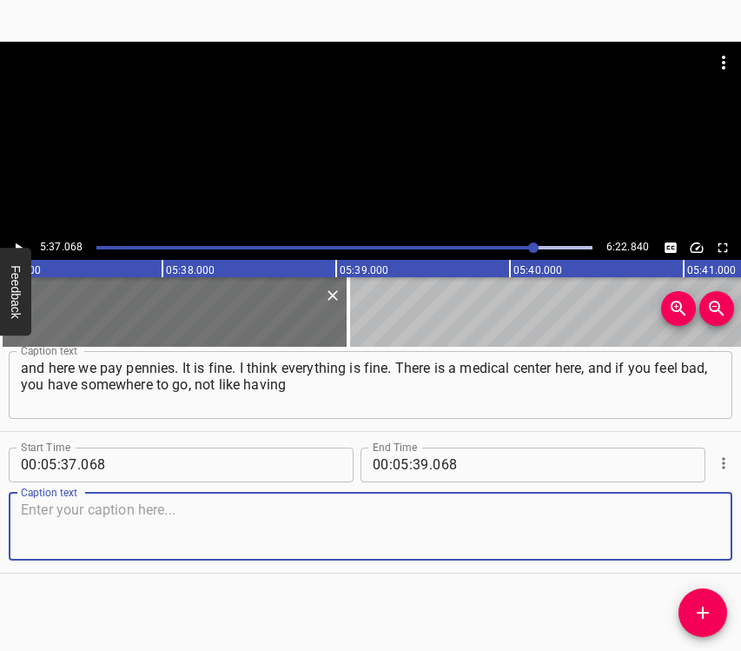
click at [699, 525] on textarea at bounding box center [370, 526] width 699 height 50
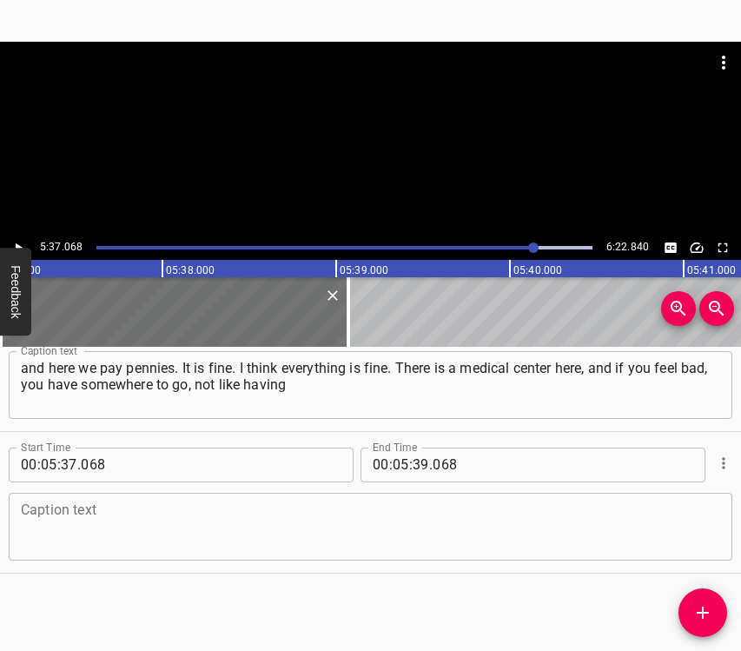
click at [38, 505] on textarea at bounding box center [370, 526] width 699 height 50
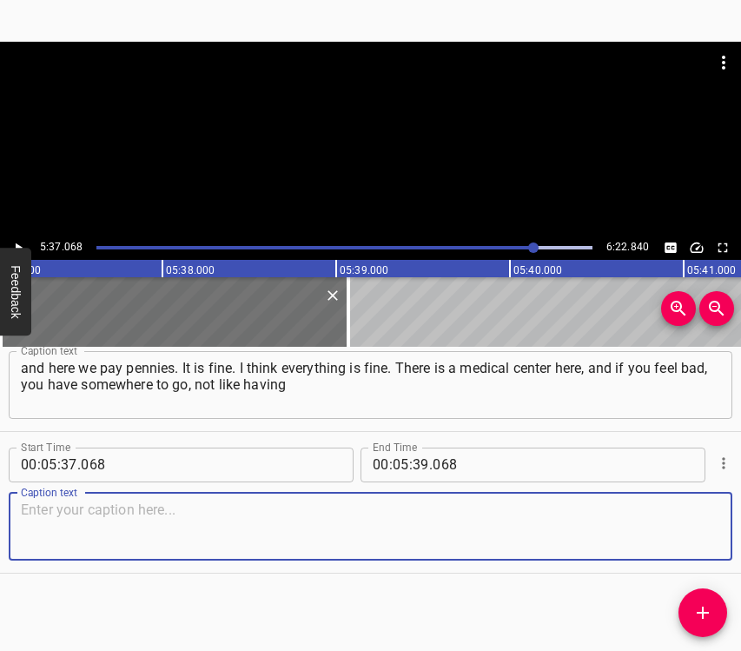
paste textarea "to go somewhere far. And of course, we have nowhere else to go. Where to go? Ab…"
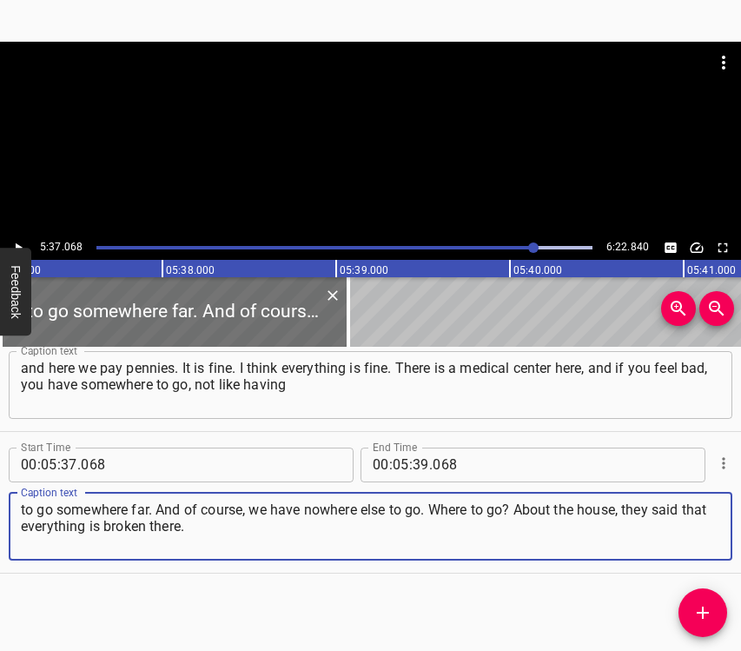
type textarea "to go somewhere far. And of course, we have nowhere else to go. Where to go? Ab…"
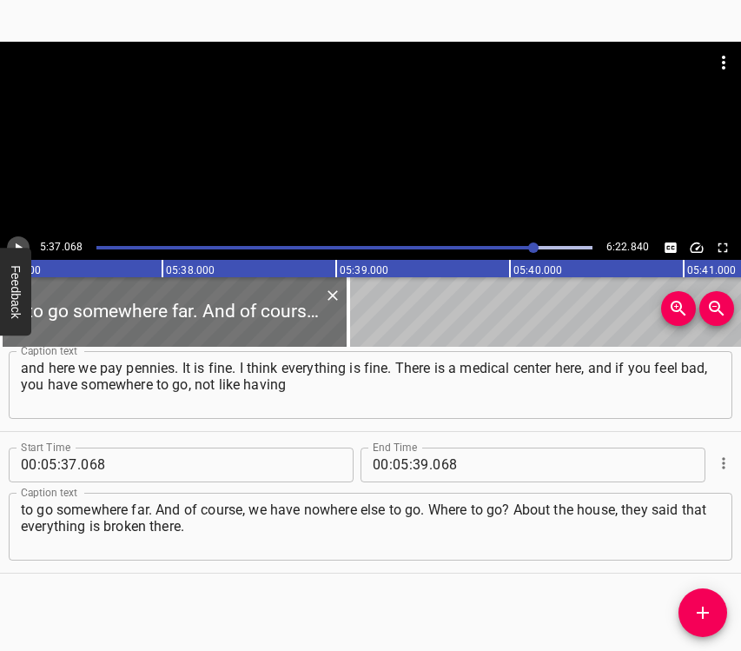
click at [21, 243] on icon "Play/Pause" at bounding box center [18, 248] width 16 height 16
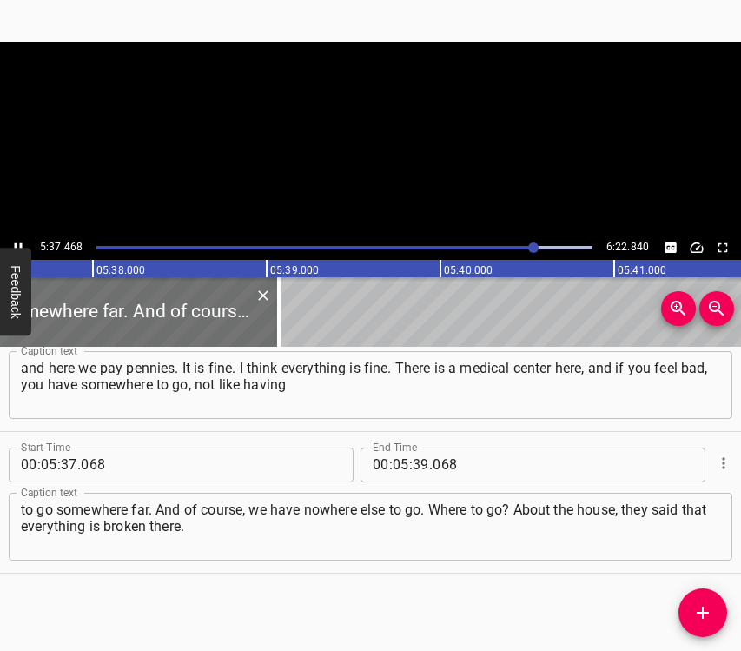
scroll to position [0, 58690]
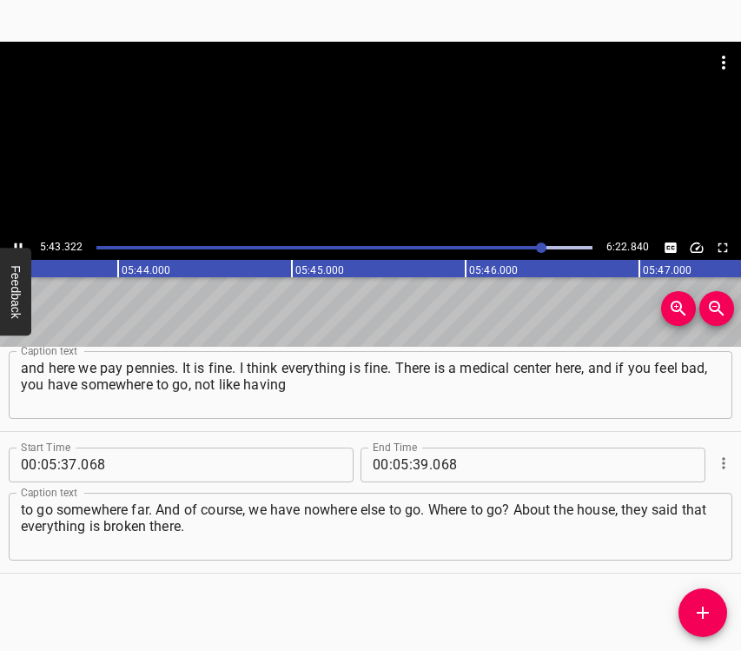
click at [11, 243] on icon "Play/Pause" at bounding box center [18, 248] width 16 height 16
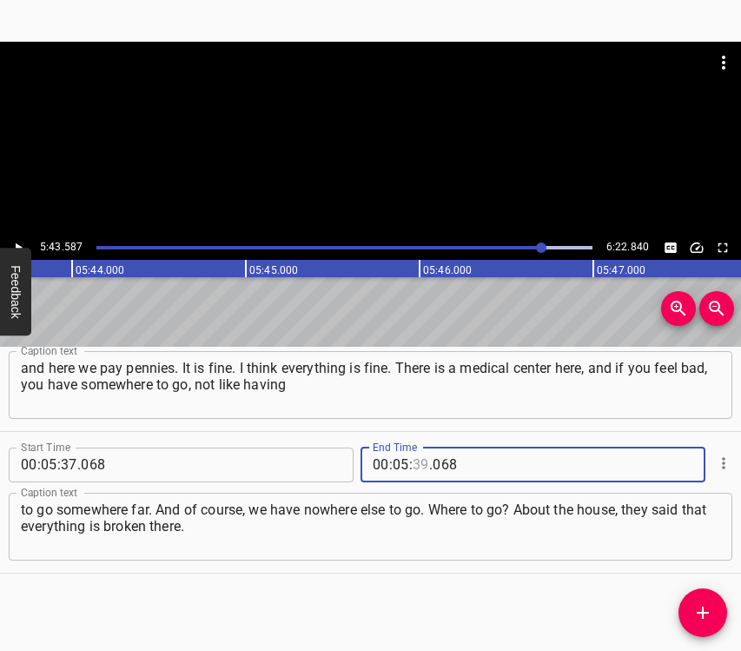
click at [413, 468] on input "number" at bounding box center [421, 464] width 17 height 35
type input "54"
type input "63"
type input "063"
click at [413, 468] on input "number" at bounding box center [421, 464] width 17 height 35
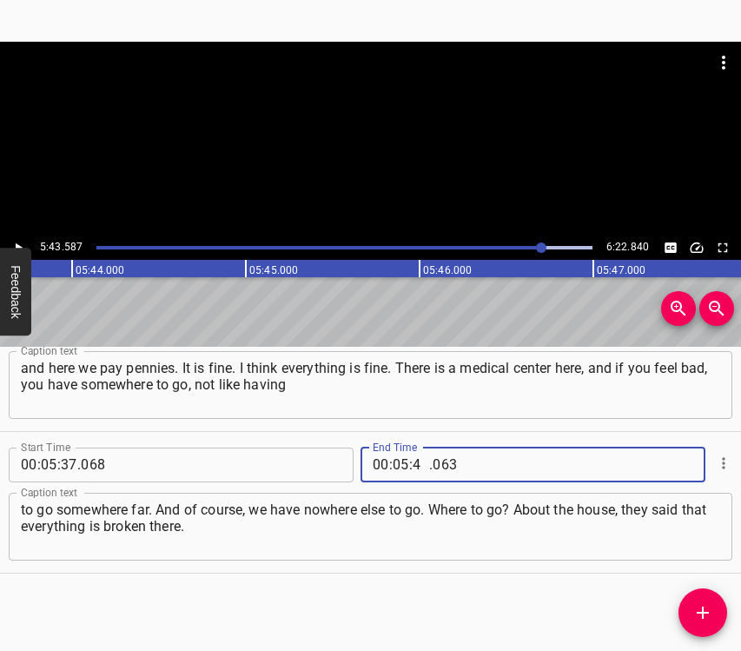
type input "43"
type input "587"
drag, startPoint x: 712, startPoint y: 613, endPoint x: 703, endPoint y: 610, distance: 9.4
click at [703, 610] on icon "Add Cue" at bounding box center [703, 612] width 21 height 21
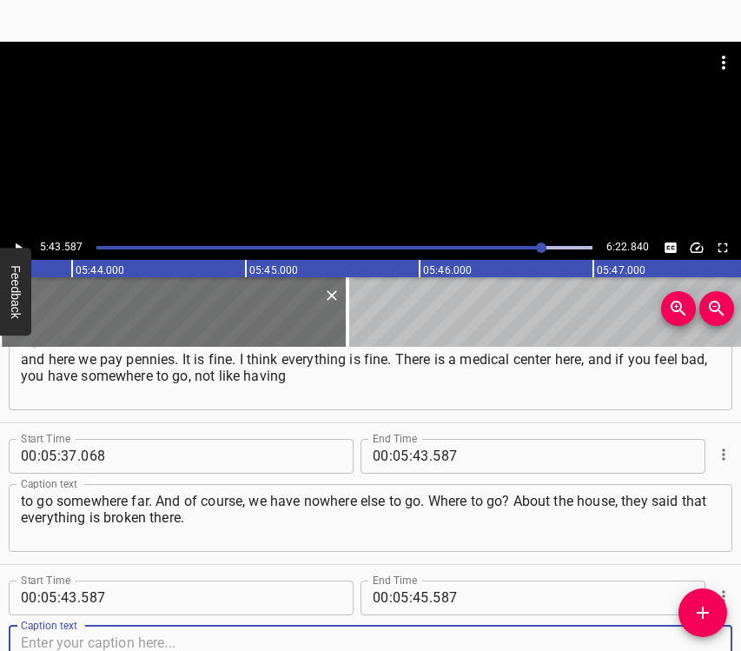
scroll to position [3884, 0]
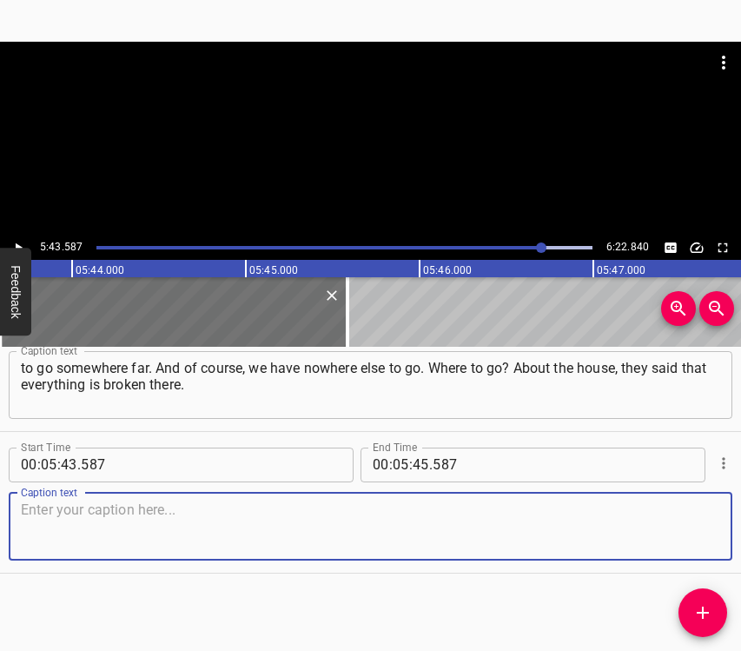
click at [679, 507] on textarea at bounding box center [370, 526] width 699 height 50
click at [251, 526] on textarea at bounding box center [370, 526] width 699 height 50
paste textarea "The apartment is broken. The house is broken. Only if you do repairs in the hou…"
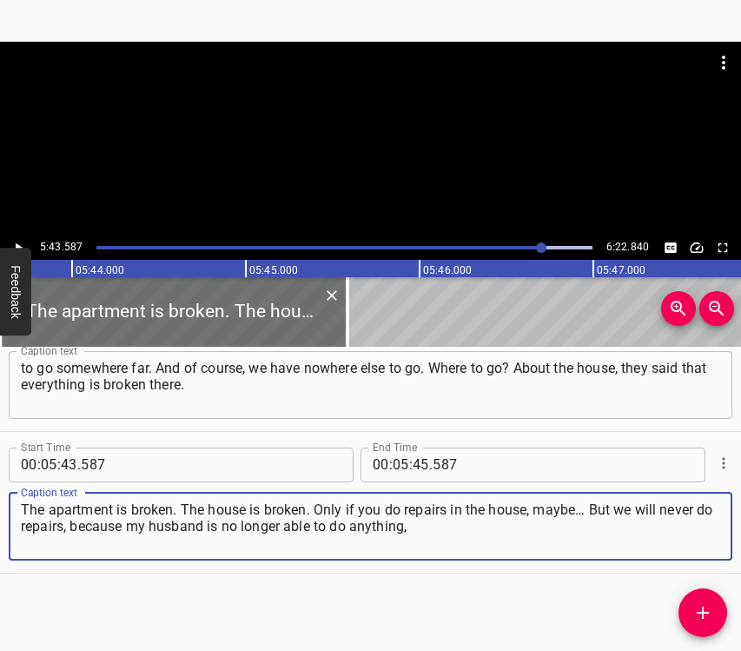
type textarea "The apartment is broken. The house is broken. Only if you do repairs in the hou…"
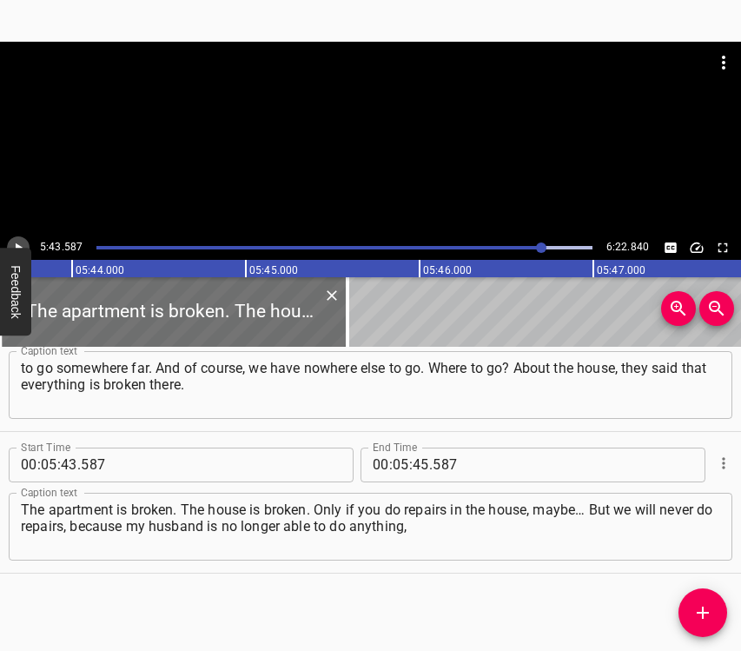
click at [16, 246] on icon "Play/Pause" at bounding box center [19, 247] width 7 height 10
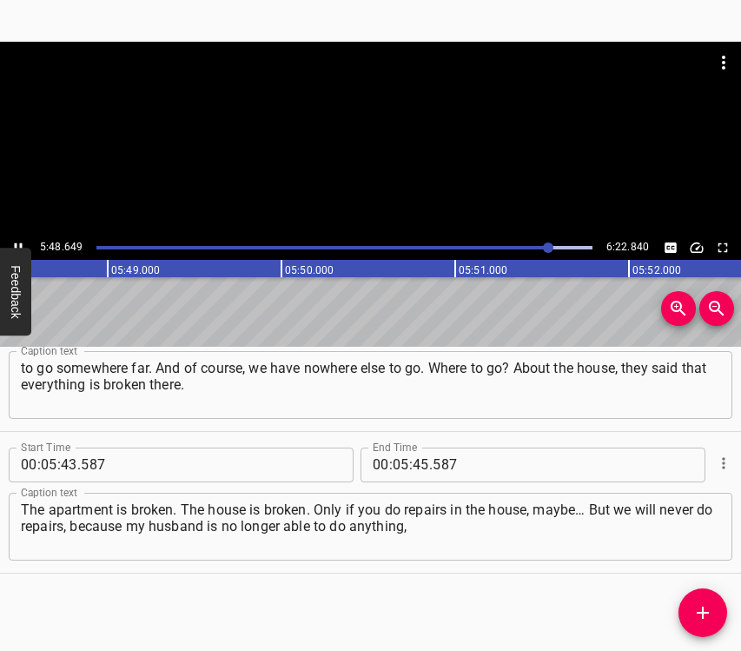
scroll to position [0, 60588]
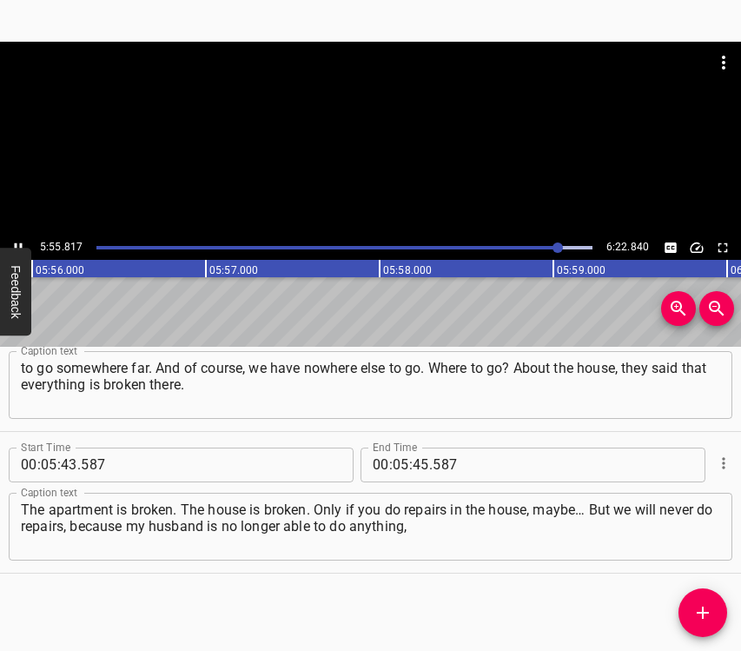
click at [20, 240] on icon "Play/Pause" at bounding box center [18, 248] width 16 height 16
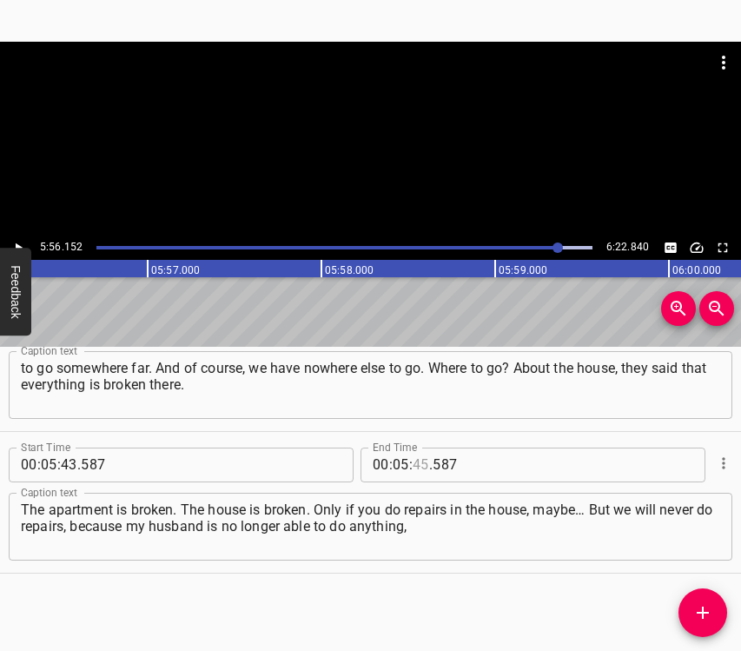
click at [414, 465] on input "number" at bounding box center [421, 464] width 17 height 35
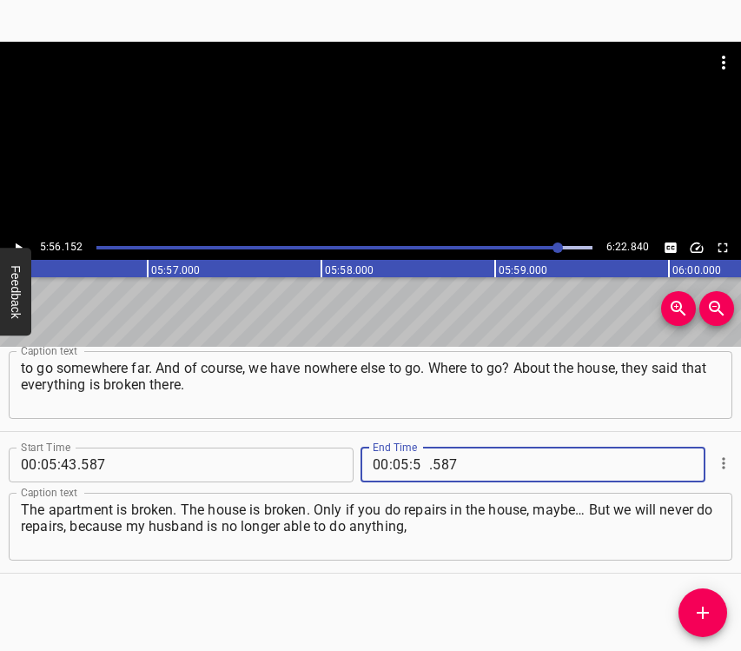
type input "56"
type input "152"
click at [702, 617] on icon "Add Cue" at bounding box center [703, 612] width 12 height 12
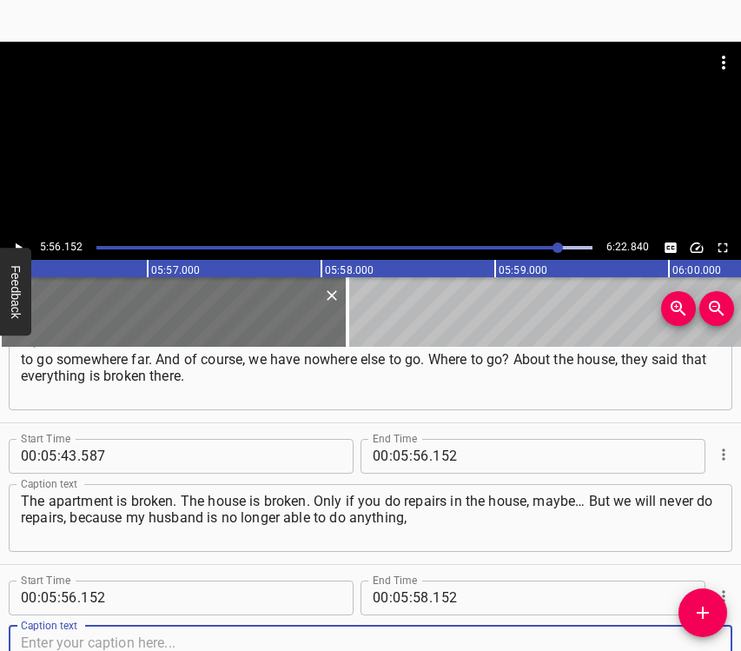
scroll to position [4026, 0]
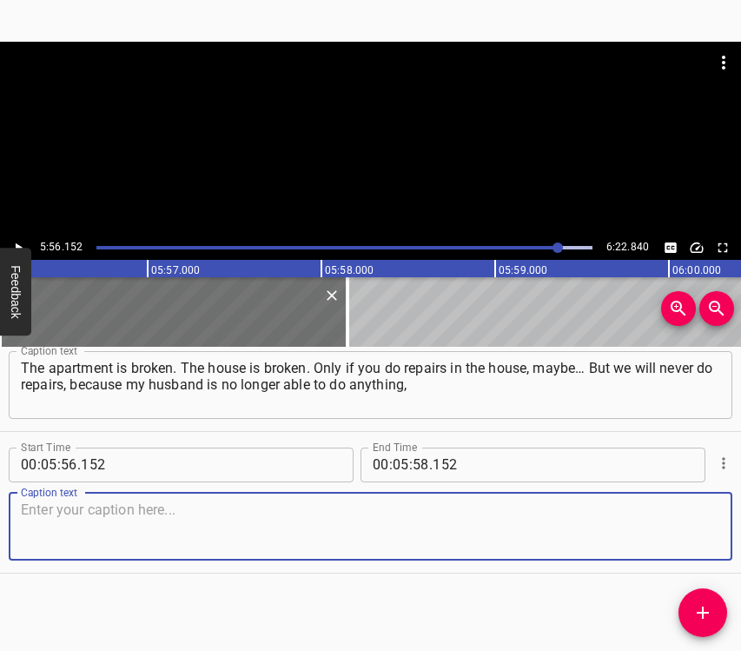
drag, startPoint x: 689, startPoint y: 548, endPoint x: 704, endPoint y: 544, distance: 15.4
click at [691, 547] on textarea at bounding box center [370, 526] width 699 height 50
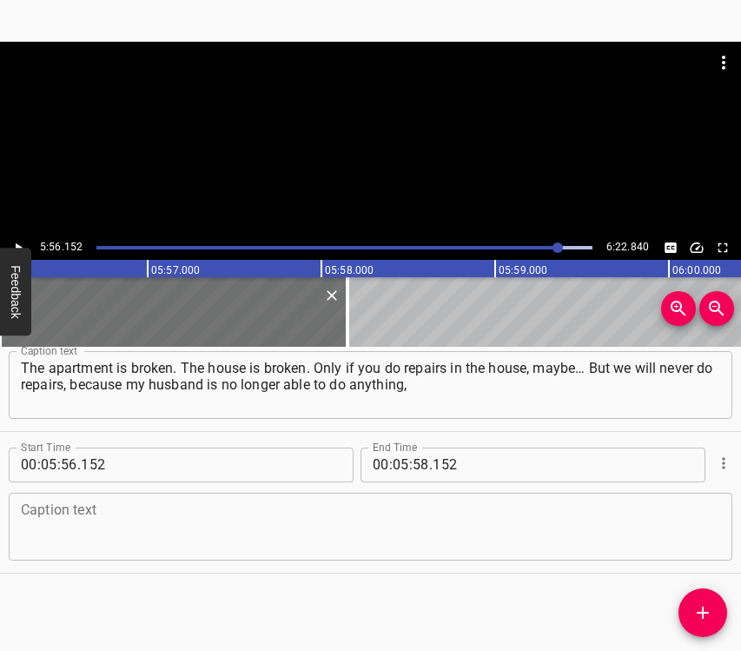
click at [50, 528] on textarea at bounding box center [370, 526] width 699 height 50
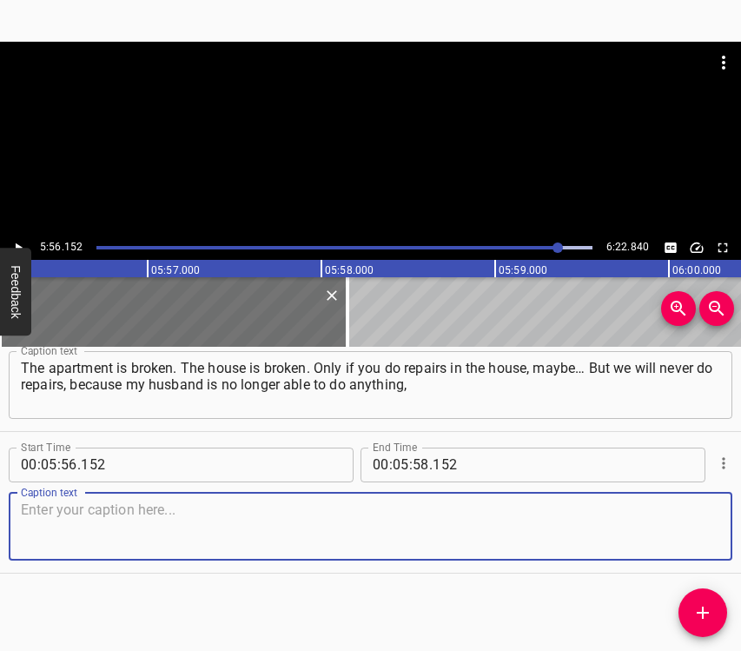
paste textarea "and I even less so. Hope gives us strength. We hope that everything will end – …"
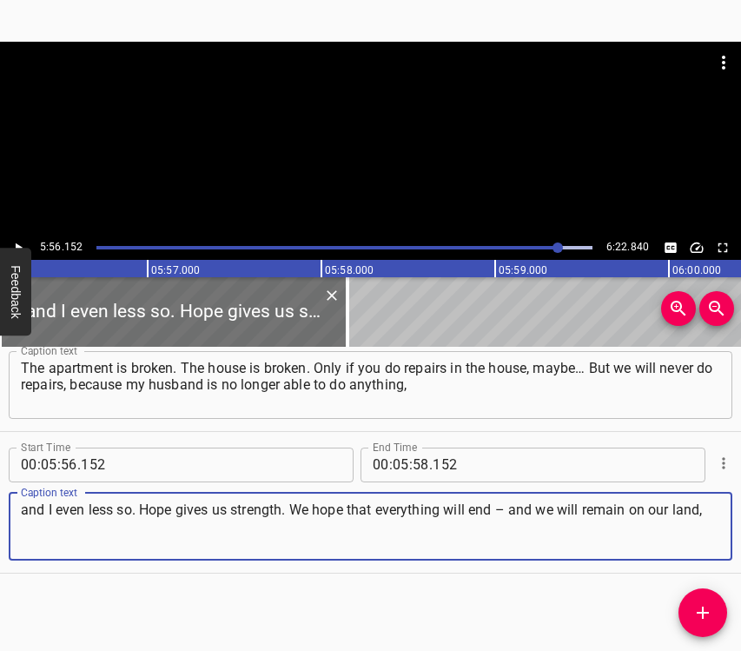
type textarea "and I even less so. Hope gives us strength. We hope that everything will end – …"
click at [21, 246] on icon "Play/Pause" at bounding box center [18, 248] width 16 height 16
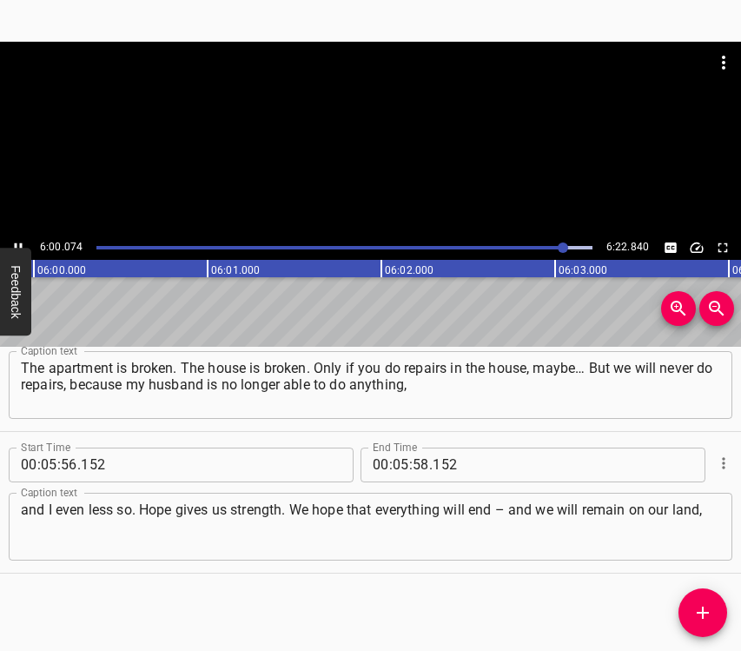
scroll to position [0, 62573]
click at [19, 245] on icon "Play/Pause" at bounding box center [18, 248] width 16 height 16
click at [393, 468] on input "number" at bounding box center [401, 464] width 17 height 35
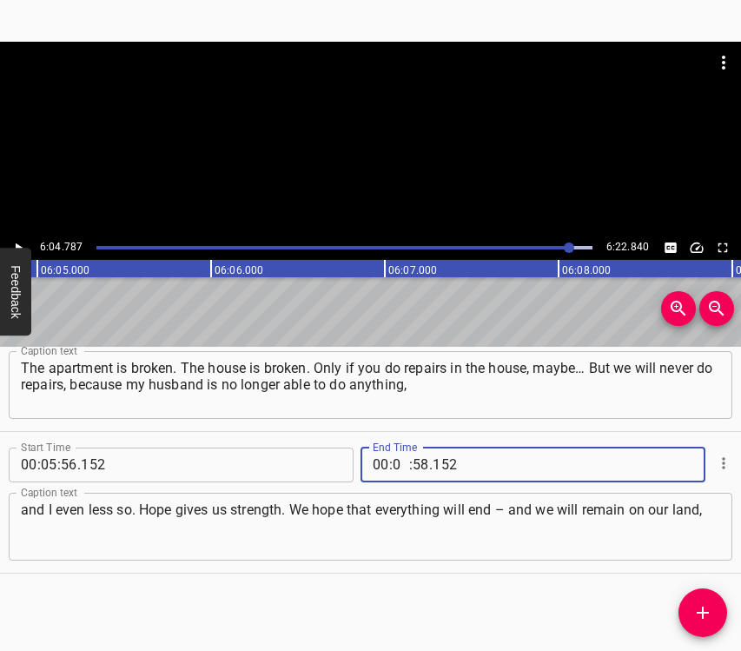
type input "06"
type input "04"
type input "4"
type input "152"
type input "04"
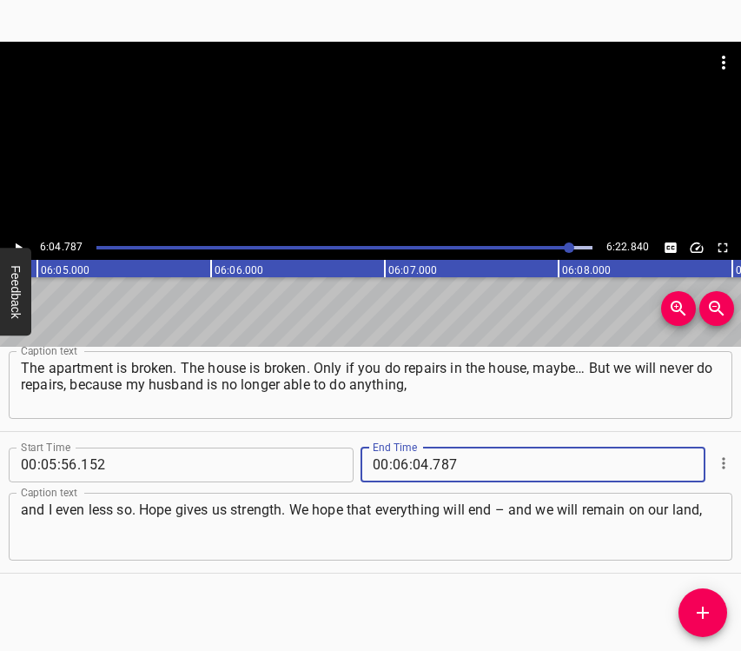
type input "787"
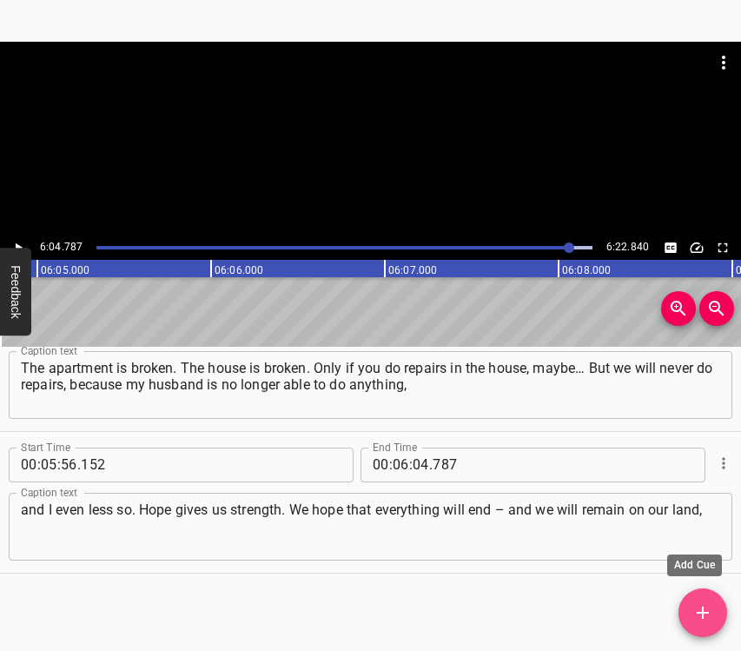
click at [712, 605] on span "Add Cue" at bounding box center [703, 612] width 49 height 21
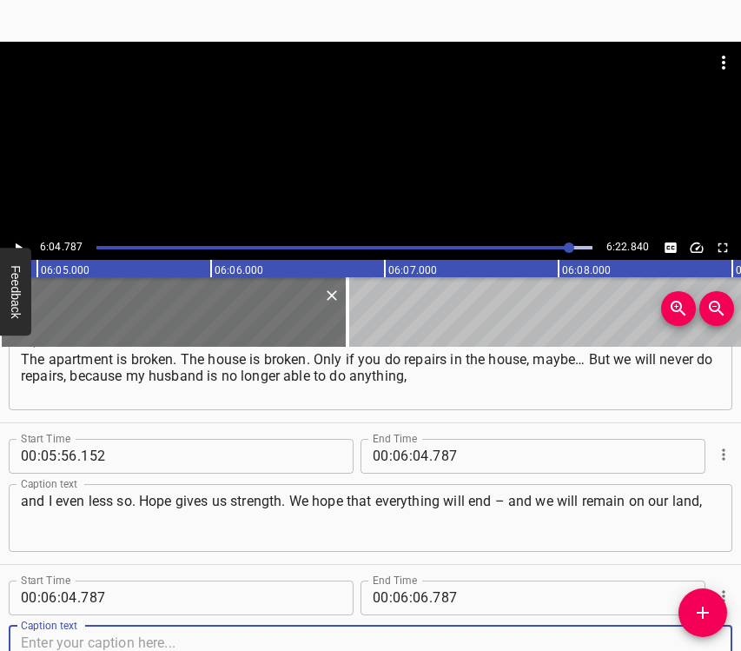
scroll to position [4167, 0]
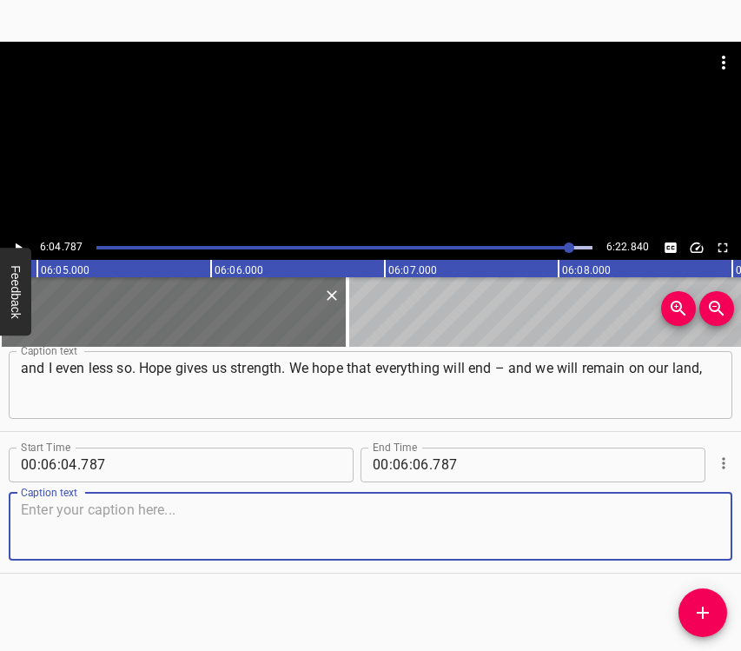
click at [676, 529] on textarea at bounding box center [370, 526] width 699 height 50
click at [282, 527] on textarea at bounding box center [370, 526] width 699 height 50
paste textarea "and everything will be fine. I believe that we will win and continue to live on…"
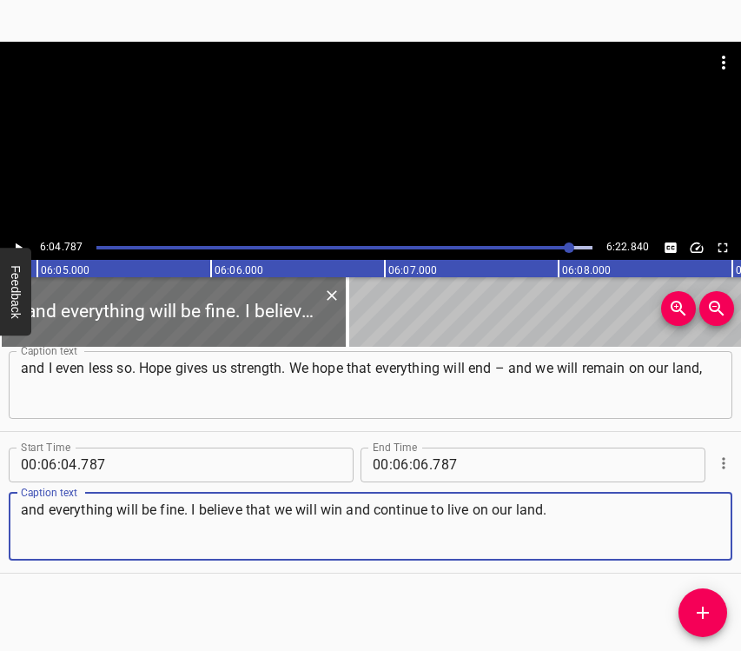
type textarea "and everything will be fine. I believe that we will win and continue to live on…"
click at [415, 457] on input "number" at bounding box center [421, 464] width 17 height 35
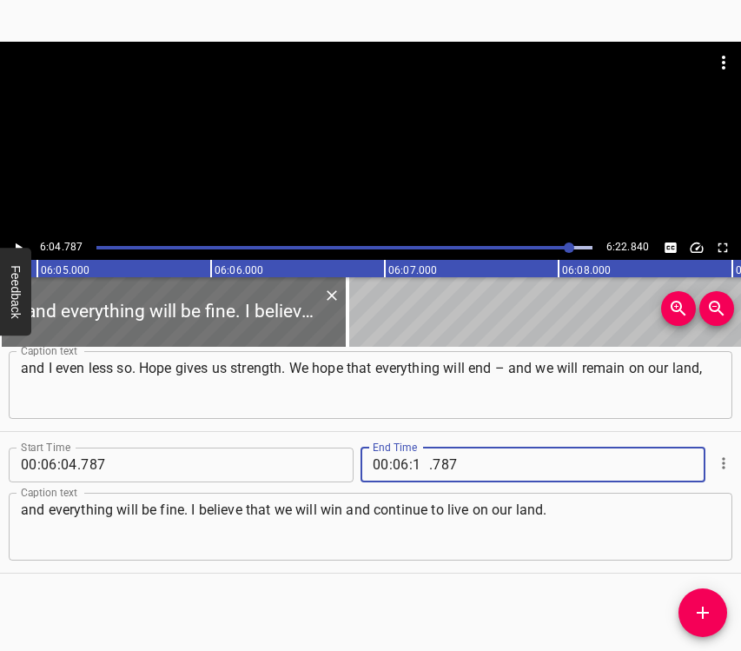
type input "12"
type input "840"
click at [23, 240] on icon "Play/Pause" at bounding box center [18, 248] width 16 height 16
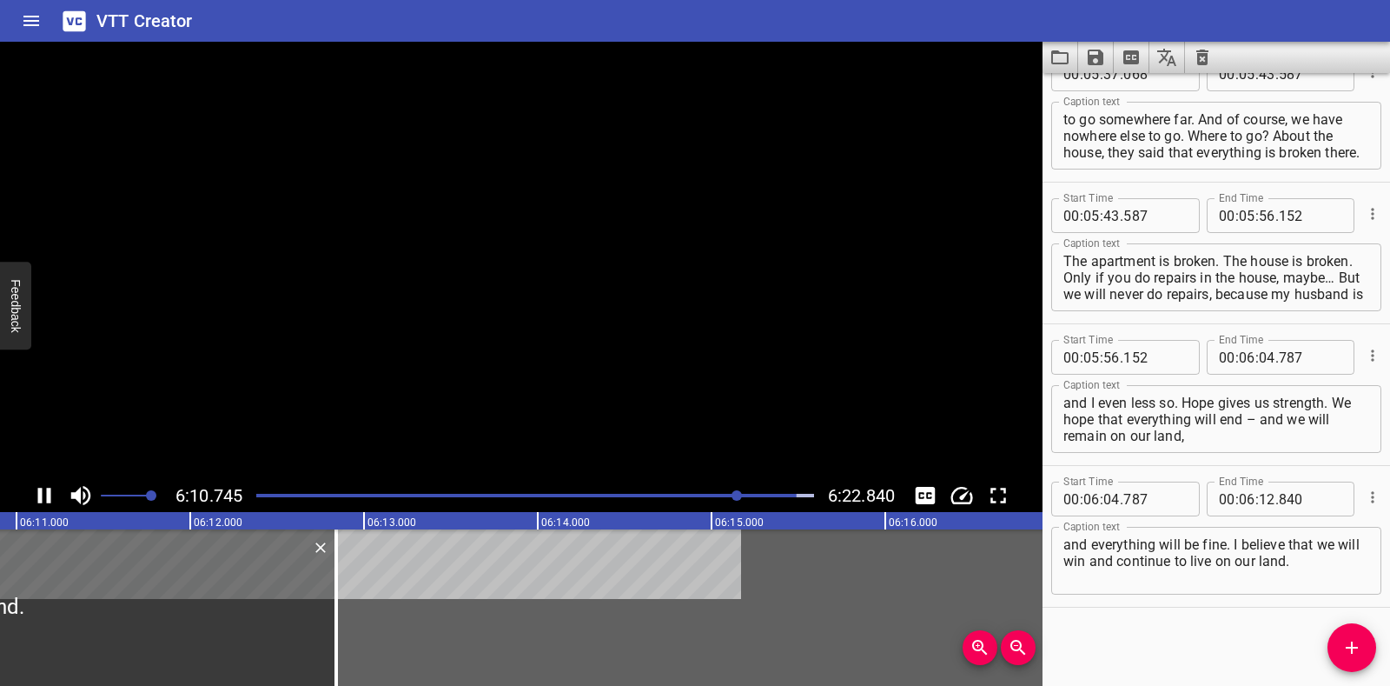
scroll to position [3860, 0]
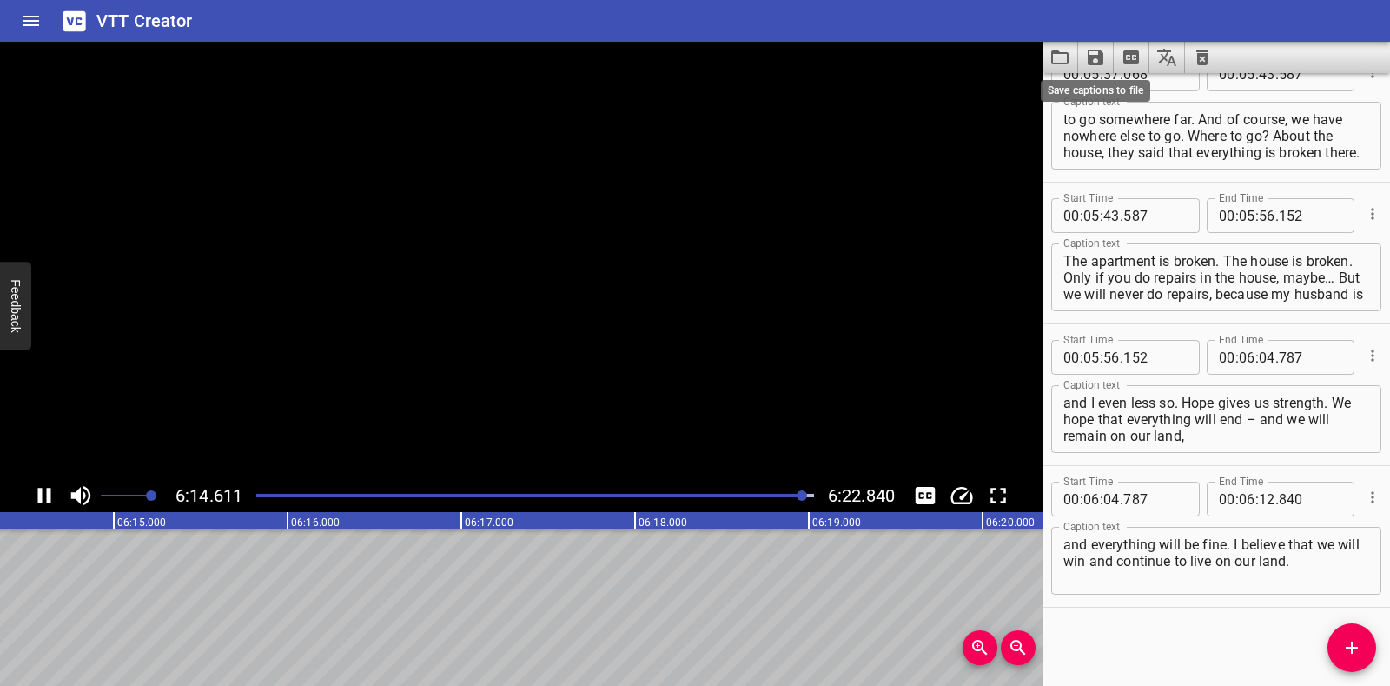
click at [740, 58] on icon "Save captions to file" at bounding box center [1096, 58] width 16 height 16
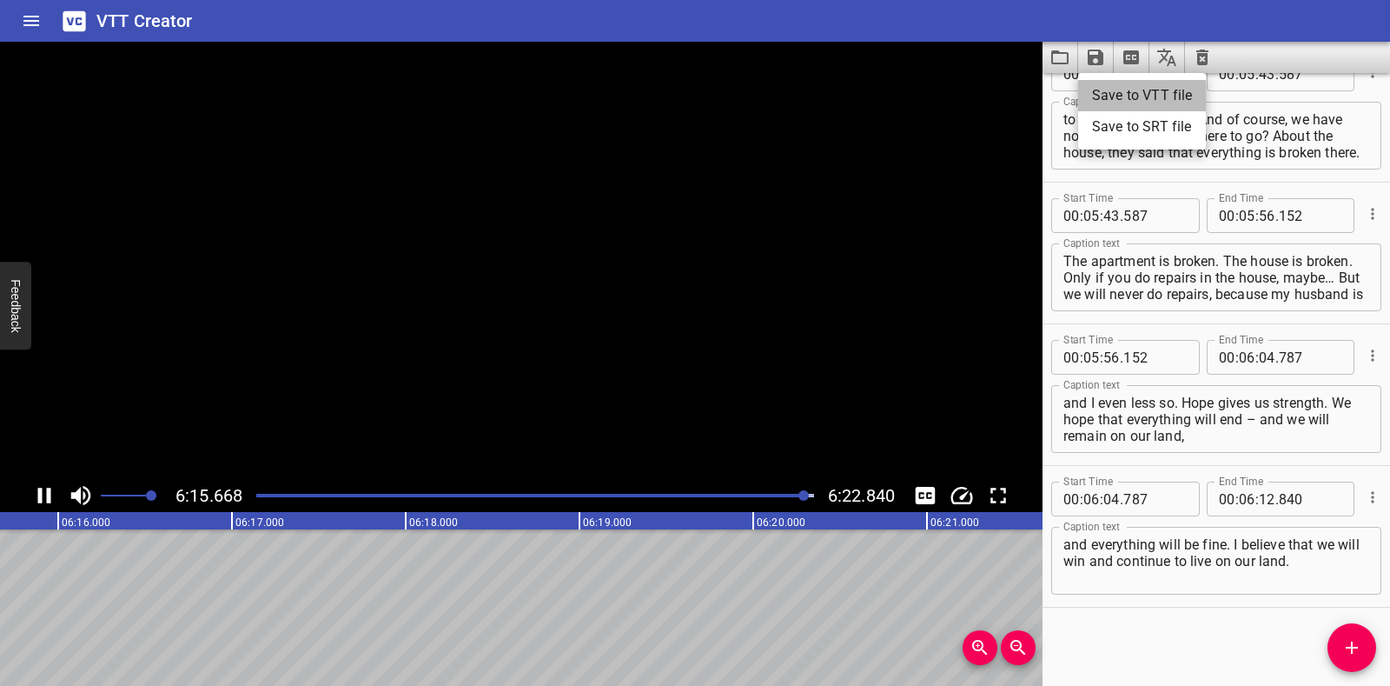
click at [740, 97] on li "Save to VTT file" at bounding box center [1142, 95] width 128 height 31
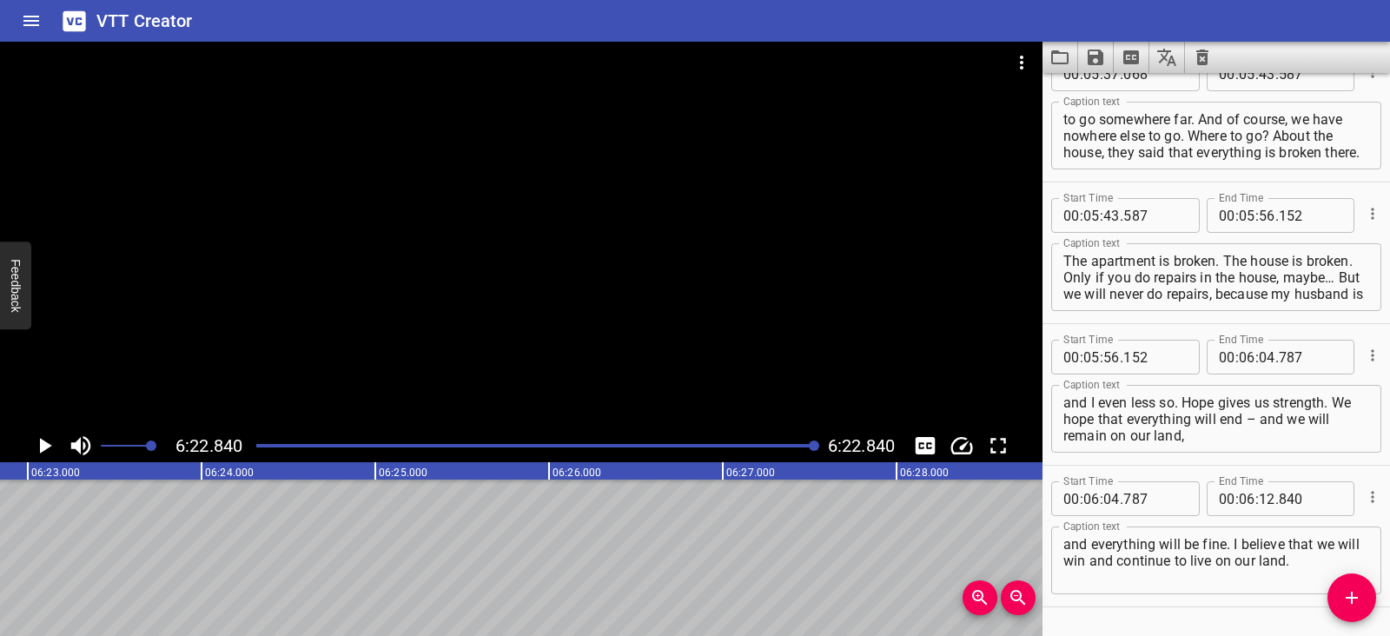
scroll to position [3909, 0]
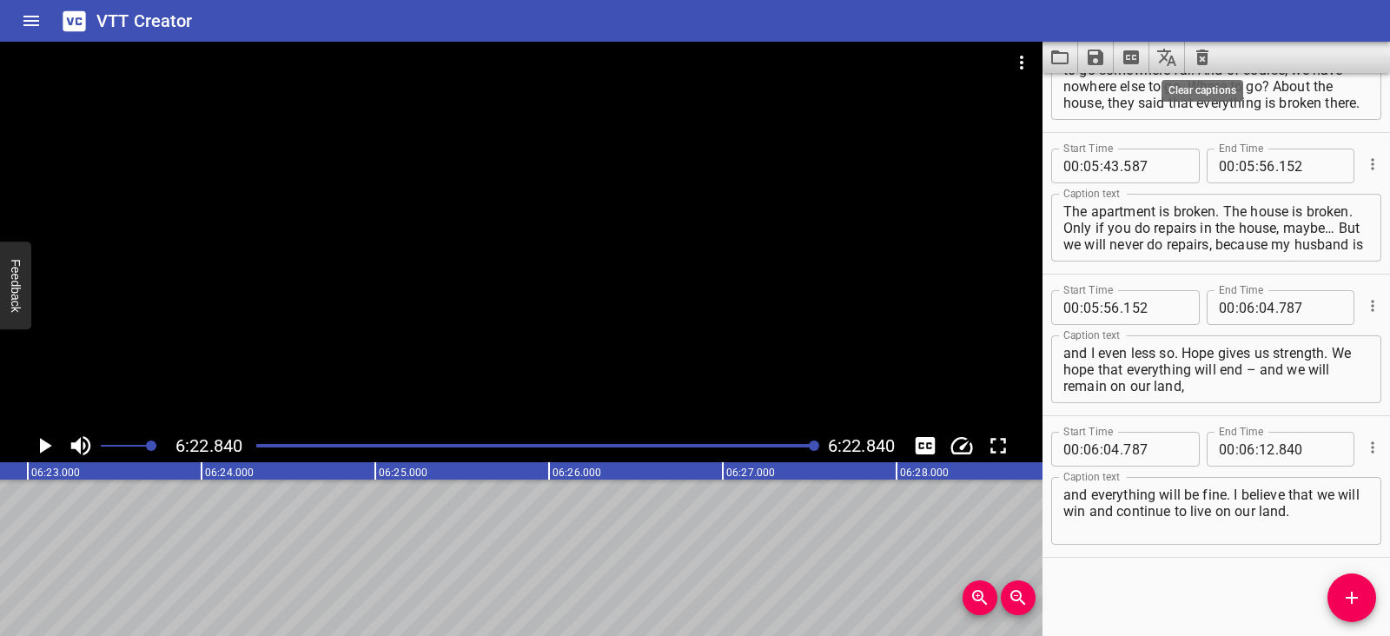
click at [740, 50] on icon "Clear captions" at bounding box center [1202, 57] width 21 height 21
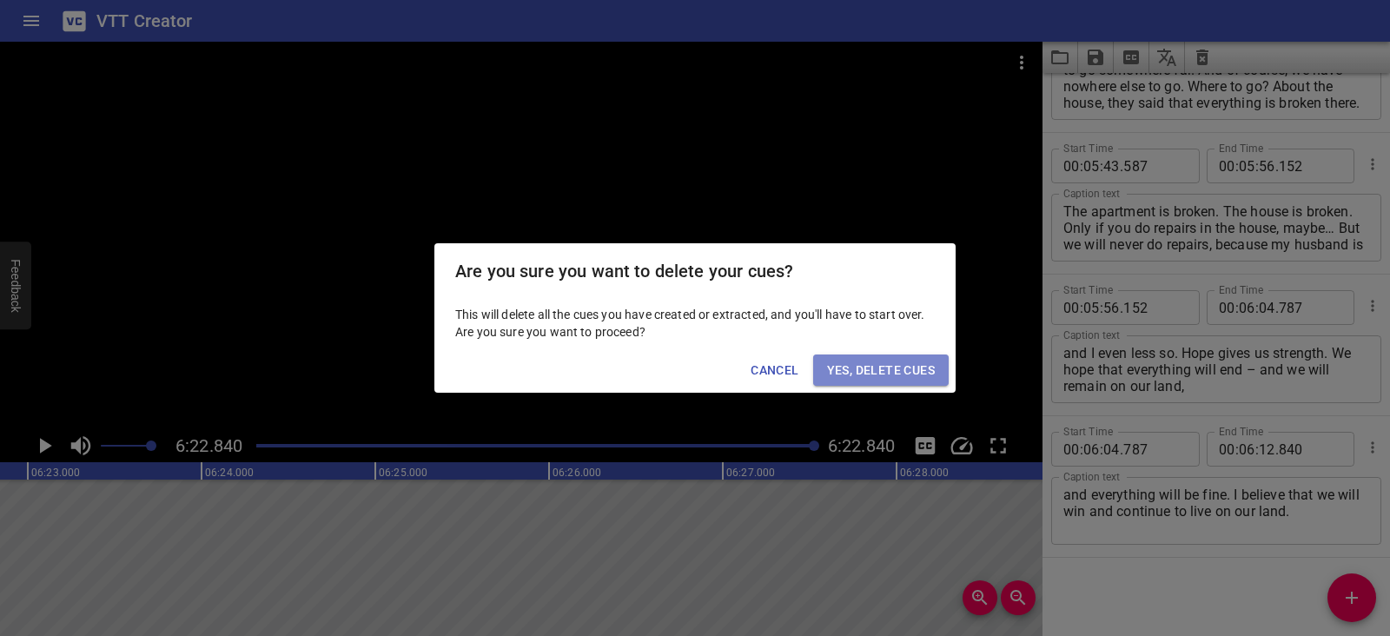
click at [740, 371] on span "Yes, Delete Cues" at bounding box center [881, 371] width 108 height 22
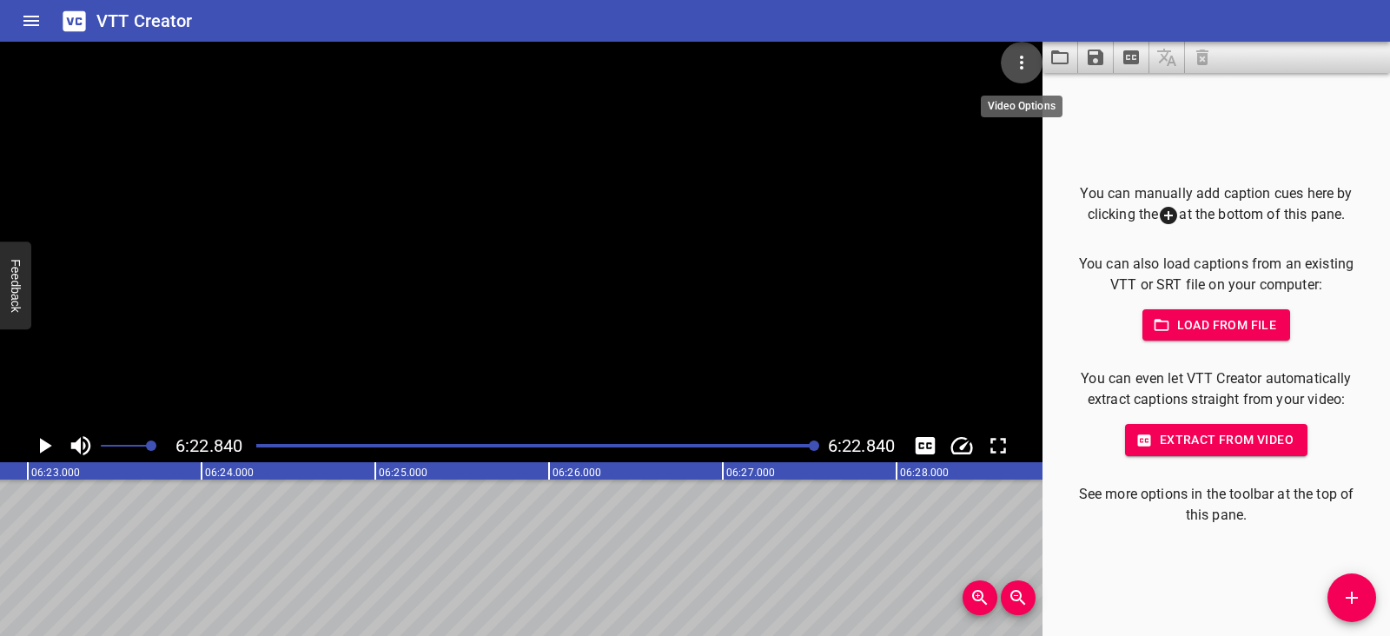
click at [740, 57] on icon "Video Options" at bounding box center [1021, 63] width 3 height 14
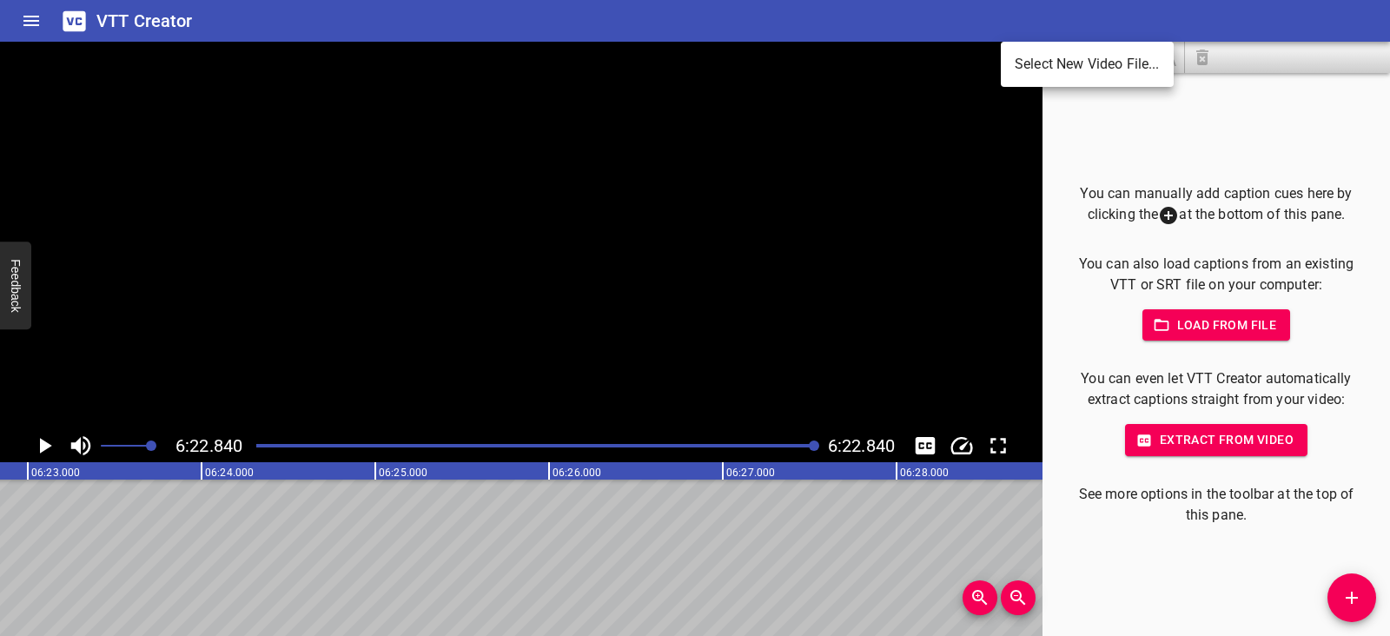
click at [740, 63] on li "Select New Video File..." at bounding box center [1087, 64] width 173 height 31
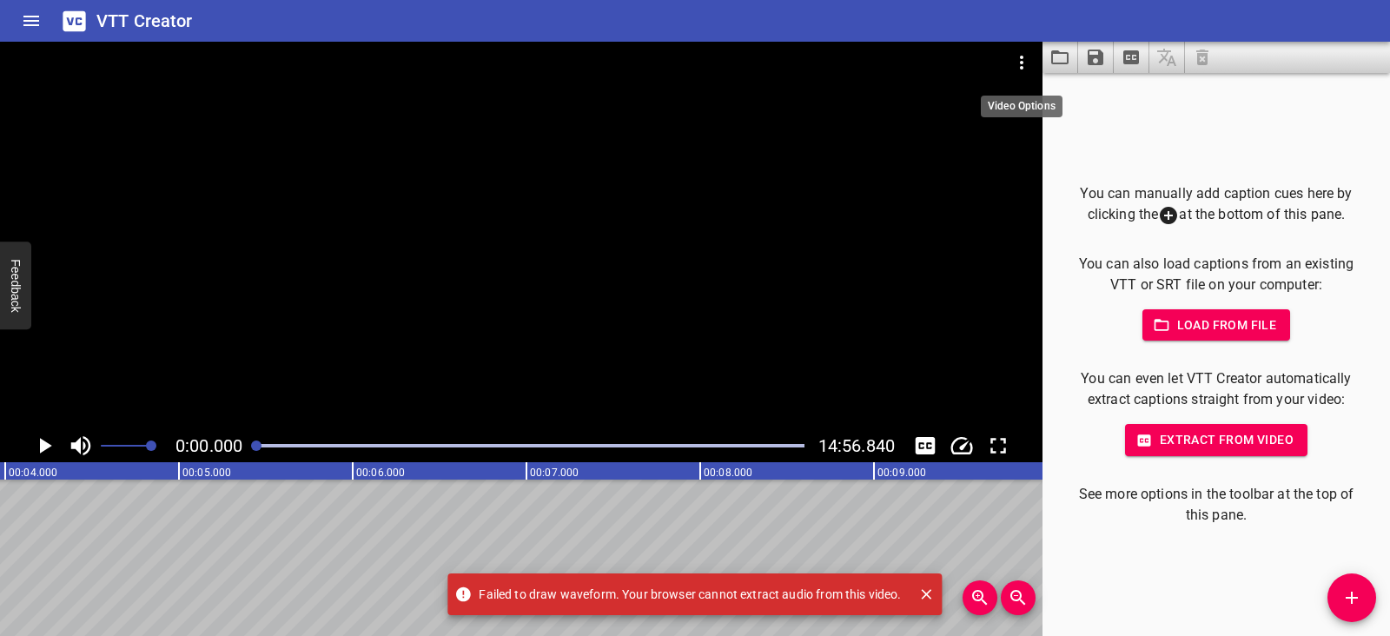
scroll to position [0, 0]
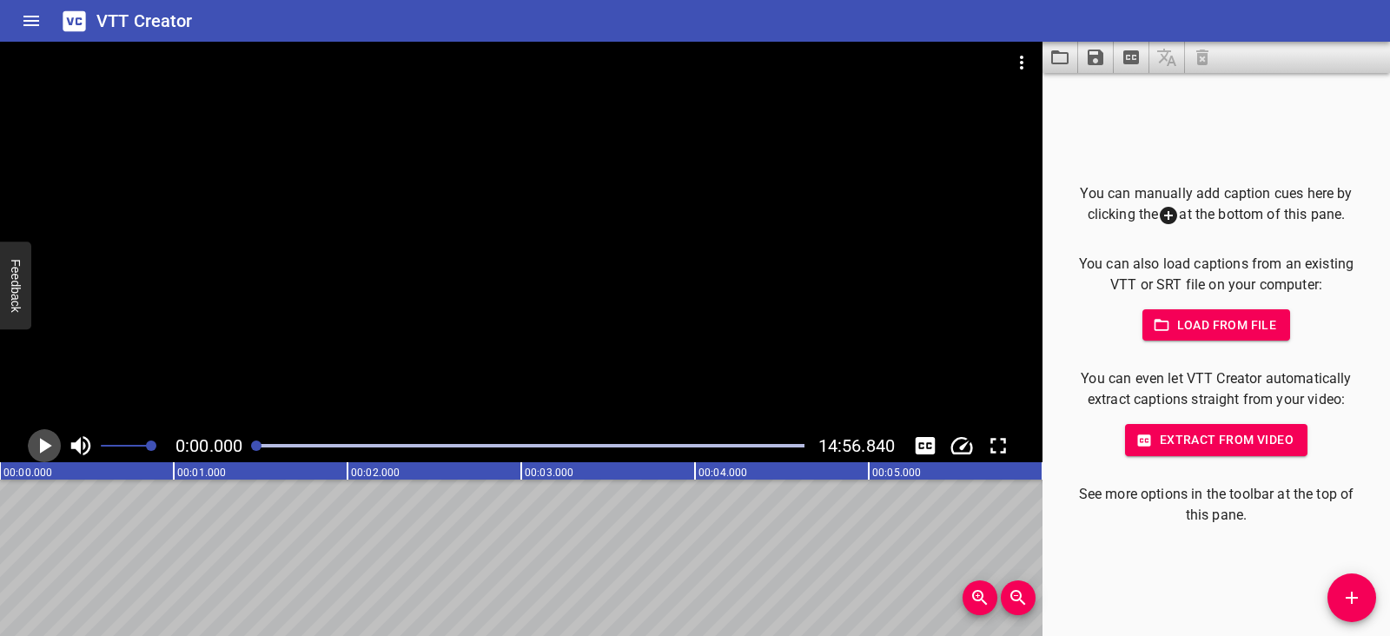
click at [42, 445] on icon "Play/Pause" at bounding box center [46, 446] width 12 height 16
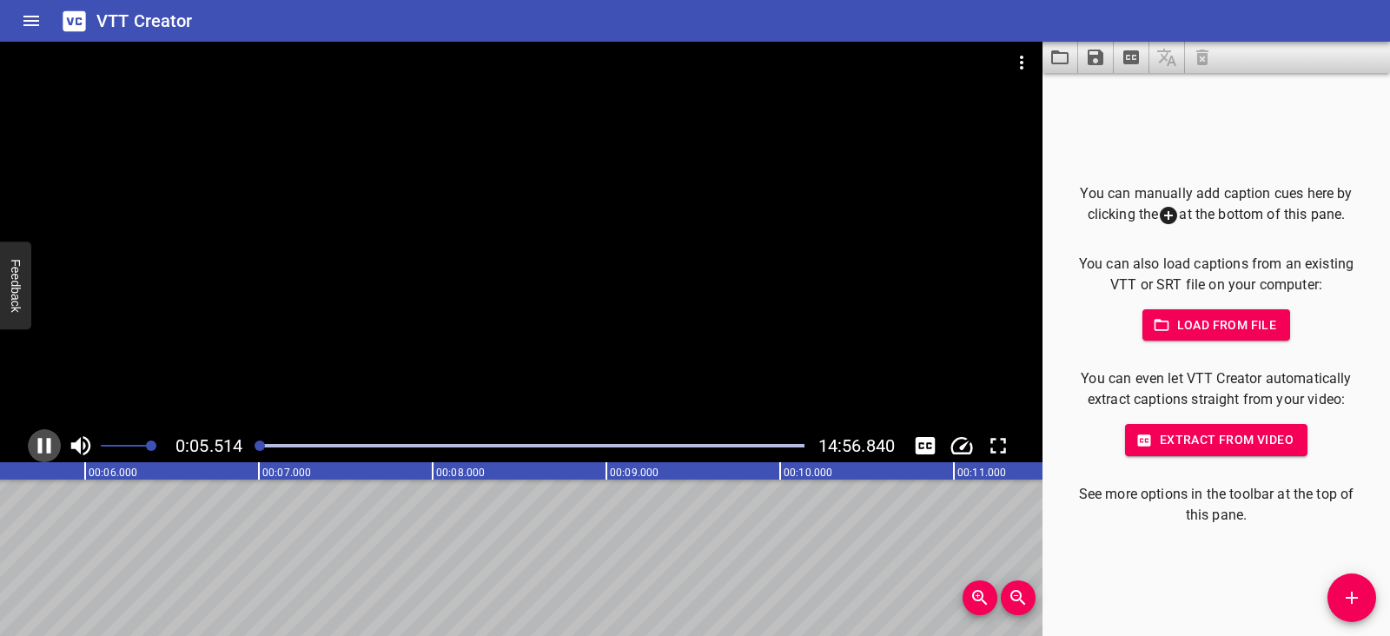
click at [42, 445] on icon "Play/Pause" at bounding box center [44, 446] width 13 height 16
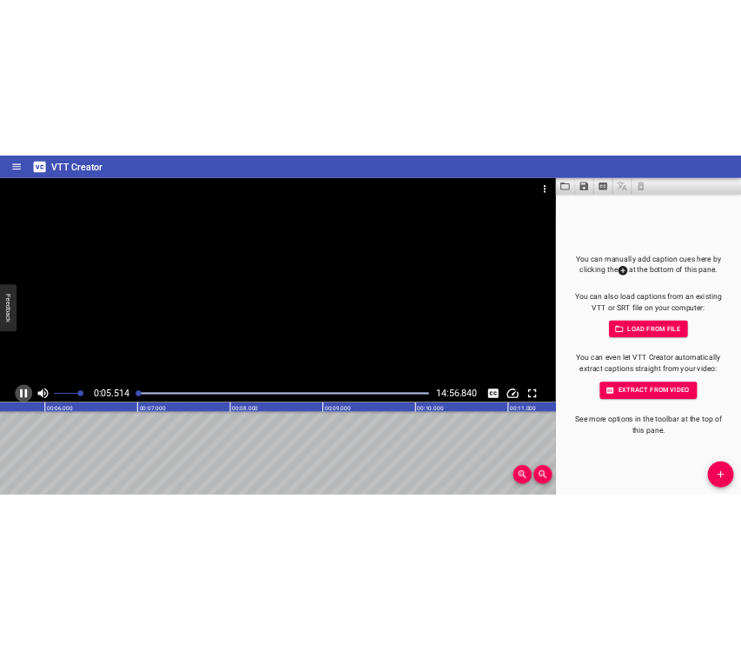
scroll to position [0, 992]
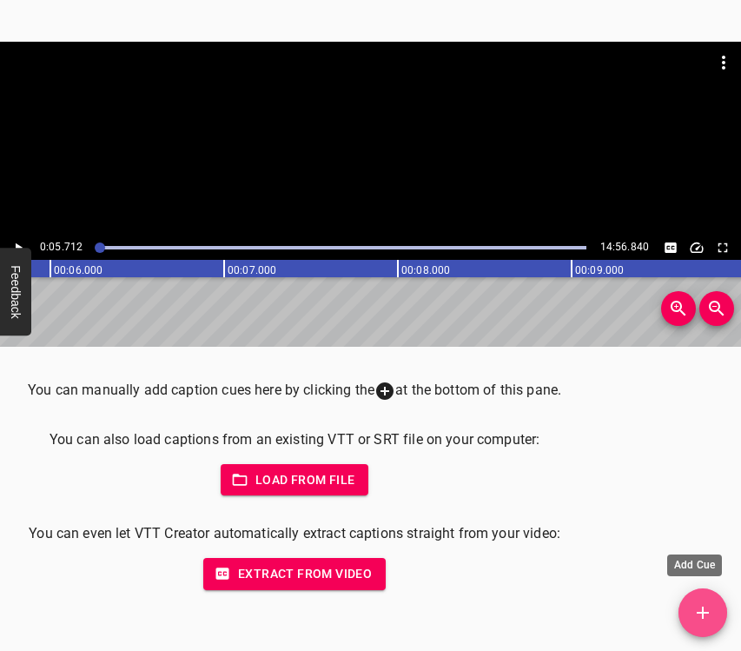
click at [717, 620] on span "Add Cue" at bounding box center [703, 612] width 49 height 21
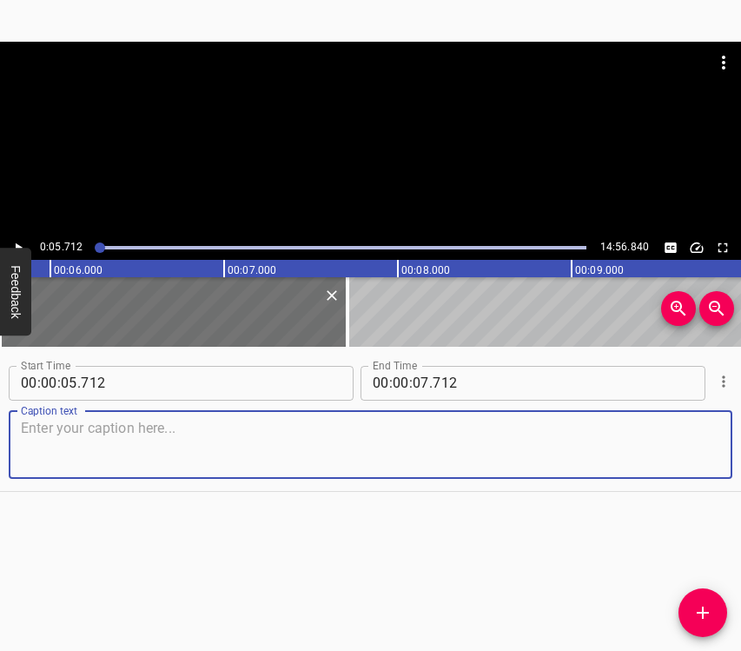
click at [285, 446] on textarea at bounding box center [370, 445] width 699 height 50
paste textarea "For me, that day, [DATE], was somehow unusual. For some reason, I was doing thi…"
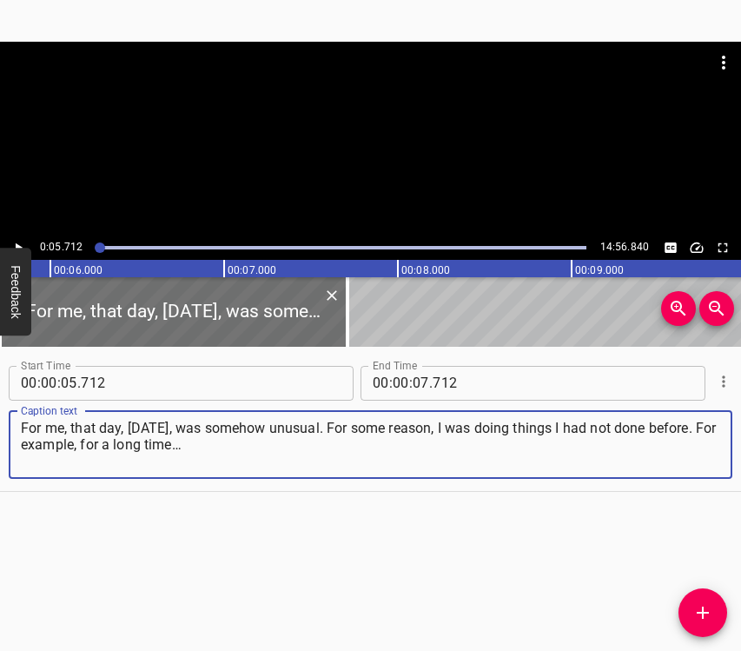
type textarea "For me, that day, [DATE], was somehow unusual. For some reason, I was doing thi…"
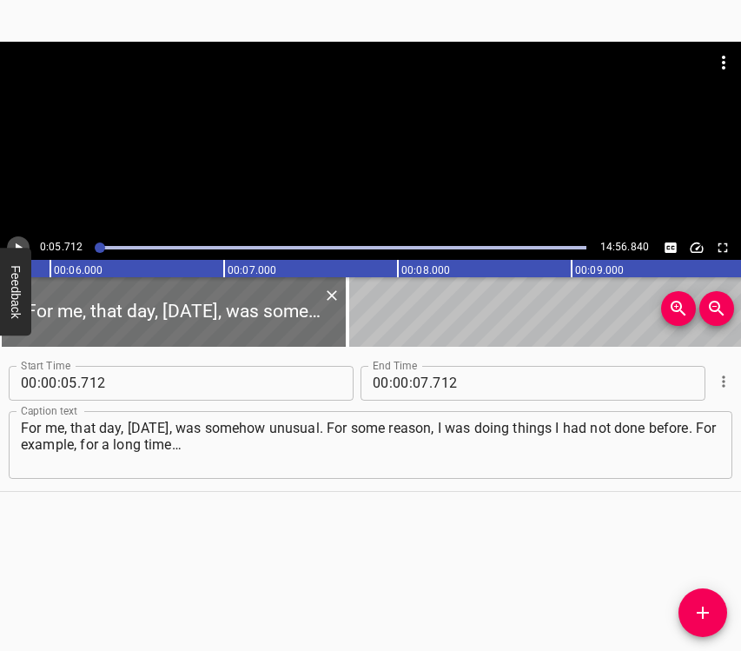
click at [13, 241] on icon "Play/Pause" at bounding box center [18, 248] width 16 height 16
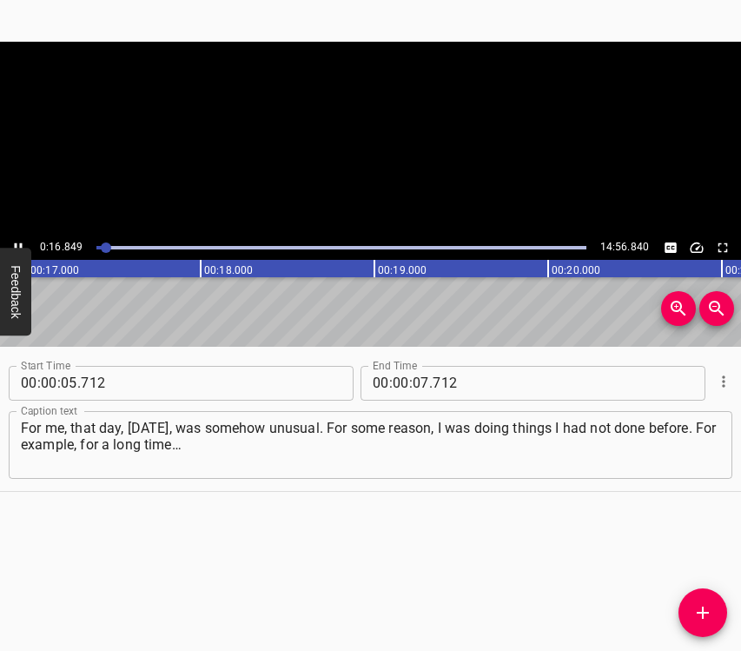
click at [22, 243] on icon "Play/Pause" at bounding box center [19, 247] width 8 height 10
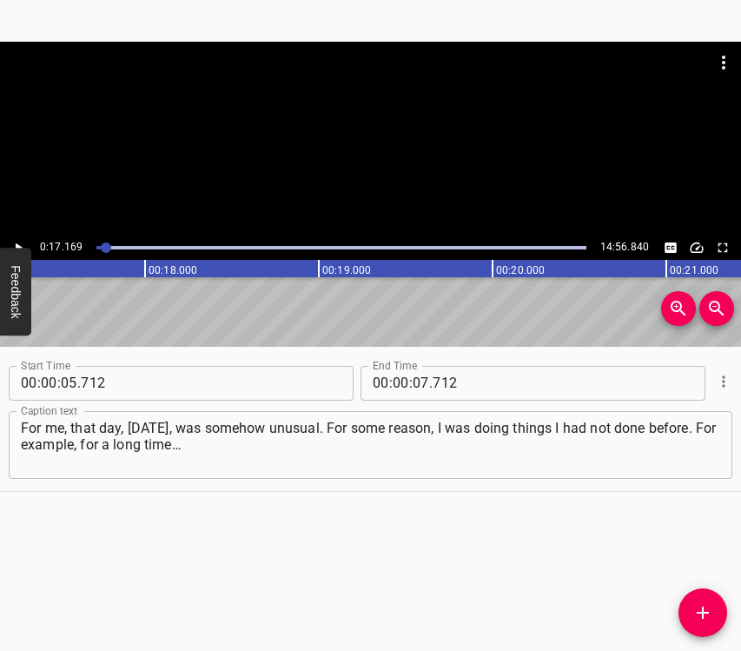
click at [15, 242] on icon "Play/Pause" at bounding box center [18, 248] width 16 height 16
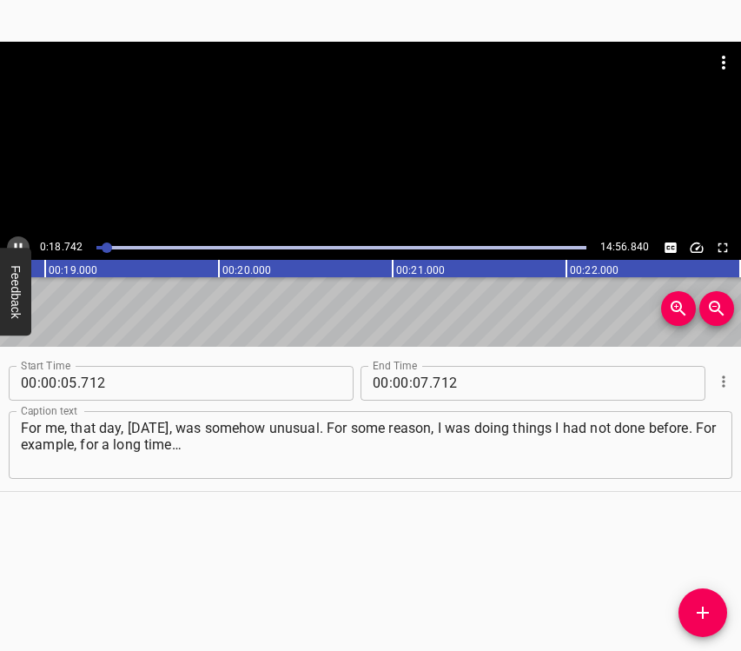
click at [15, 242] on icon "Play/Pause" at bounding box center [18, 248] width 16 height 16
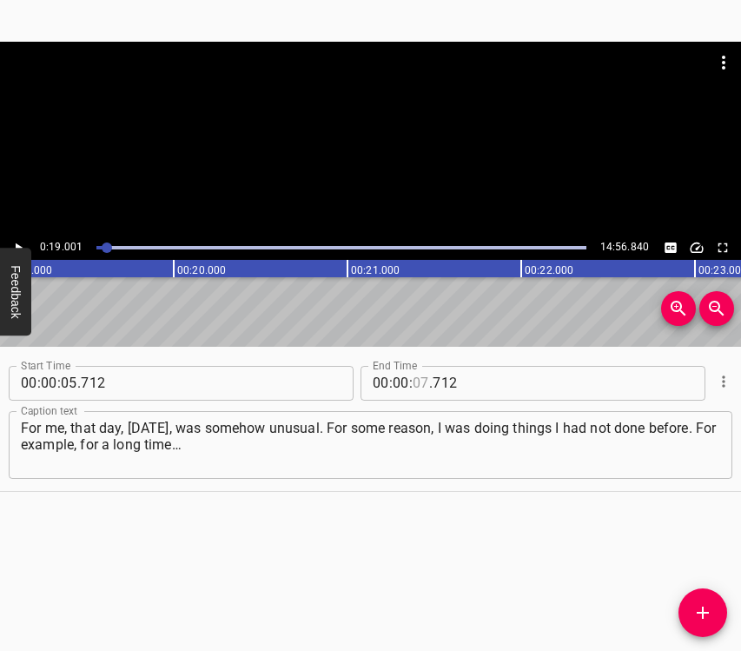
click at [415, 381] on input "number" at bounding box center [421, 383] width 17 height 35
type input "19"
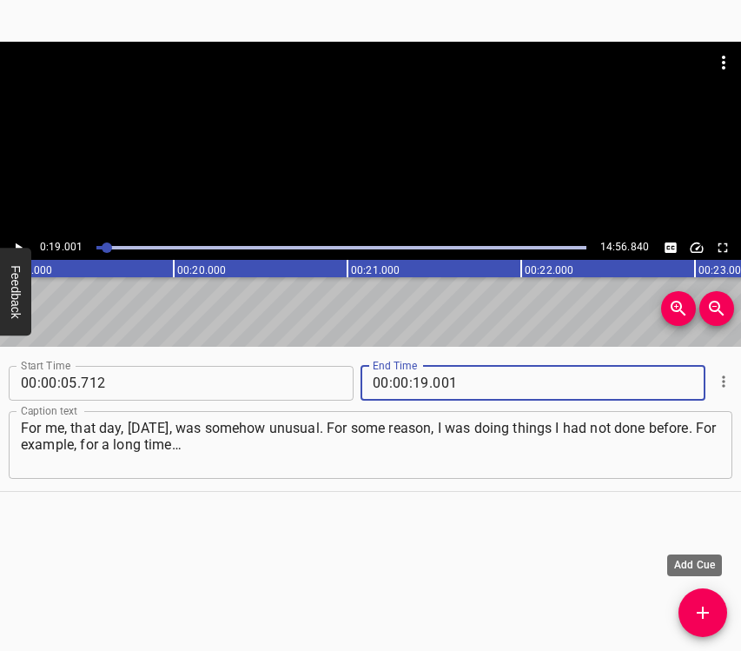
type input "001"
click at [710, 600] on button "Add Cue" at bounding box center [703, 612] width 49 height 49
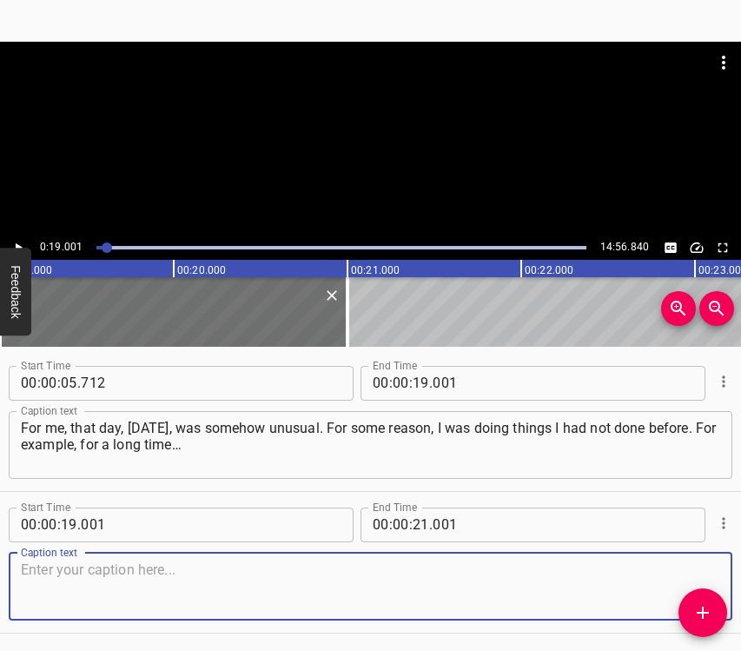
click at [335, 573] on textarea at bounding box center [370, 586] width 699 height 50
paste textarea "I will explain now what exactly. That day I suggested to my colleagues that we …"
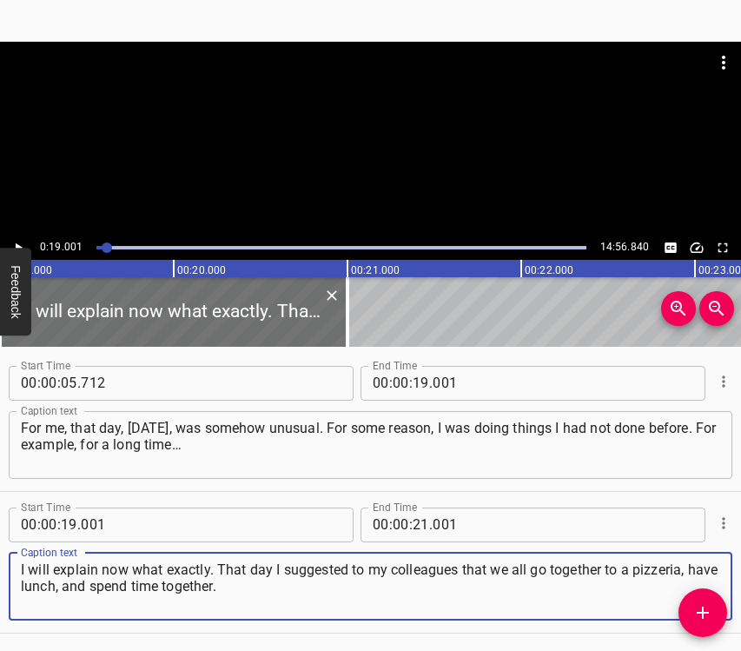
type textarea "I will explain now what exactly. That day I suggested to my colleagues that we …"
